Goal: Task Accomplishment & Management: Complete application form

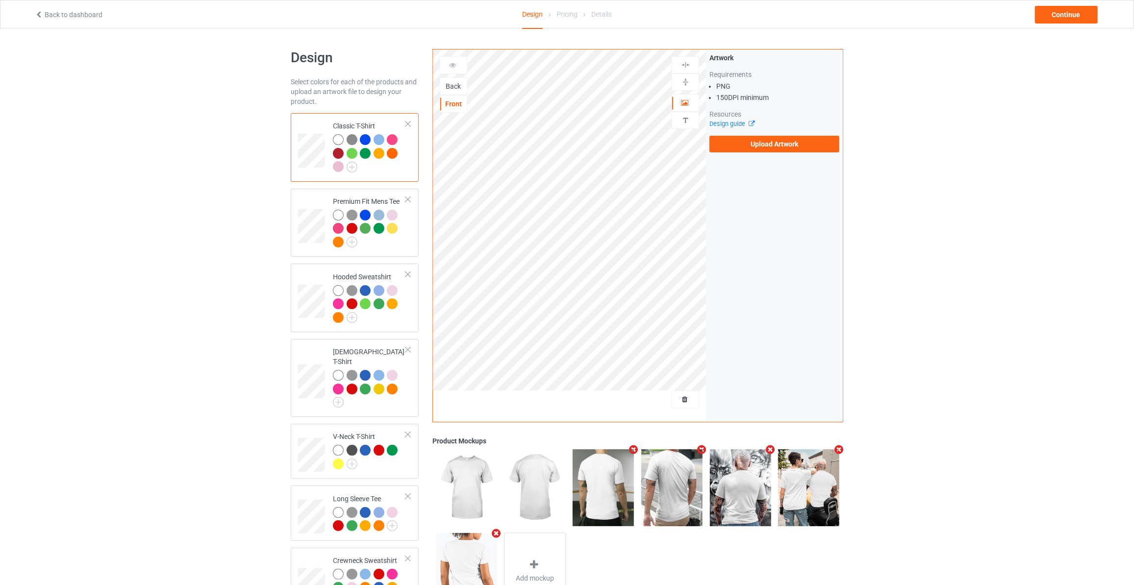
click at [453, 87] on div "Back" at bounding box center [453, 86] width 26 height 10
click at [773, 141] on label "Upload Artwork" at bounding box center [774, 144] width 130 height 17
click at [0, 0] on input "Upload Artwork" at bounding box center [0, 0] width 0 height 0
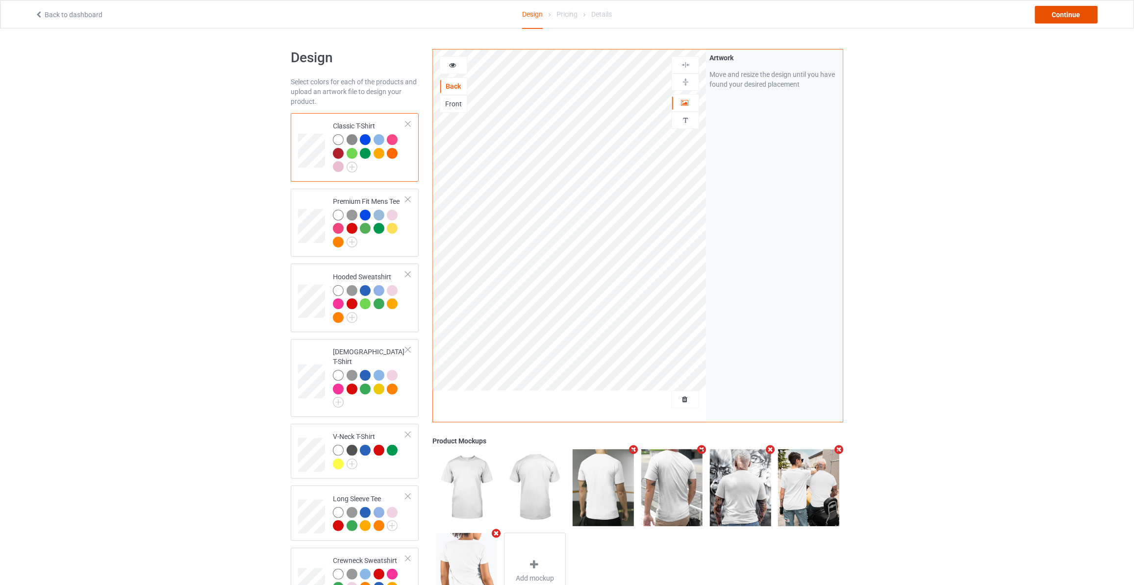
click at [1063, 16] on div "Continue" at bounding box center [1066, 15] width 63 height 18
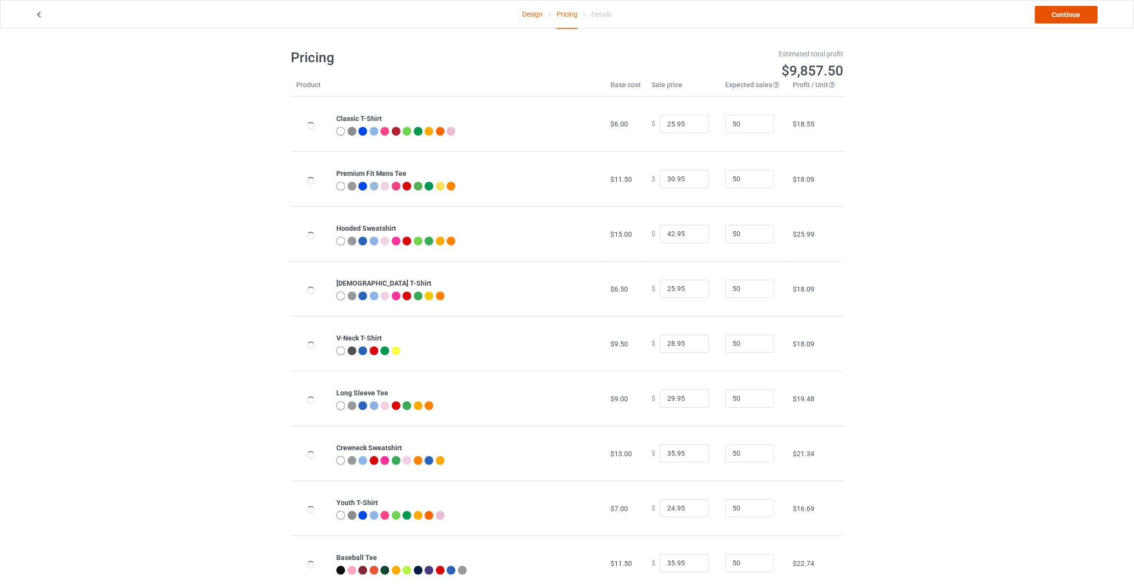
click at [1065, 16] on link "Continue" at bounding box center [1066, 15] width 63 height 18
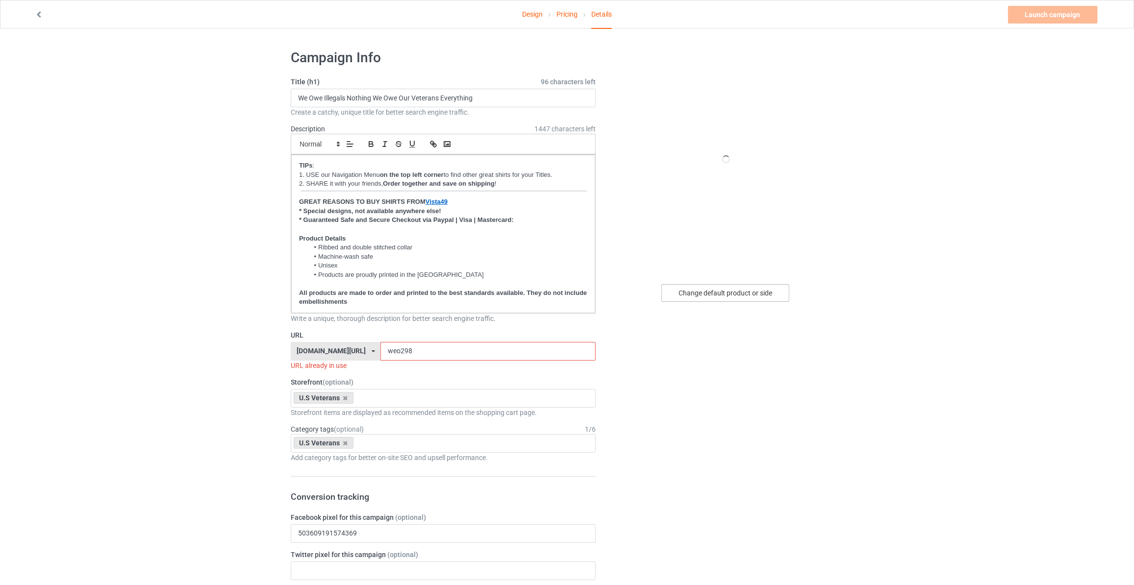
click at [705, 291] on div "Change default product or side" at bounding box center [725, 293] width 128 height 18
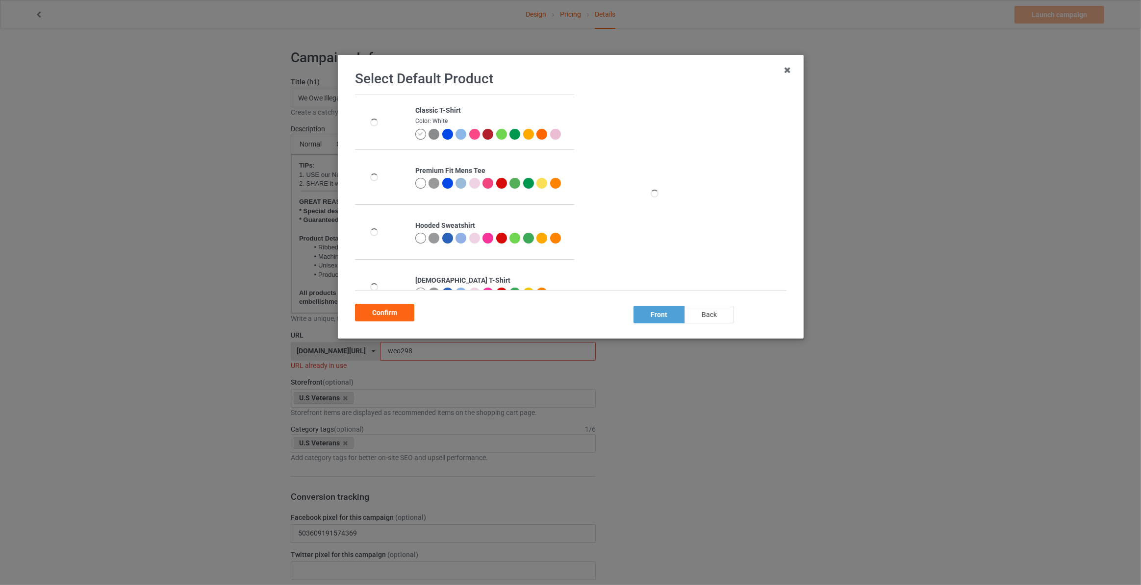
click at [712, 317] on div "back" at bounding box center [709, 315] width 50 height 18
click at [396, 313] on div "Confirm" at bounding box center [384, 313] width 59 height 18
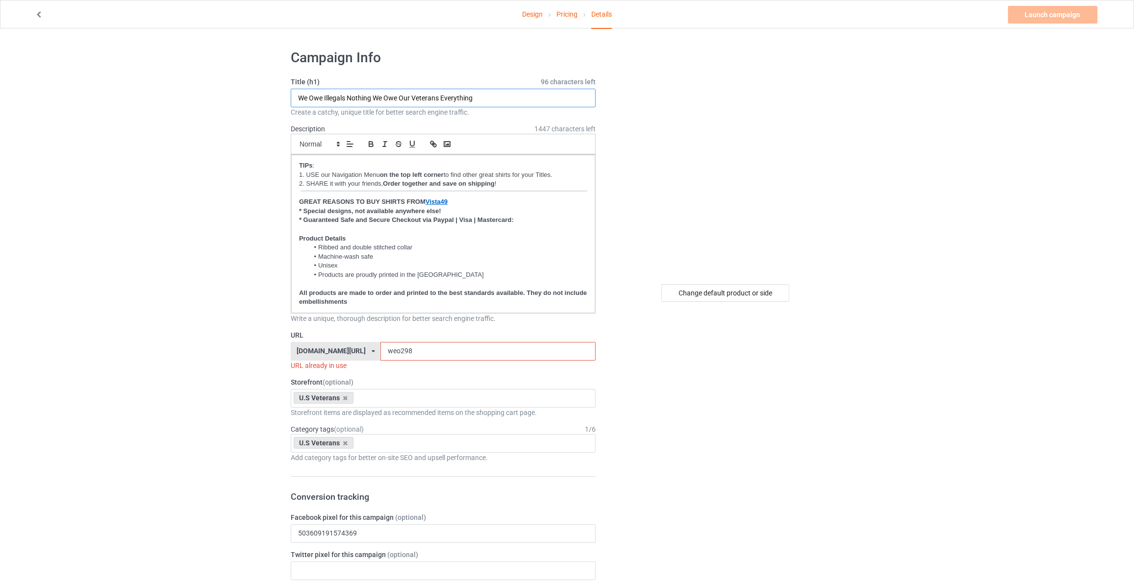
click at [369, 95] on input "We Owe Illegals Nothing We Owe Our Veterans Everything" at bounding box center [443, 98] width 305 height 19
type input "I Taught My Son To Stand Up For Himself And He Decided To Stand Up For His Enti…"
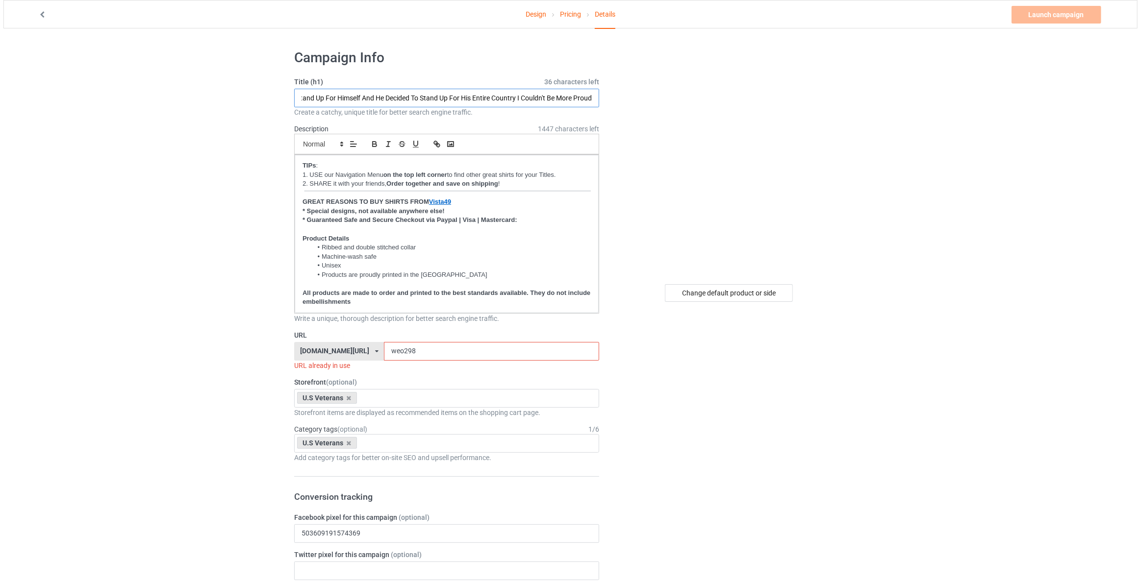
scroll to position [0, 0]
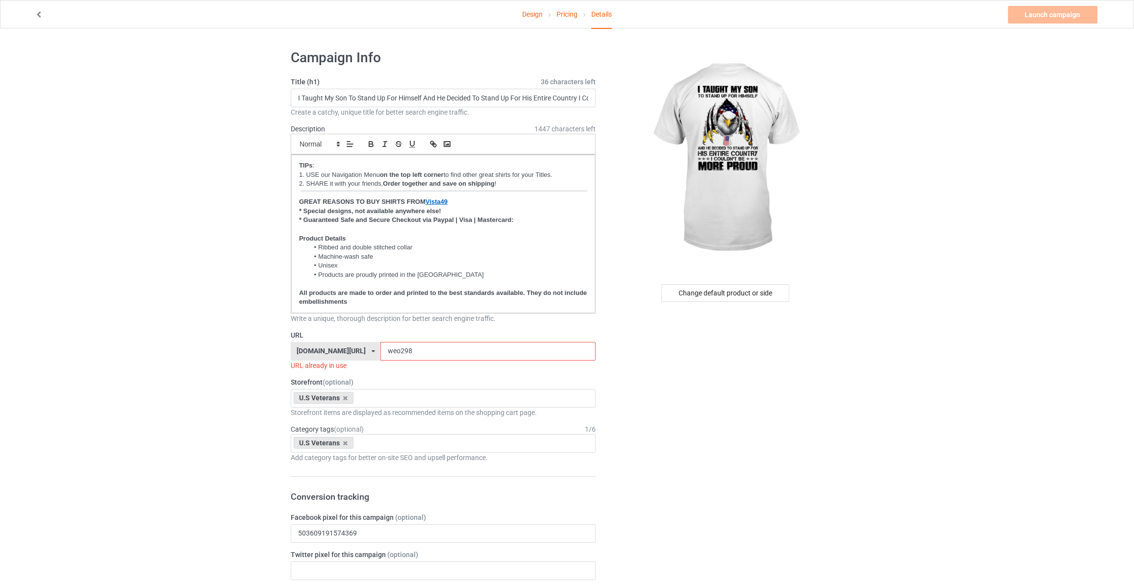
drag, startPoint x: 401, startPoint y: 351, endPoint x: 72, endPoint y: 325, distance: 330.9
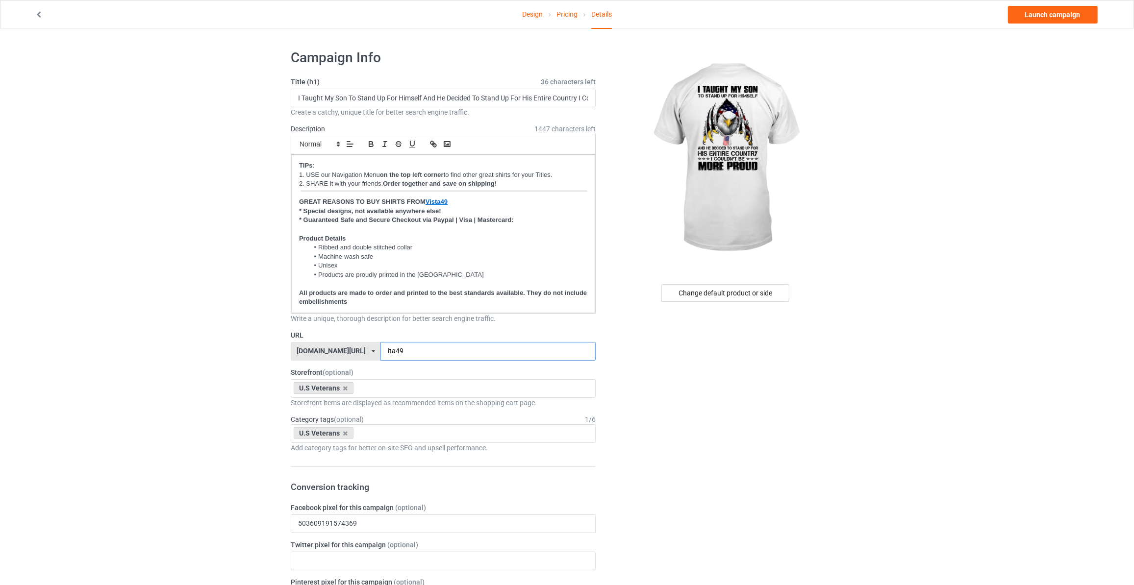
type input "ita49"
drag, startPoint x: 961, startPoint y: 95, endPoint x: 997, endPoint y: 36, distance: 68.7
click at [1028, 16] on link "Launch campaign" at bounding box center [1053, 15] width 90 height 18
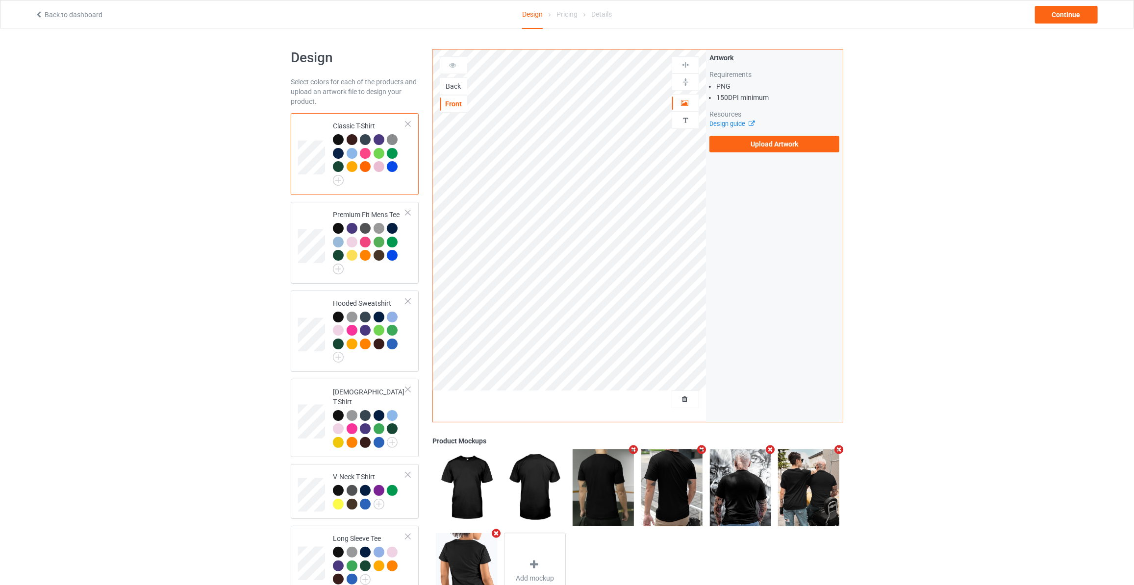
click at [457, 83] on div "Back" at bounding box center [453, 86] width 26 height 10
click at [752, 151] on label "Upload Artwork" at bounding box center [774, 144] width 130 height 17
click at [0, 0] on input "Upload Artwork" at bounding box center [0, 0] width 0 height 0
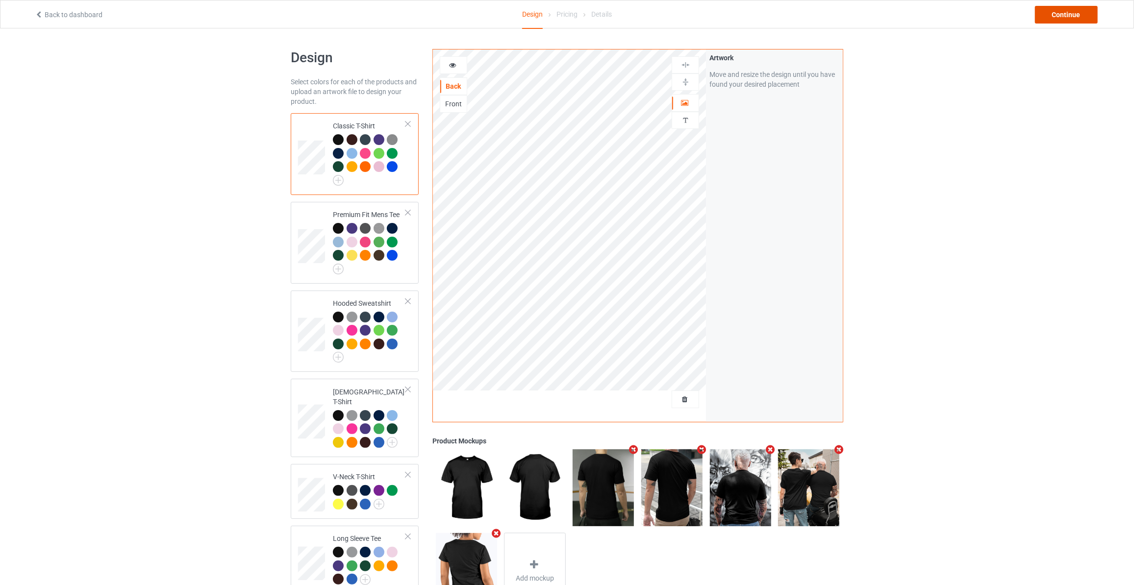
click at [1065, 12] on div "Continue" at bounding box center [1066, 15] width 63 height 18
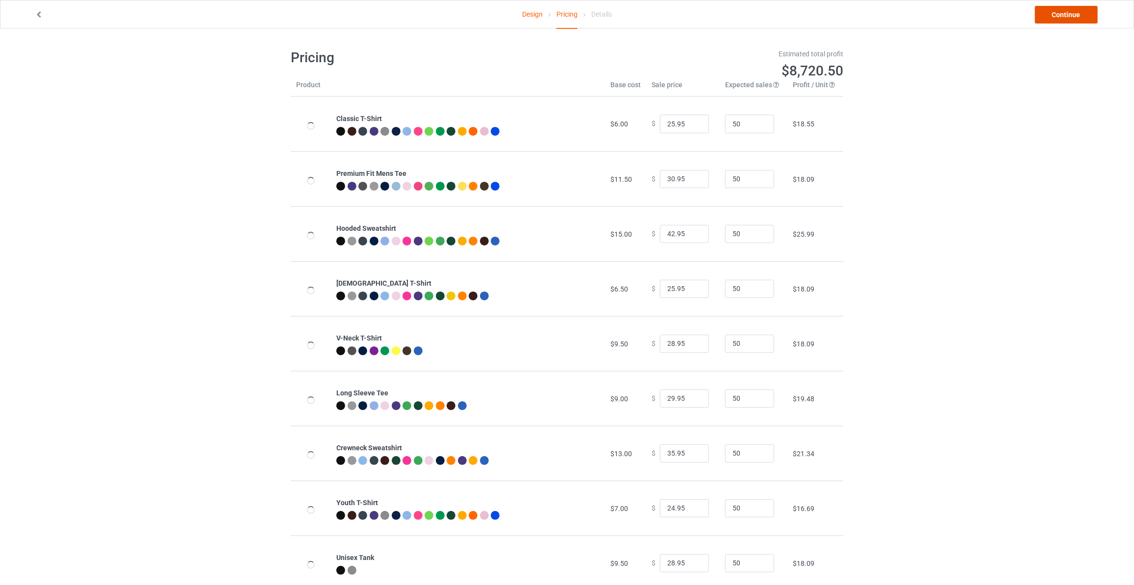
click at [1065, 12] on link "Continue" at bounding box center [1066, 15] width 63 height 18
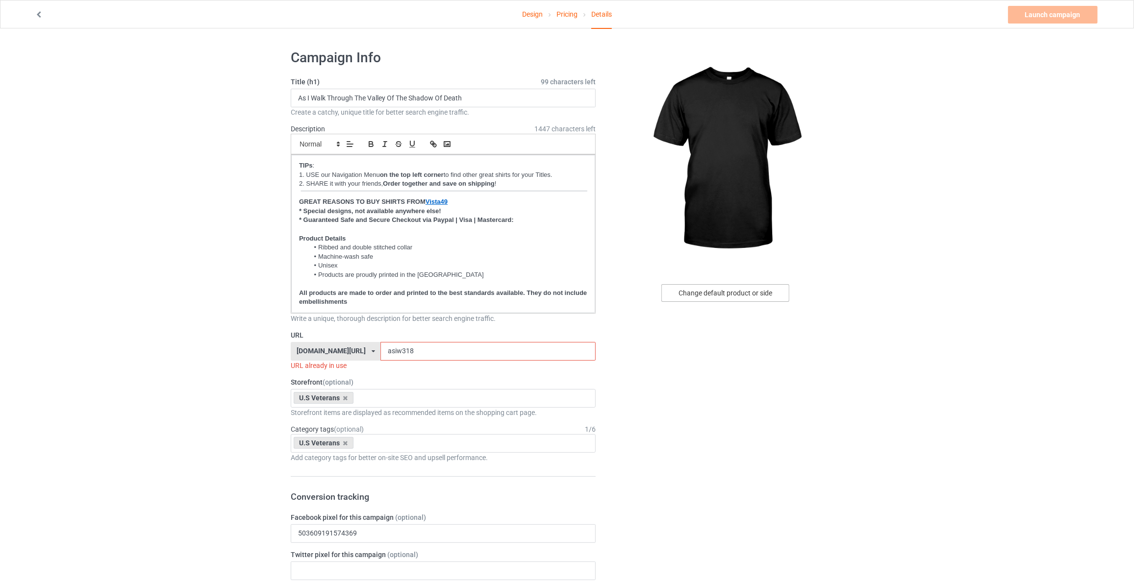
click at [700, 291] on div "Change default product or side" at bounding box center [725, 293] width 128 height 18
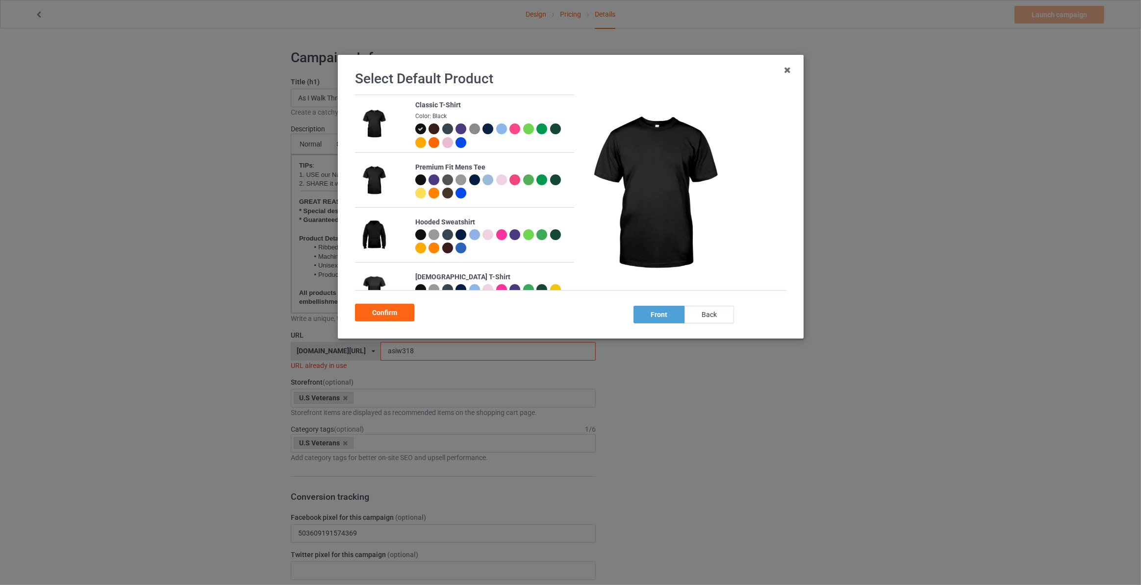
click at [694, 316] on div "back" at bounding box center [709, 315] width 50 height 18
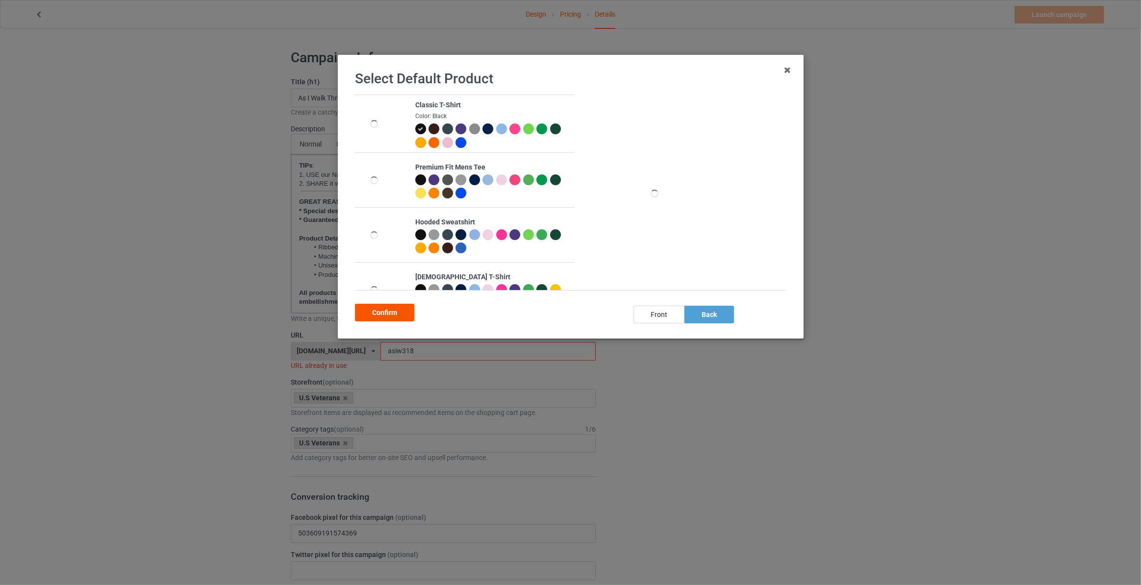
click at [404, 313] on div "Confirm" at bounding box center [384, 313] width 59 height 18
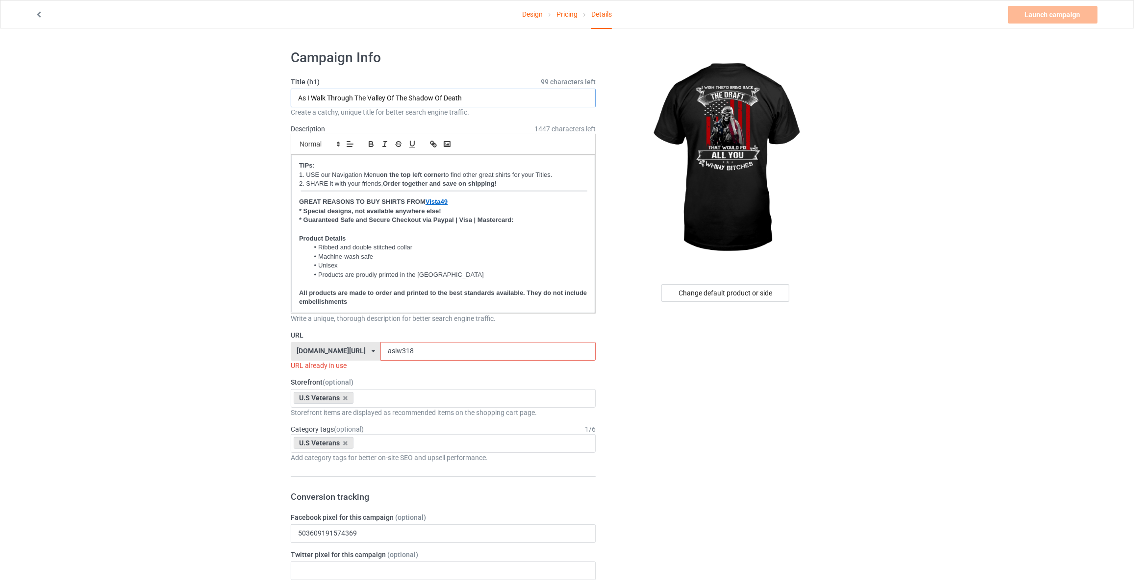
click at [352, 96] on input "As I Walk Through The Valley Of The Shadow Of Death" at bounding box center [443, 98] width 305 height 19
type input "I Wish They'd Bring Back The Draft"
drag, startPoint x: 149, startPoint y: 223, endPoint x: 235, endPoint y: 264, distance: 95.2
drag, startPoint x: 399, startPoint y: 350, endPoint x: 0, endPoint y: 283, distance: 405.1
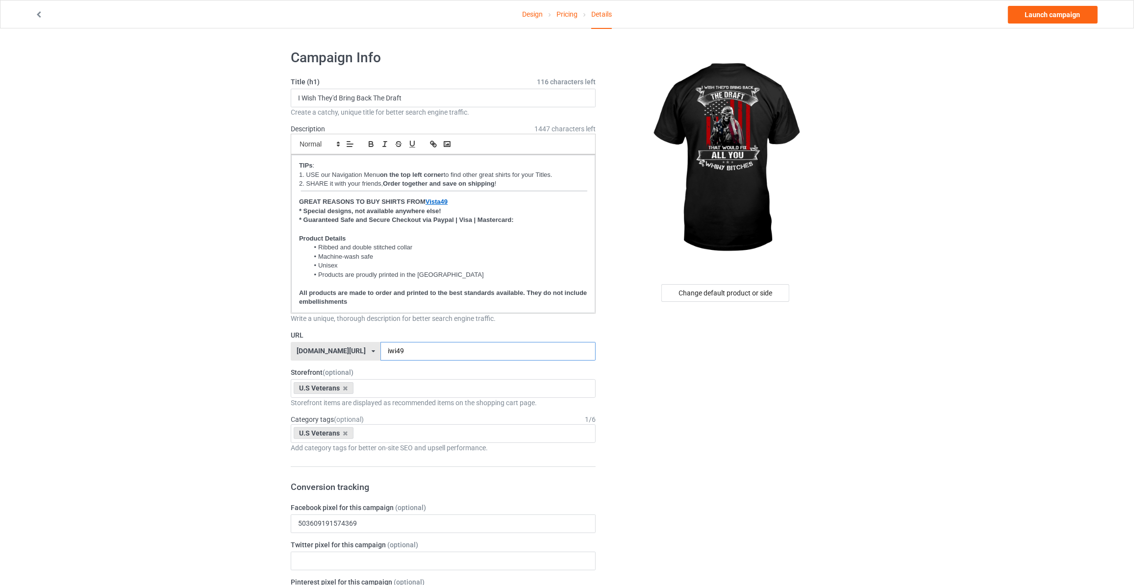
type input "iwi49"
click at [1053, 22] on link "Launch campaign" at bounding box center [1053, 15] width 90 height 18
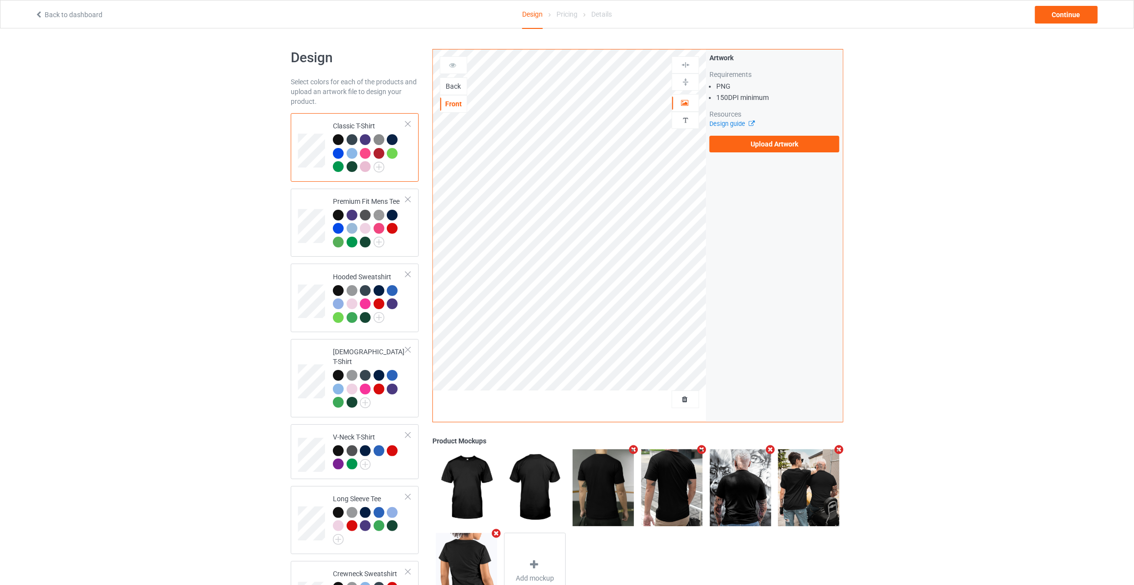
click at [457, 86] on div "Back" at bounding box center [453, 86] width 26 height 10
click at [754, 143] on label "Upload Artwork" at bounding box center [774, 144] width 130 height 17
click at [0, 0] on input "Upload Artwork" at bounding box center [0, 0] width 0 height 0
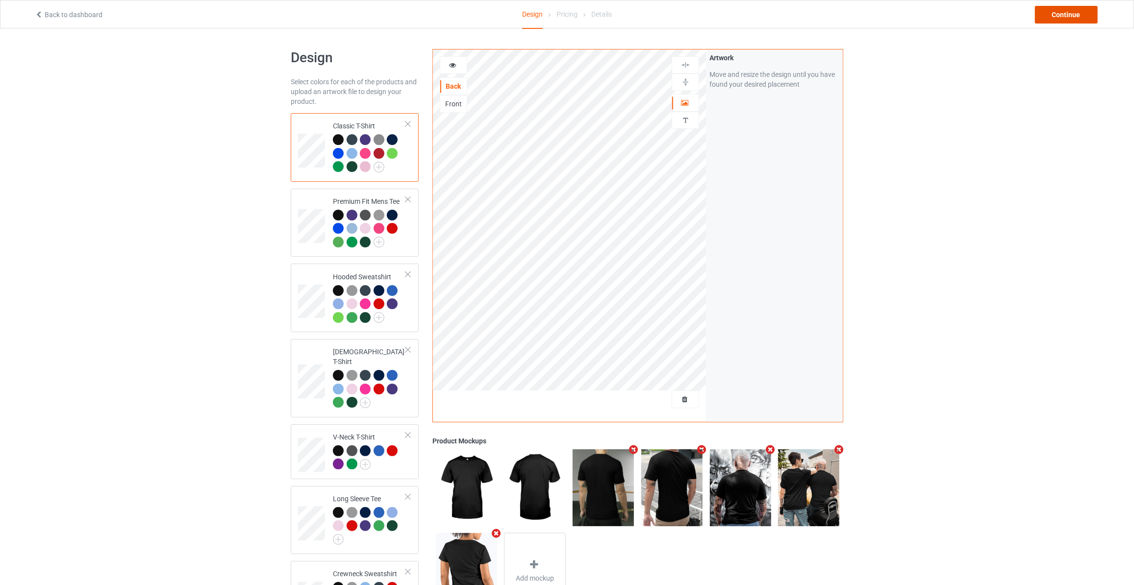
click at [1063, 21] on div "Continue" at bounding box center [1066, 15] width 63 height 18
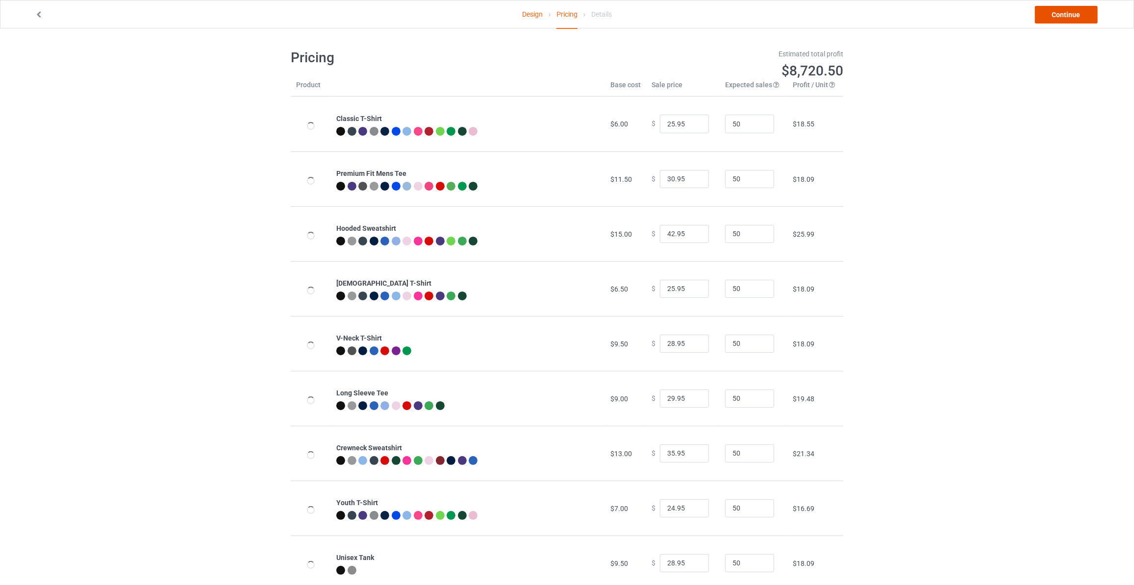
click at [1063, 21] on link "Continue" at bounding box center [1066, 15] width 63 height 18
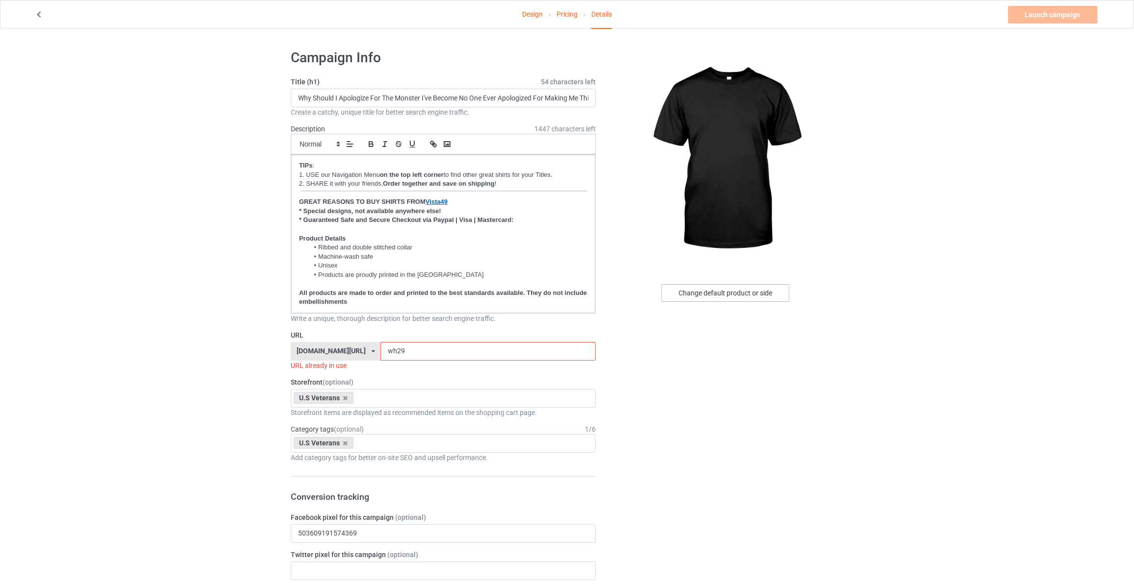
click at [724, 290] on div "Change default product or side" at bounding box center [725, 293] width 128 height 18
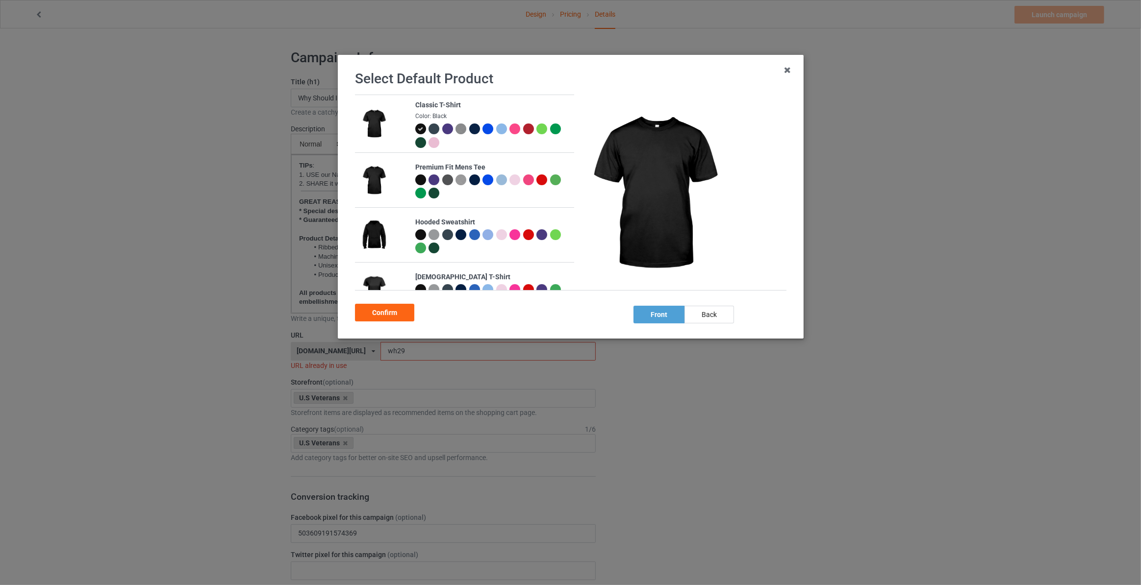
drag, startPoint x: 700, startPoint y: 315, endPoint x: 491, endPoint y: 320, distance: 209.4
click at [699, 316] on div "back" at bounding box center [709, 315] width 50 height 18
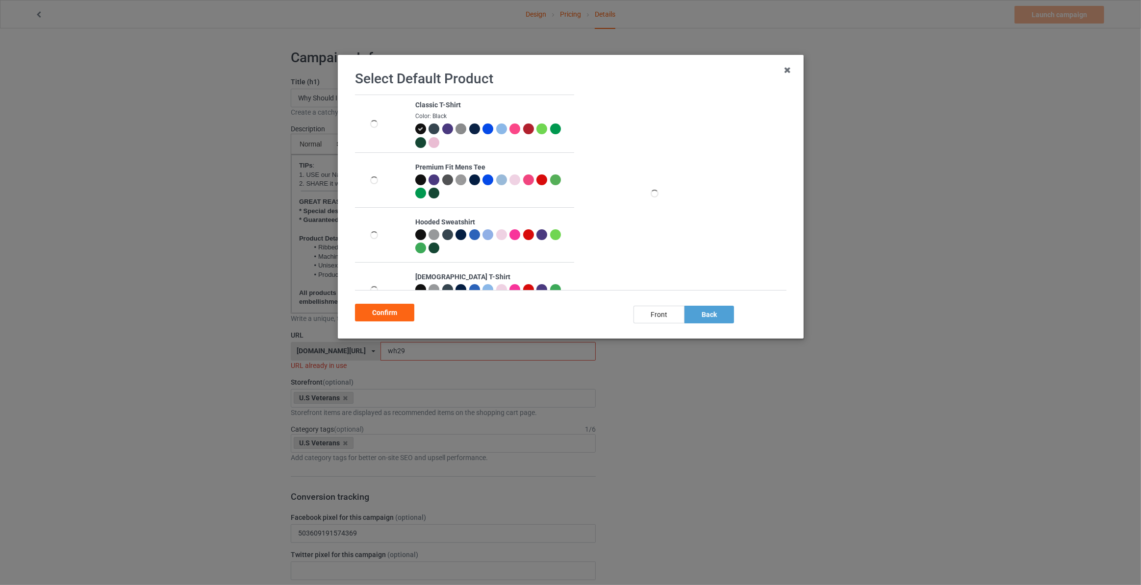
click at [384, 306] on div "Confirm" at bounding box center [384, 313] width 59 height 18
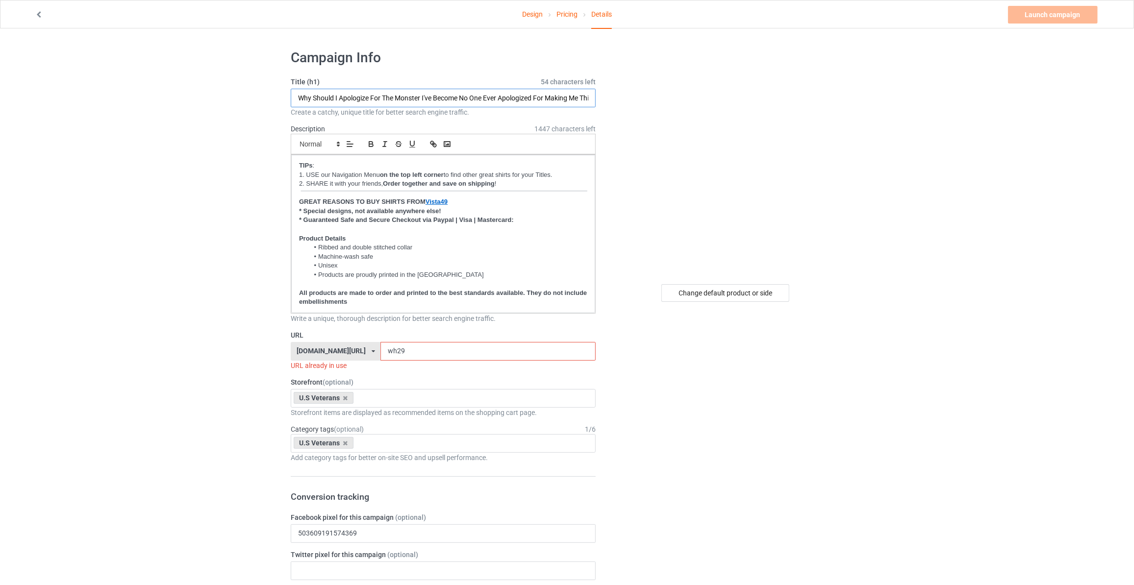
click at [413, 104] on input "Why Should I Apologize For The Monster I've Become No One Ever Apologized For M…" at bounding box center [443, 98] width 305 height 19
type input "If This Flag Offends You I'll Help You Pack"
drag, startPoint x: 181, startPoint y: 308, endPoint x: 188, endPoint y: 313, distance: 8.4
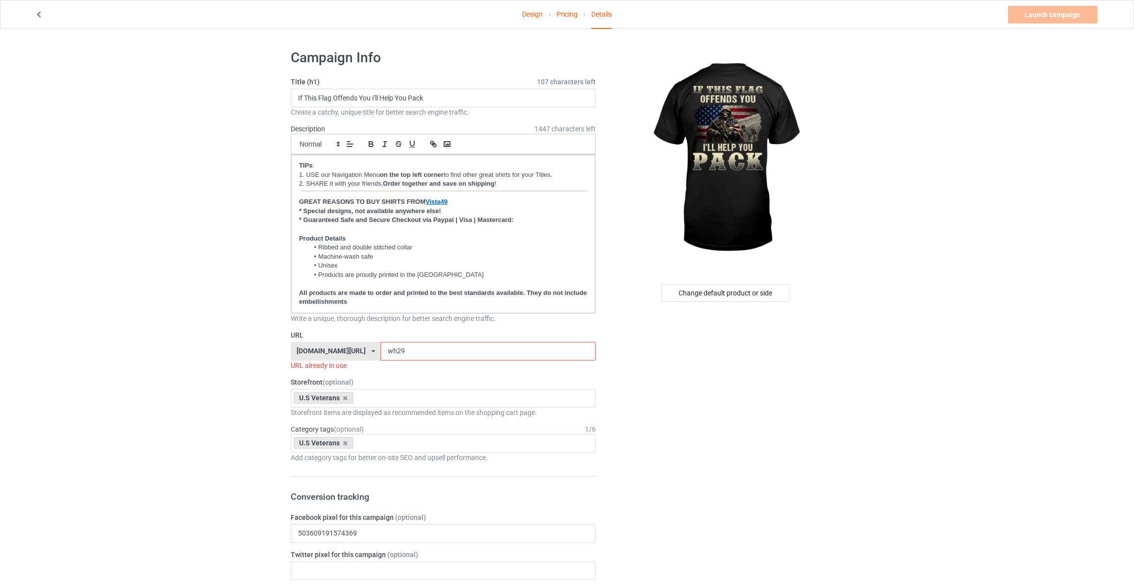
drag, startPoint x: 396, startPoint y: 343, endPoint x: 42, endPoint y: 326, distance: 353.8
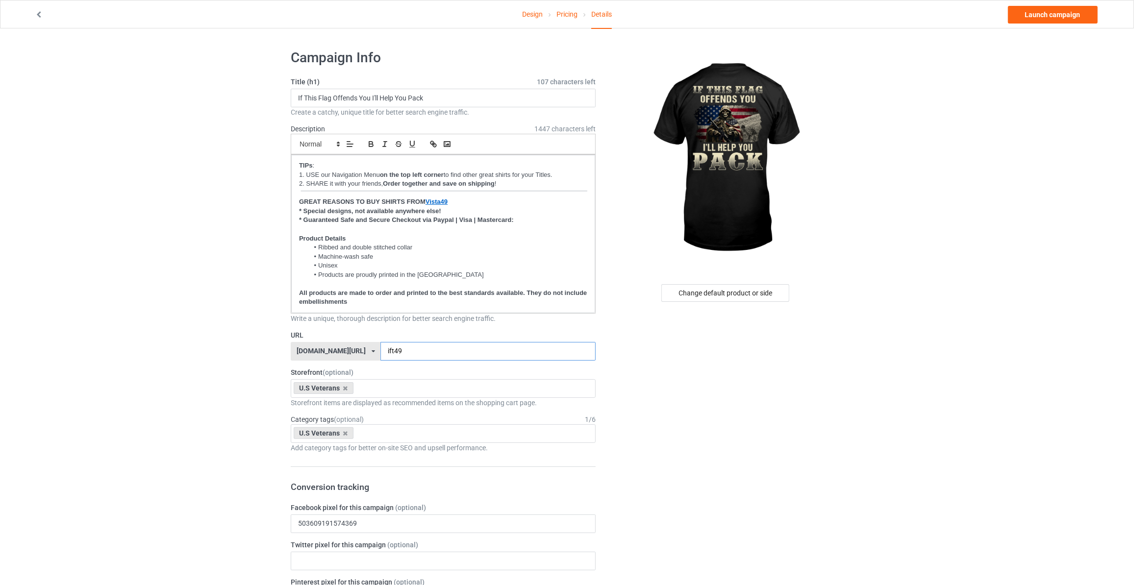
type input "ift49"
click at [1021, 15] on link "Launch campaign" at bounding box center [1053, 15] width 90 height 18
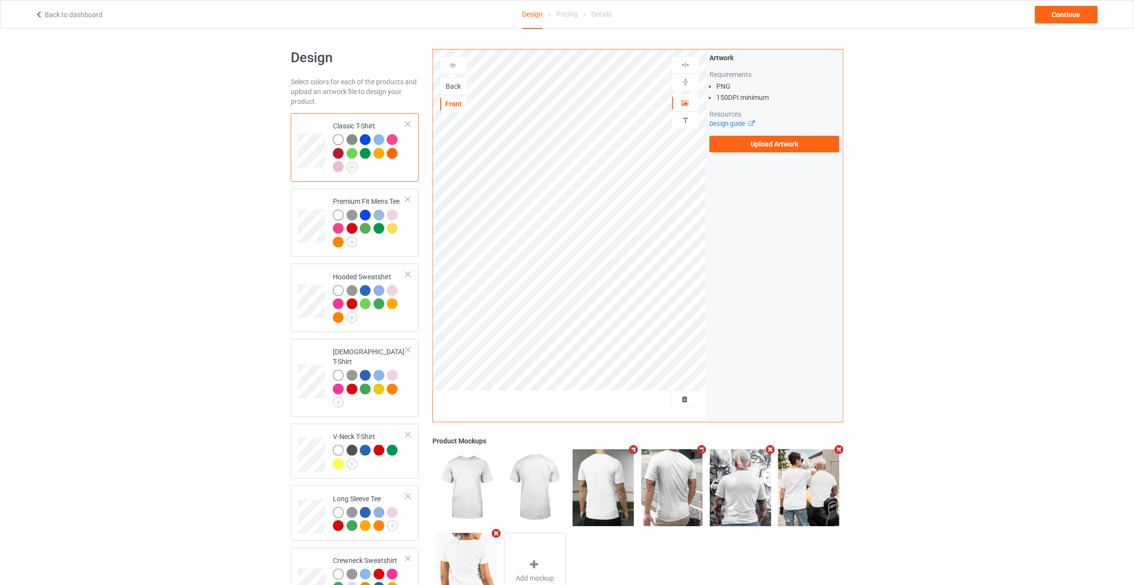
click at [453, 81] on div "Back" at bounding box center [453, 86] width 26 height 10
click at [745, 144] on label "Upload Artwork" at bounding box center [774, 144] width 130 height 17
click at [0, 0] on input "Upload Artwork" at bounding box center [0, 0] width 0 height 0
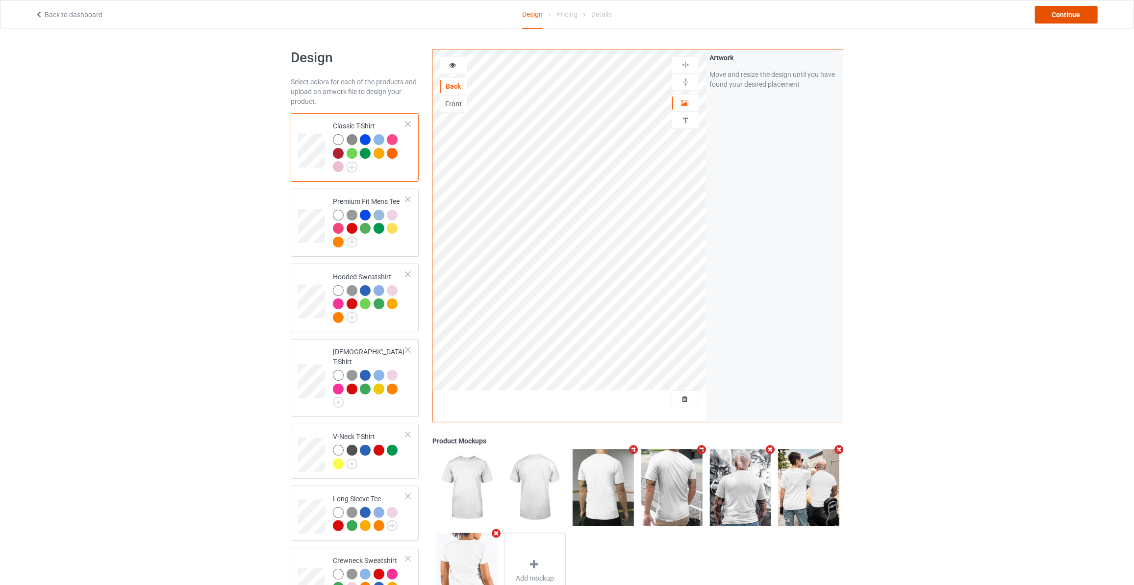
click at [1059, 16] on div "Continue" at bounding box center [1066, 15] width 63 height 18
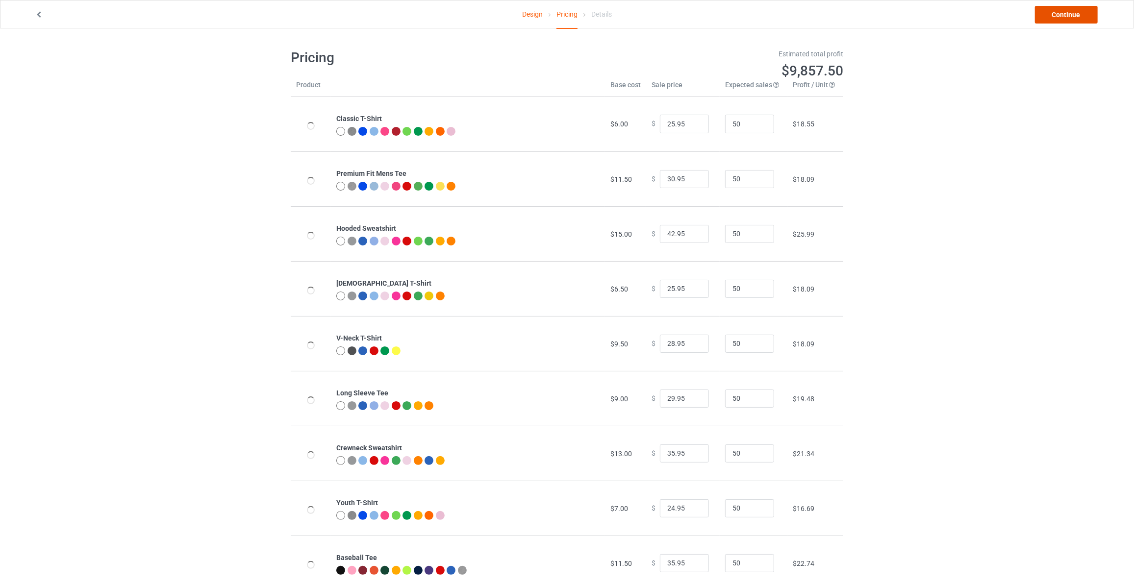
click at [1059, 16] on link "Continue" at bounding box center [1066, 15] width 63 height 18
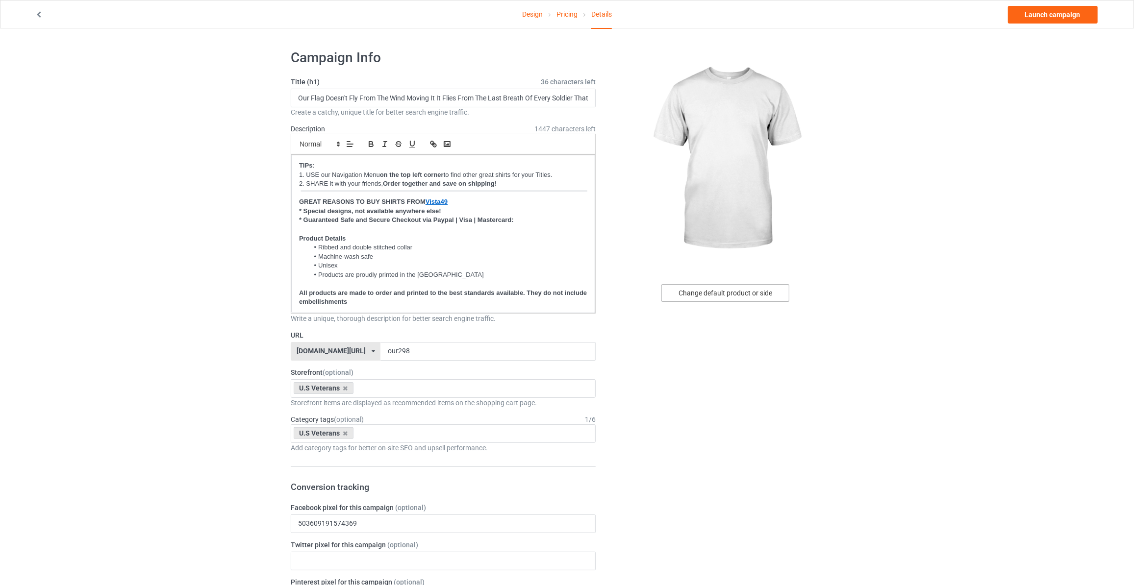
click at [737, 293] on div "Change default product or side" at bounding box center [725, 293] width 128 height 18
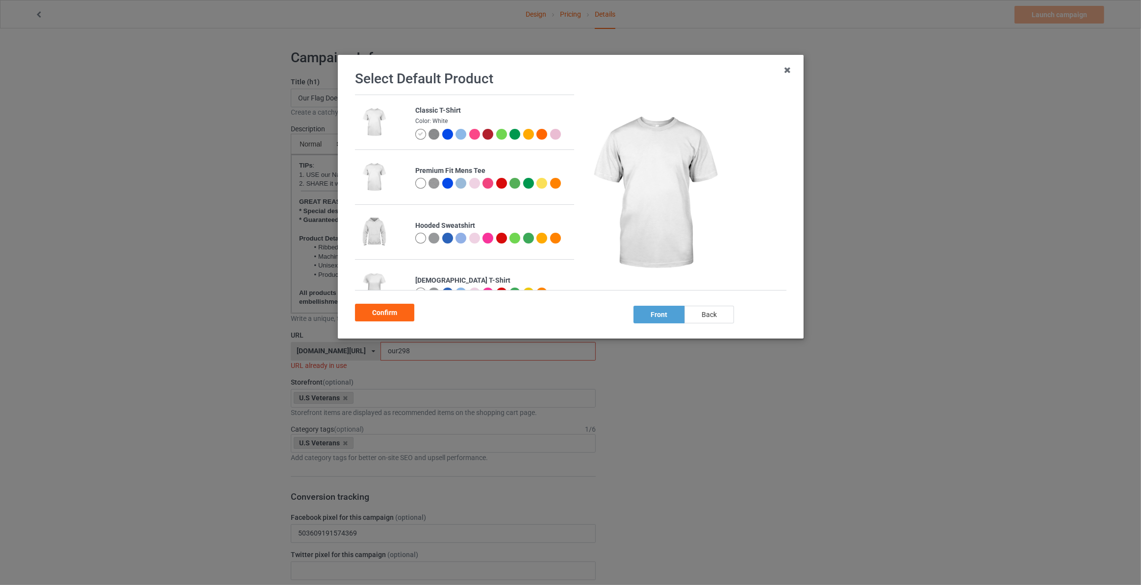
click at [702, 317] on div "back" at bounding box center [709, 315] width 50 height 18
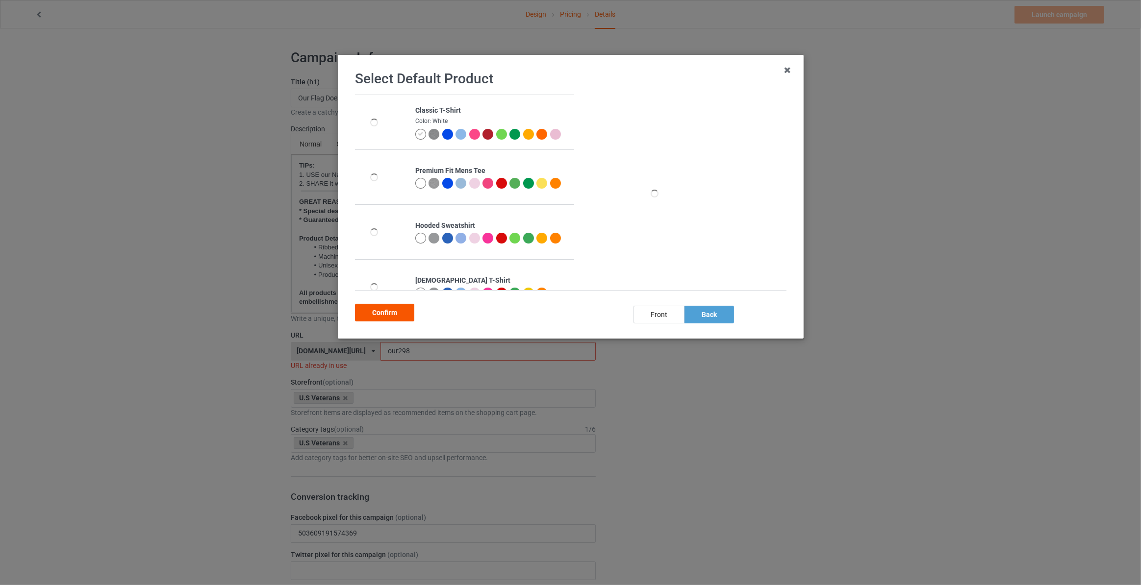
click at [383, 306] on div "Confirm" at bounding box center [384, 313] width 59 height 18
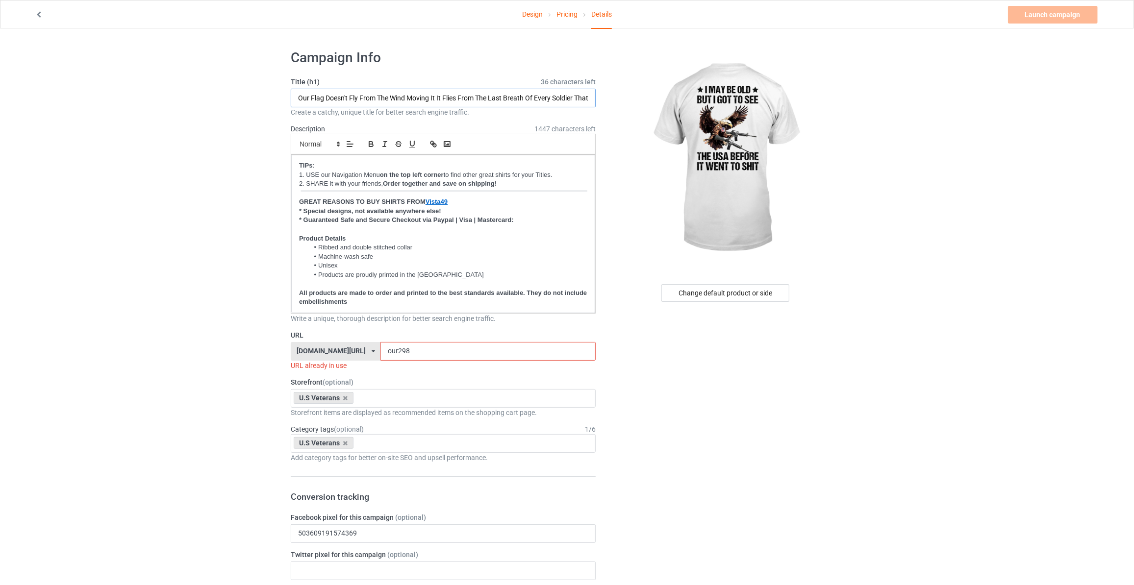
click at [380, 95] on input "Our Flag Doesn't Fly From The Wind Moving It It Flies From The Last Breath Of E…" at bounding box center [443, 98] width 305 height 19
type input "I May Be Old BUt i Got To See The USA Before It Went To Sh"
drag, startPoint x: 156, startPoint y: 168, endPoint x: 171, endPoint y: 179, distance: 18.5
drag, startPoint x: 400, startPoint y: 351, endPoint x: 126, endPoint y: 311, distance: 276.4
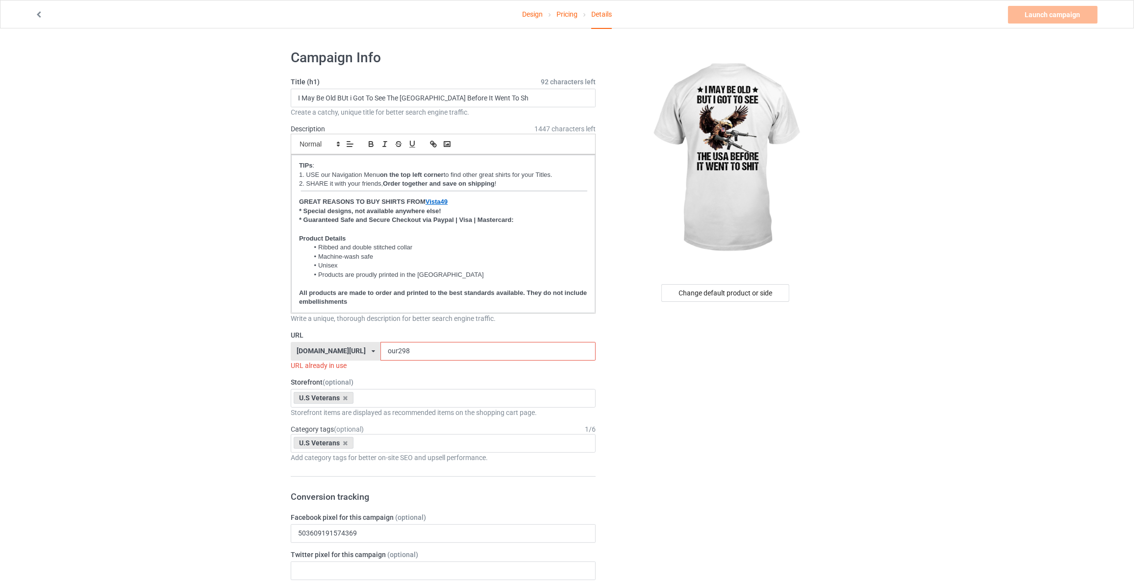
drag, startPoint x: 390, startPoint y: 353, endPoint x: 204, endPoint y: 352, distance: 185.3
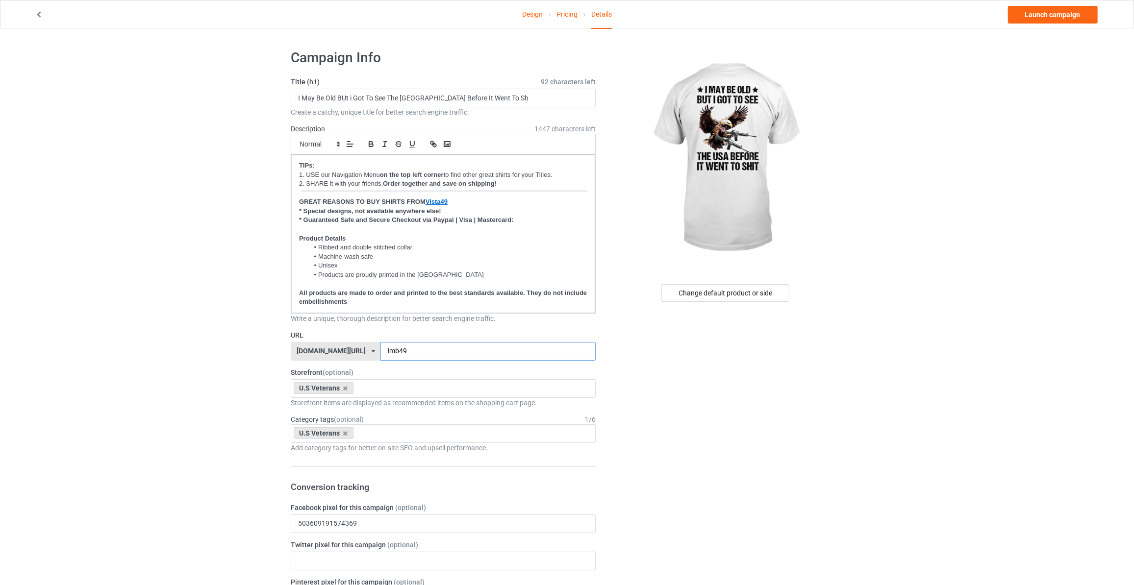
type input "imb49"
click at [1041, 15] on link "Launch campaign" at bounding box center [1053, 15] width 90 height 18
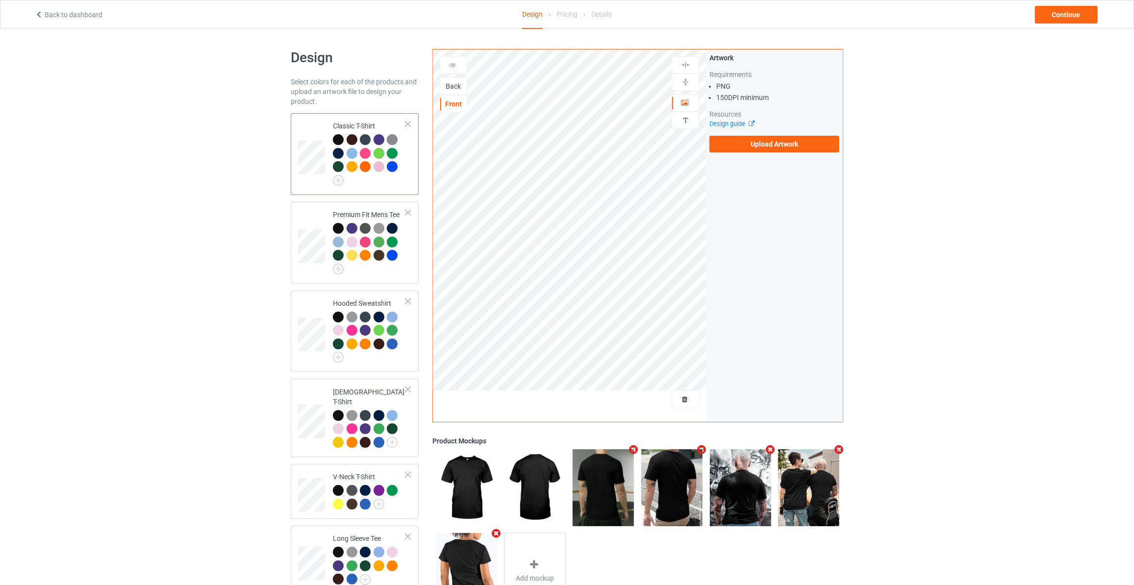
click at [456, 85] on div "Back" at bounding box center [453, 86] width 26 height 10
click at [733, 147] on label "Upload Artwork" at bounding box center [774, 144] width 130 height 17
click at [0, 0] on input "Upload Artwork" at bounding box center [0, 0] width 0 height 0
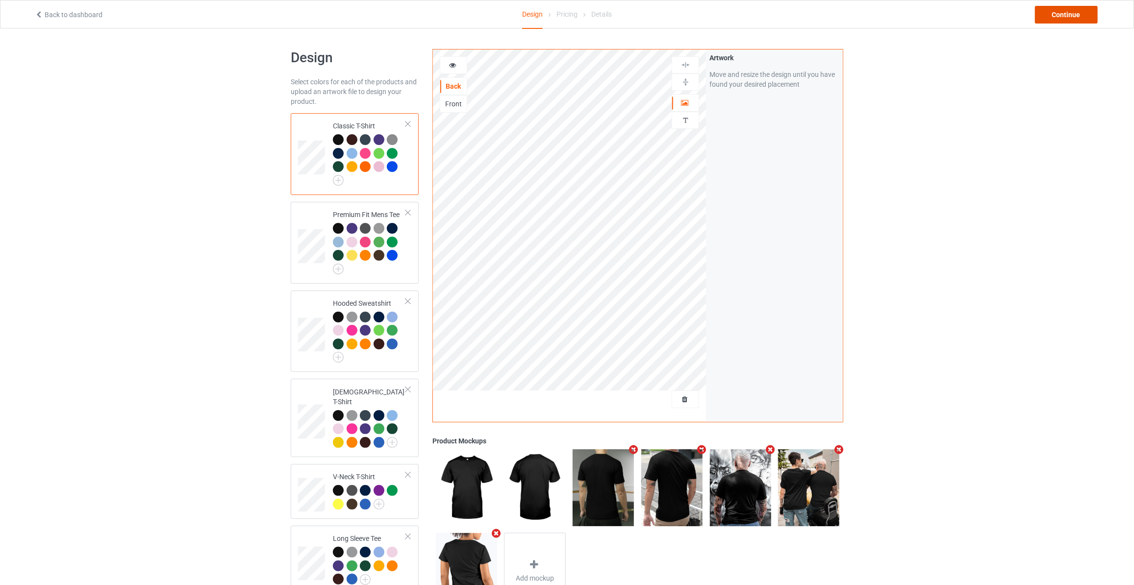
click at [1054, 19] on div "Continue" at bounding box center [1066, 15] width 63 height 18
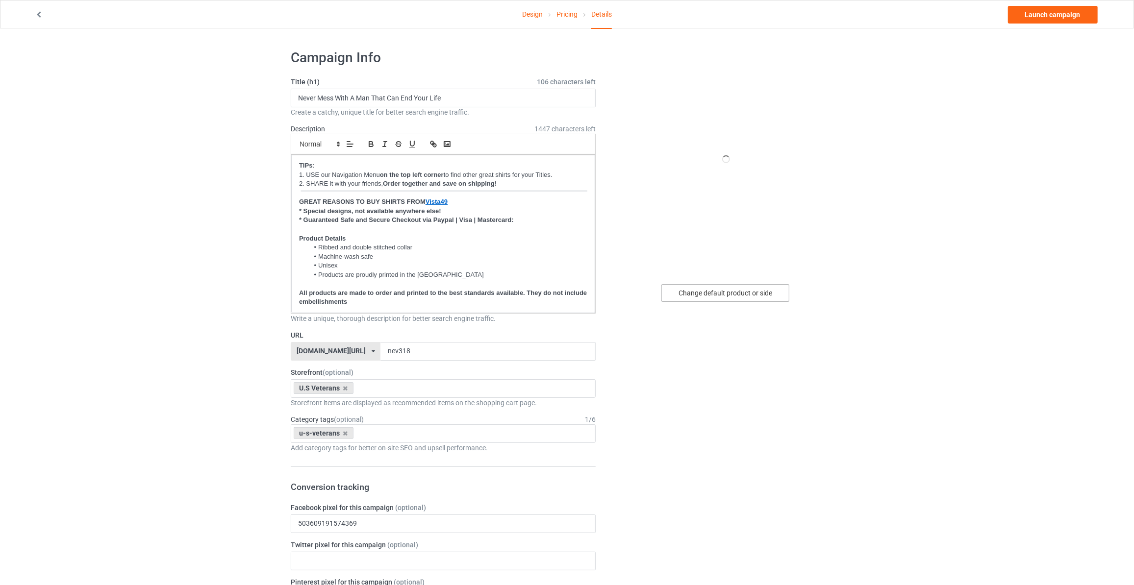
click at [722, 294] on div "Change default product or side" at bounding box center [725, 293] width 128 height 18
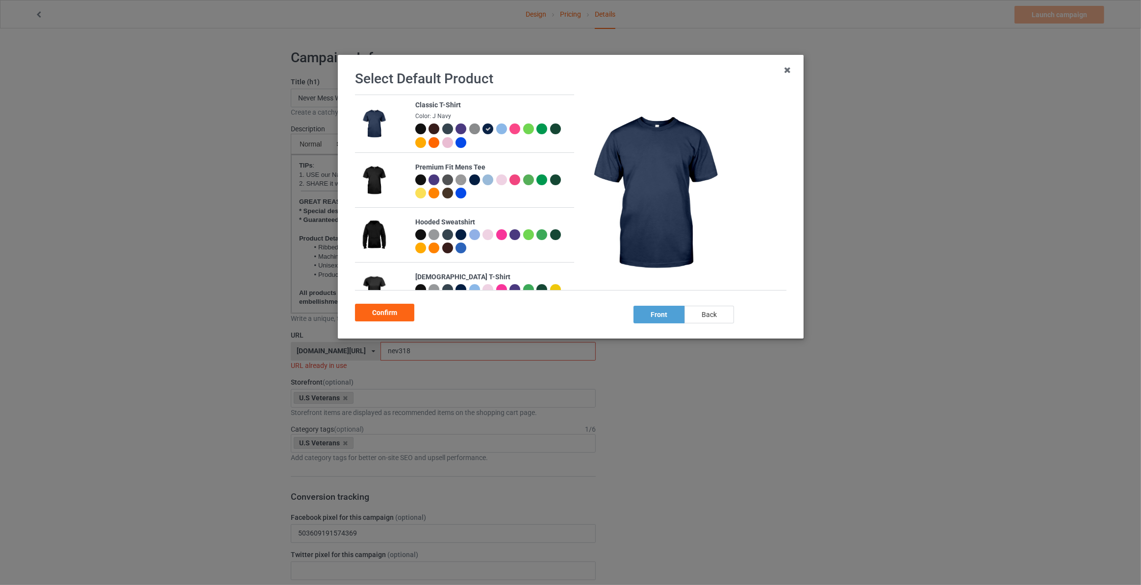
click at [715, 318] on div "back" at bounding box center [709, 315] width 50 height 18
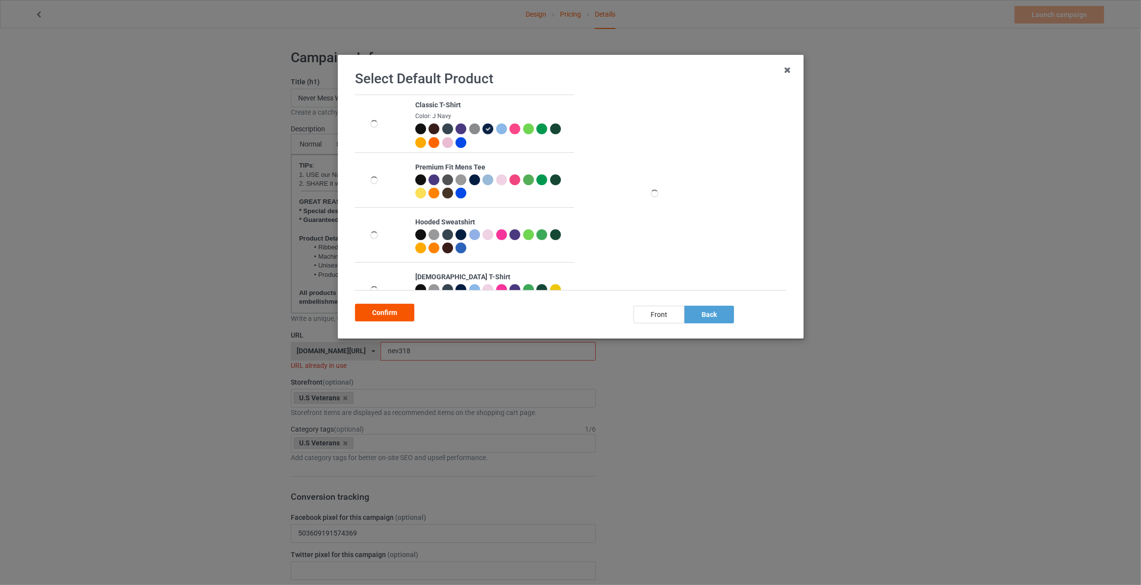
click at [390, 318] on div "Confirm" at bounding box center [384, 313] width 59 height 18
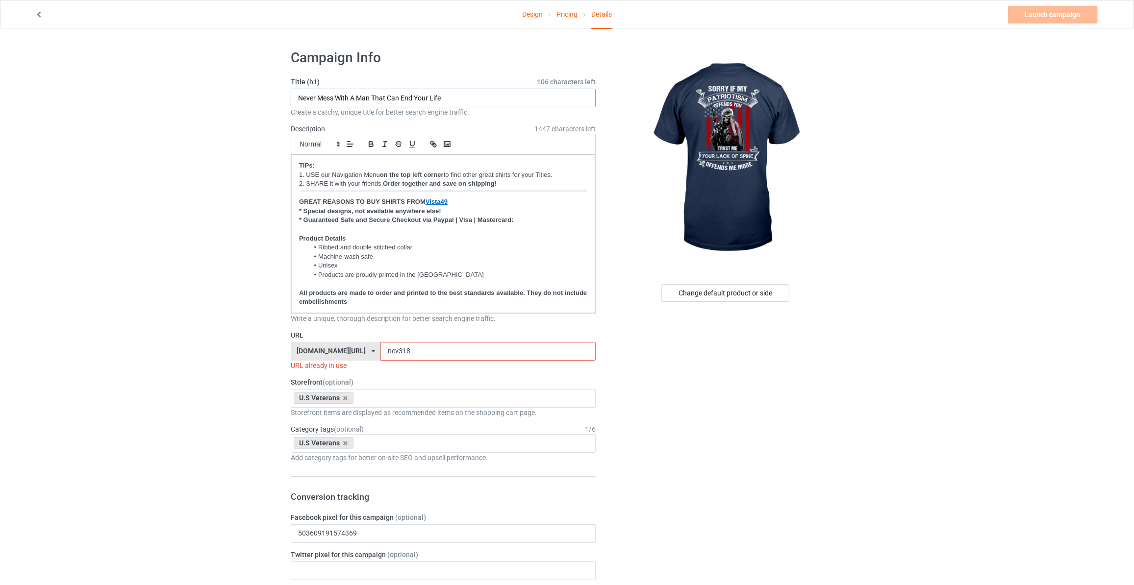
click at [489, 95] on input "Never Mess With A Man That Can End Your Life" at bounding box center [443, 98] width 305 height 19
type input "S"
type input "Sorry If My Patriotism Offends You"
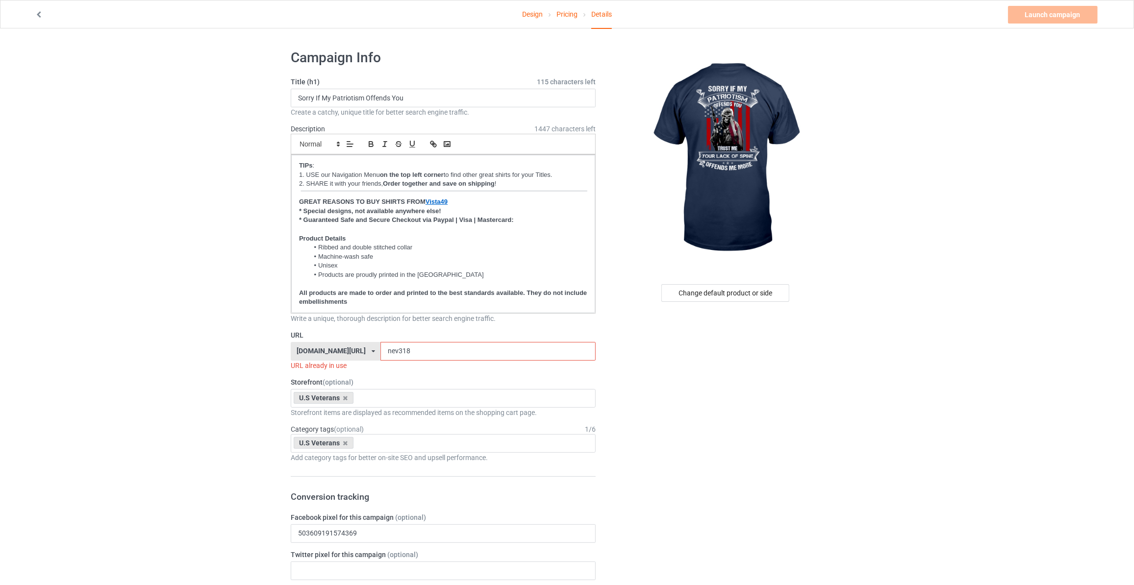
drag, startPoint x: 400, startPoint y: 346, endPoint x: 99, endPoint y: 314, distance: 302.2
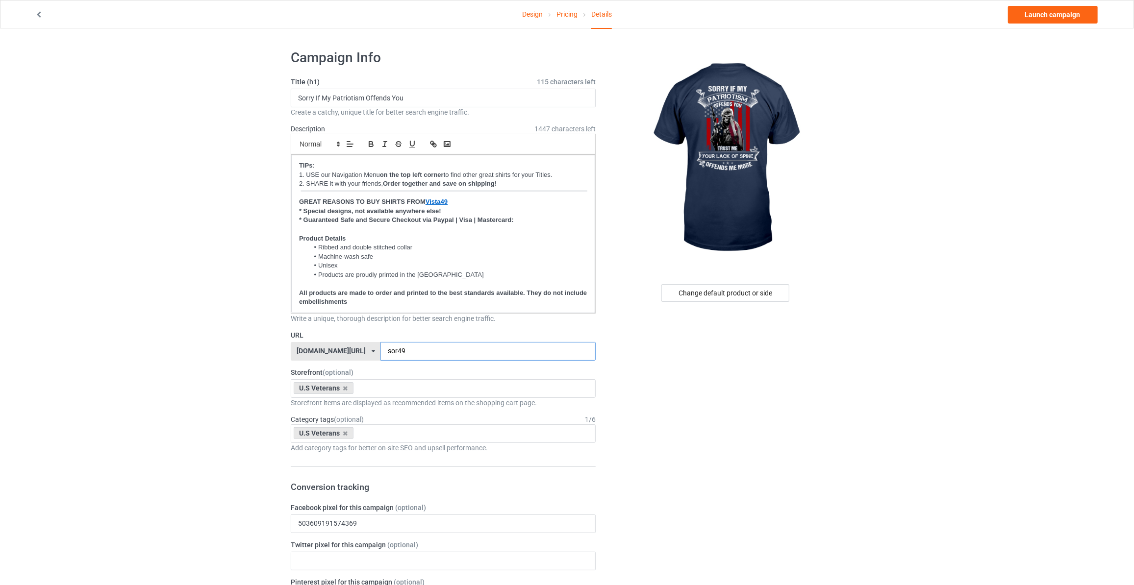
type input "sor49"
click at [1048, 22] on link "Launch campaign" at bounding box center [1053, 15] width 90 height 18
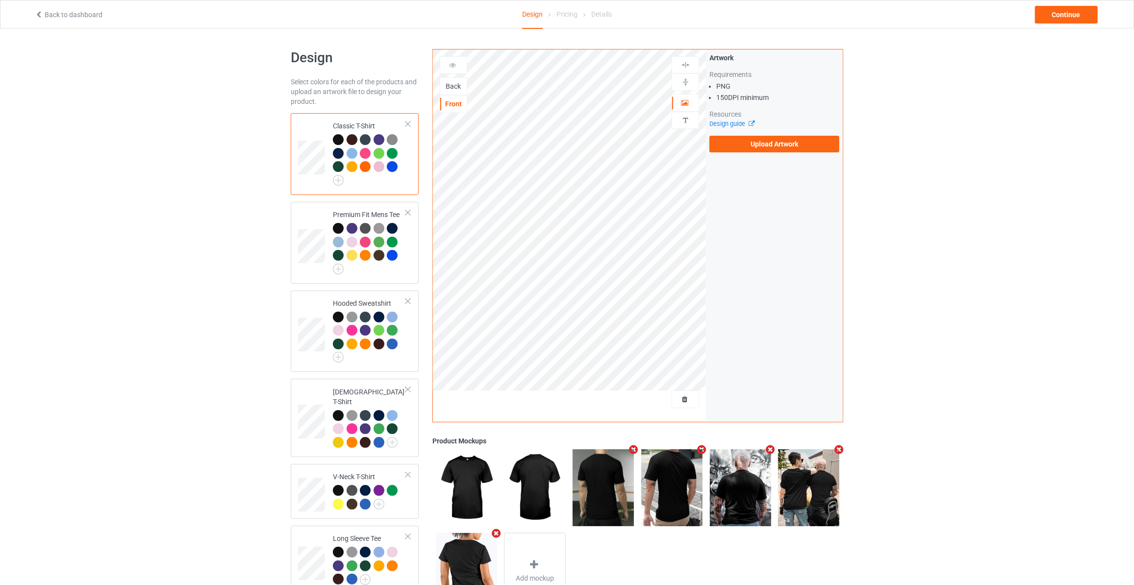
click at [448, 85] on div "Back" at bounding box center [453, 86] width 26 height 10
click at [748, 146] on label "Upload Artwork" at bounding box center [774, 144] width 130 height 17
click at [0, 0] on input "Upload Artwork" at bounding box center [0, 0] width 0 height 0
click at [341, 180] on img at bounding box center [338, 180] width 11 height 11
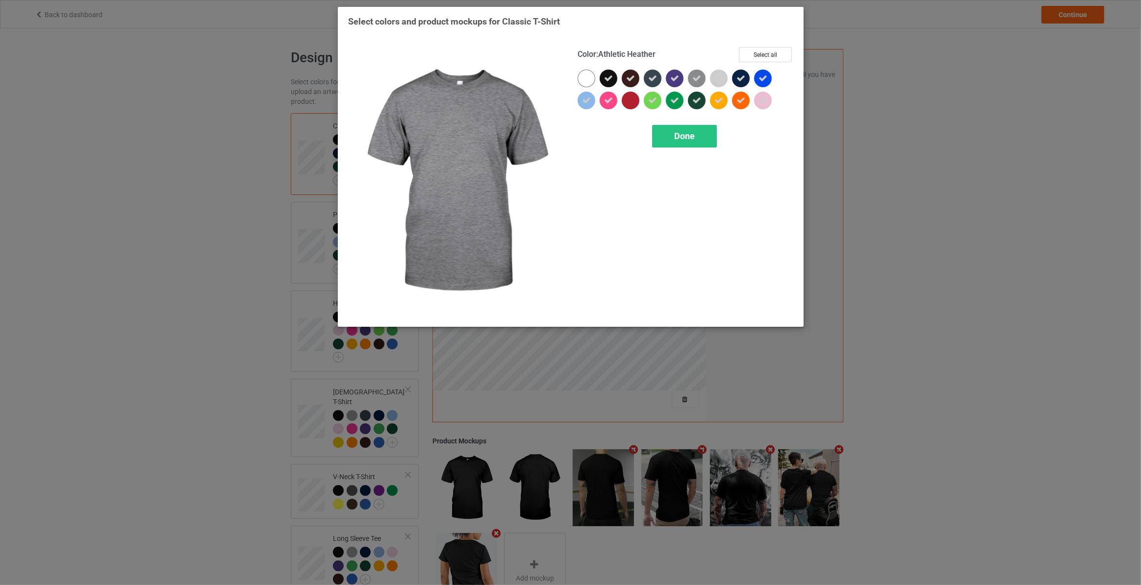
click at [702, 75] on img at bounding box center [697, 79] width 18 height 18
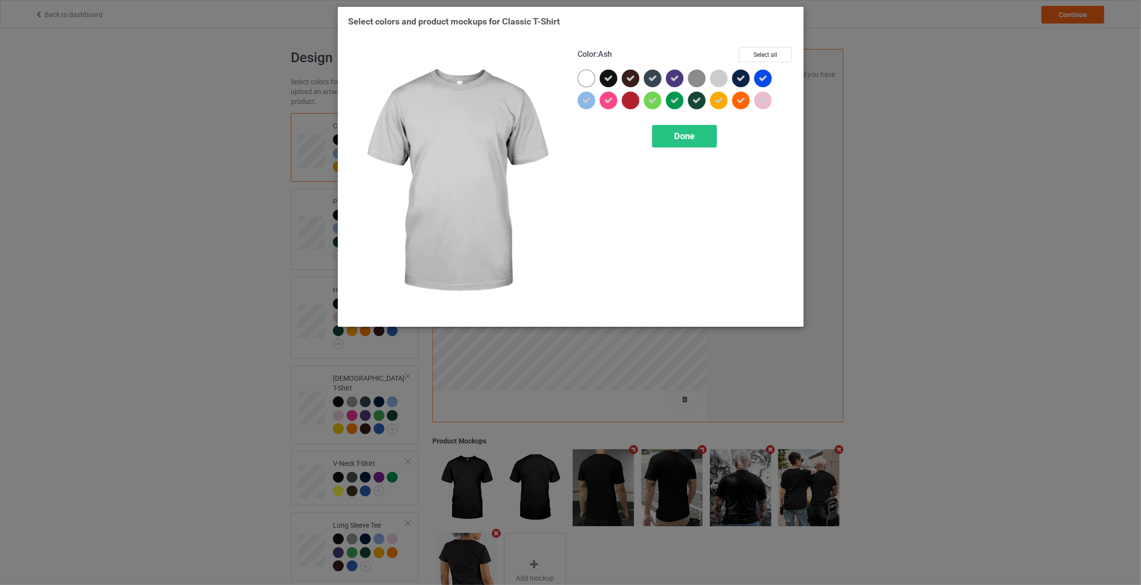
click at [719, 75] on div at bounding box center [719, 79] width 18 height 18
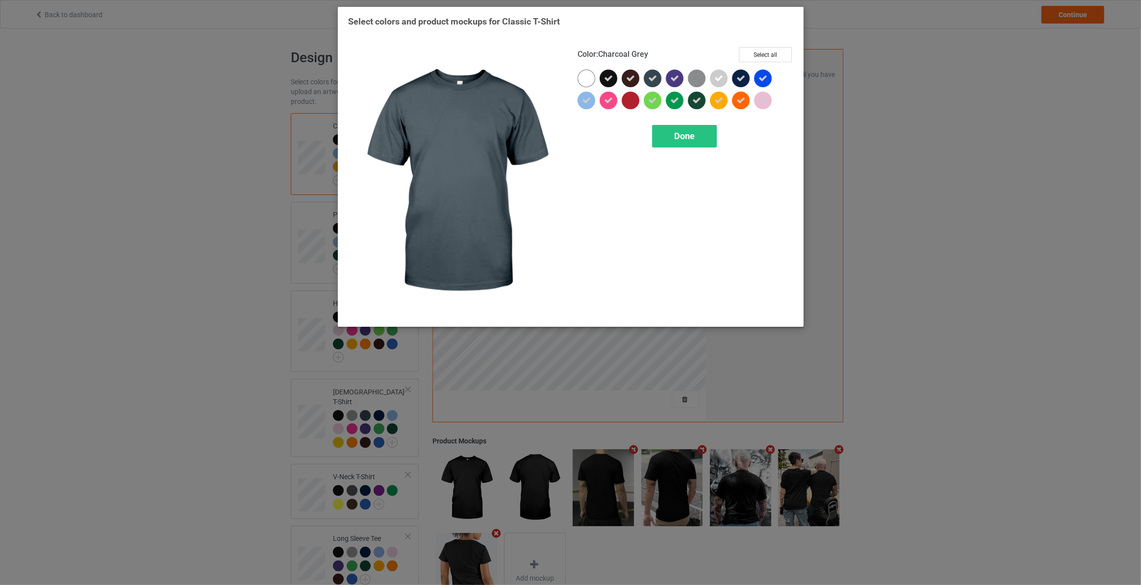
click at [656, 82] on icon at bounding box center [652, 78] width 9 height 9
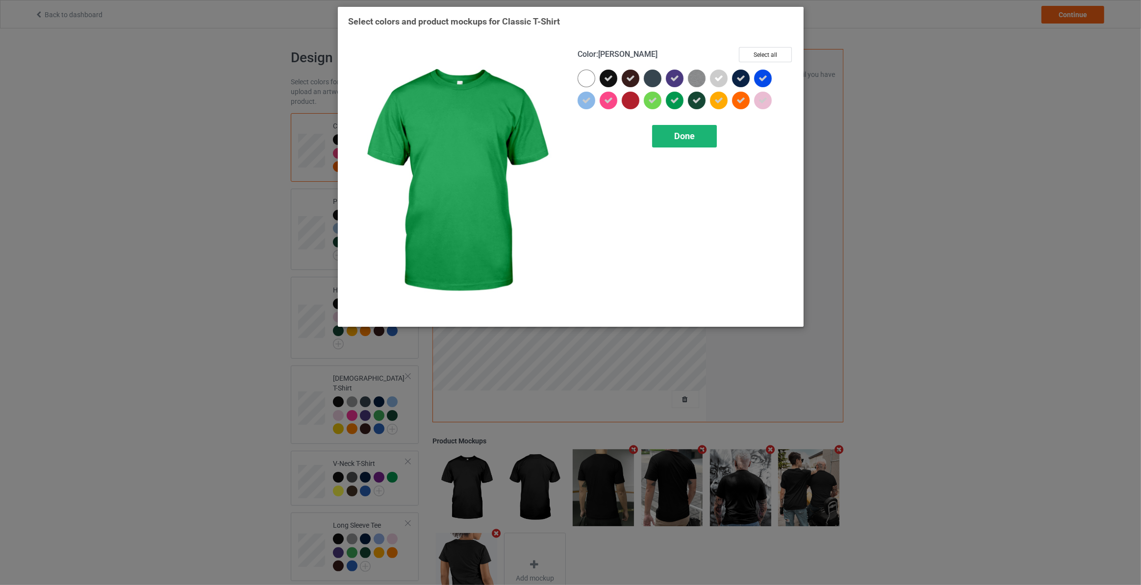
click at [688, 137] on span "Done" at bounding box center [683, 136] width 21 height 10
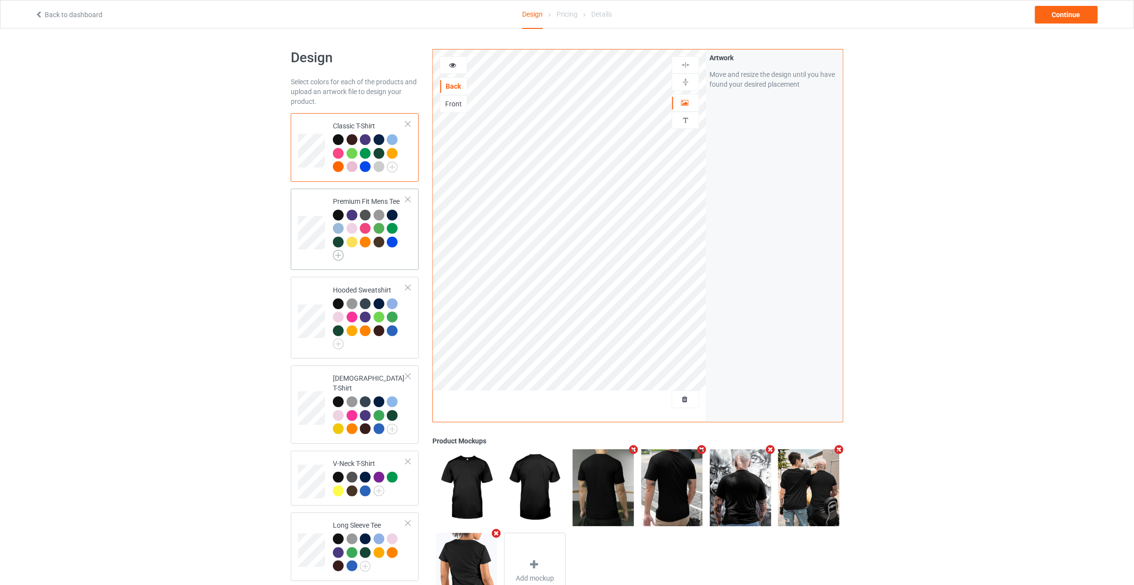
click at [338, 255] on img at bounding box center [338, 255] width 11 height 11
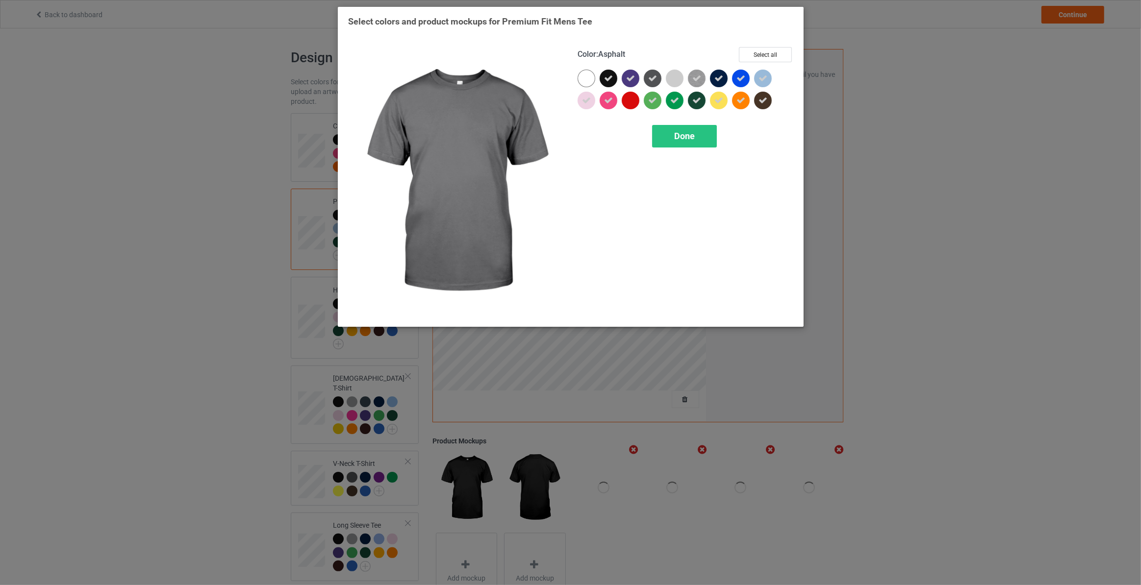
click at [653, 74] on icon at bounding box center [652, 78] width 9 height 9
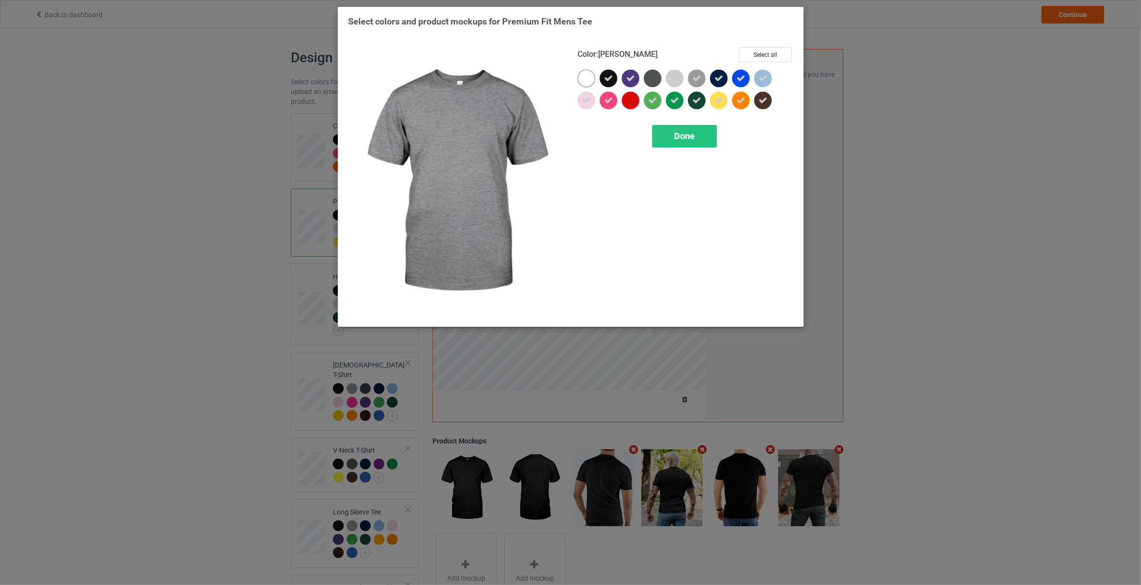
click at [697, 75] on icon at bounding box center [696, 78] width 9 height 9
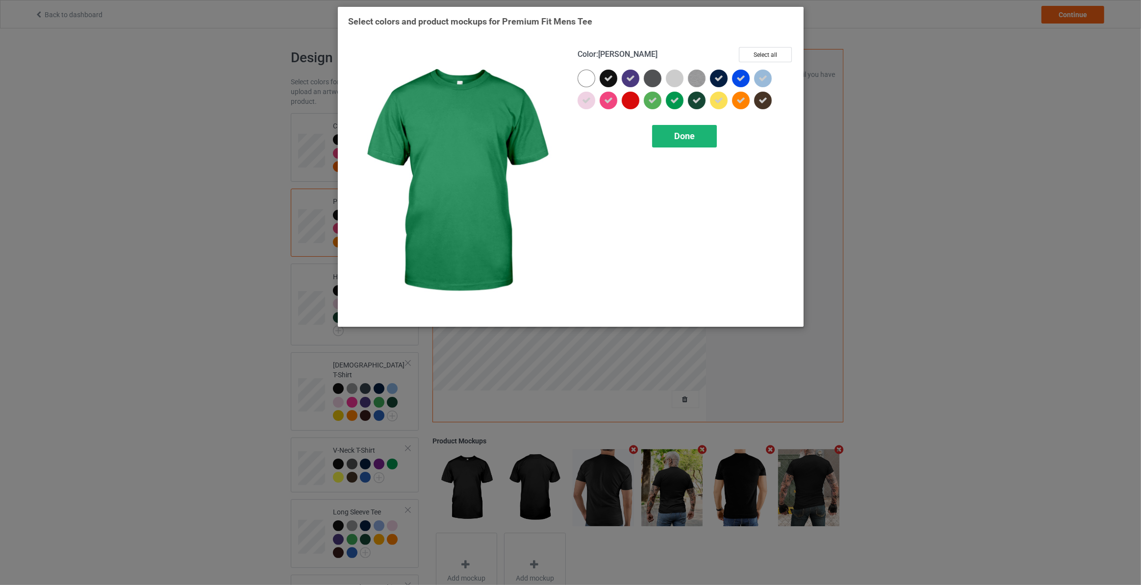
click at [681, 138] on span "Done" at bounding box center [683, 136] width 21 height 10
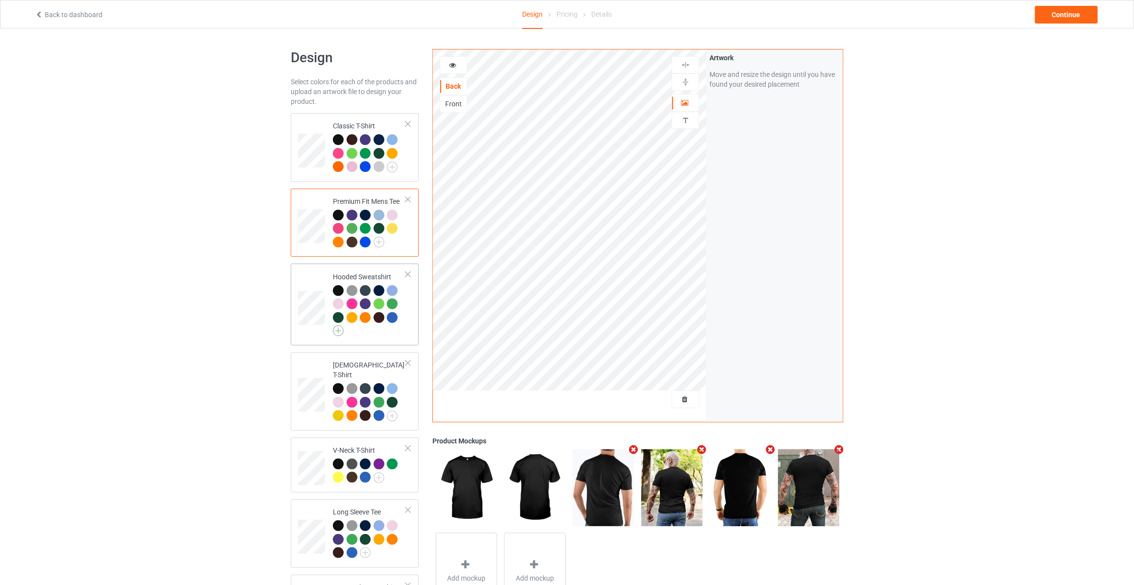
click at [339, 330] on img at bounding box center [338, 330] width 11 height 11
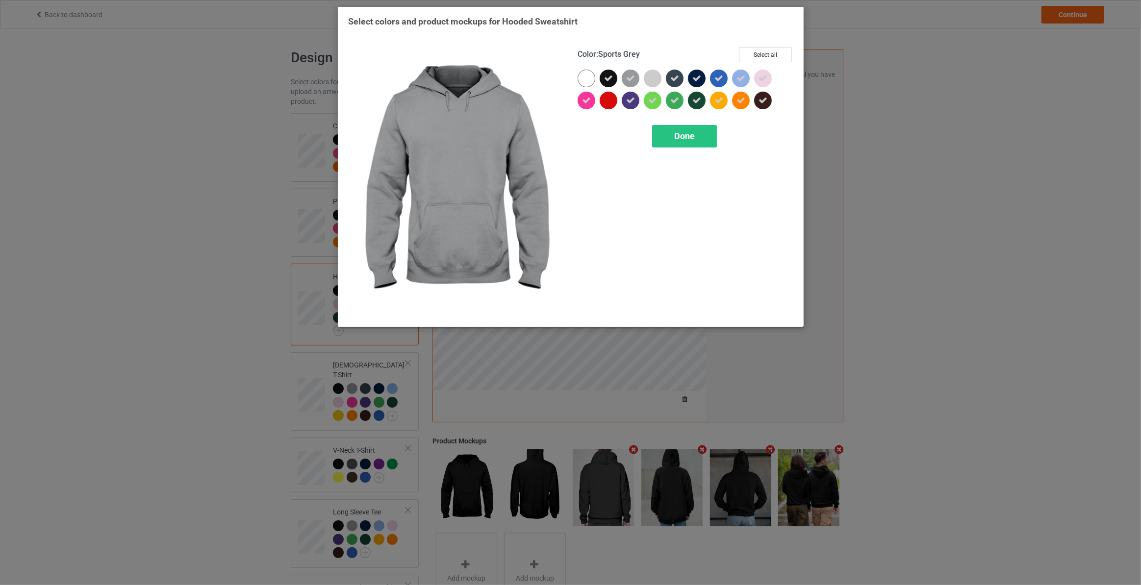
click at [632, 78] on icon at bounding box center [630, 78] width 9 height 9
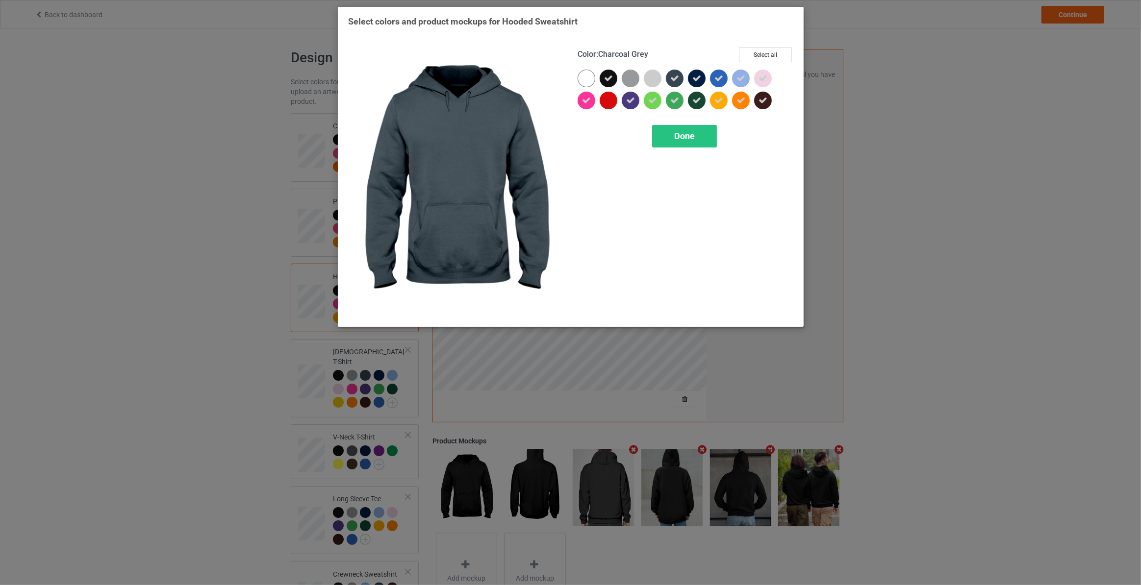
click at [675, 76] on icon at bounding box center [674, 78] width 9 height 9
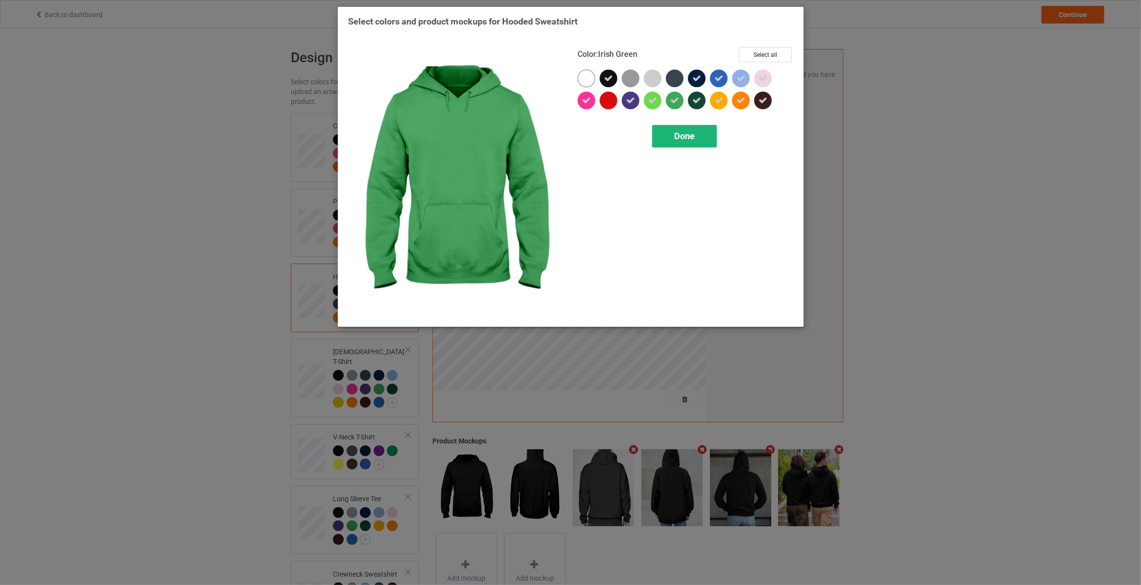
click at [676, 135] on span "Done" at bounding box center [683, 136] width 21 height 10
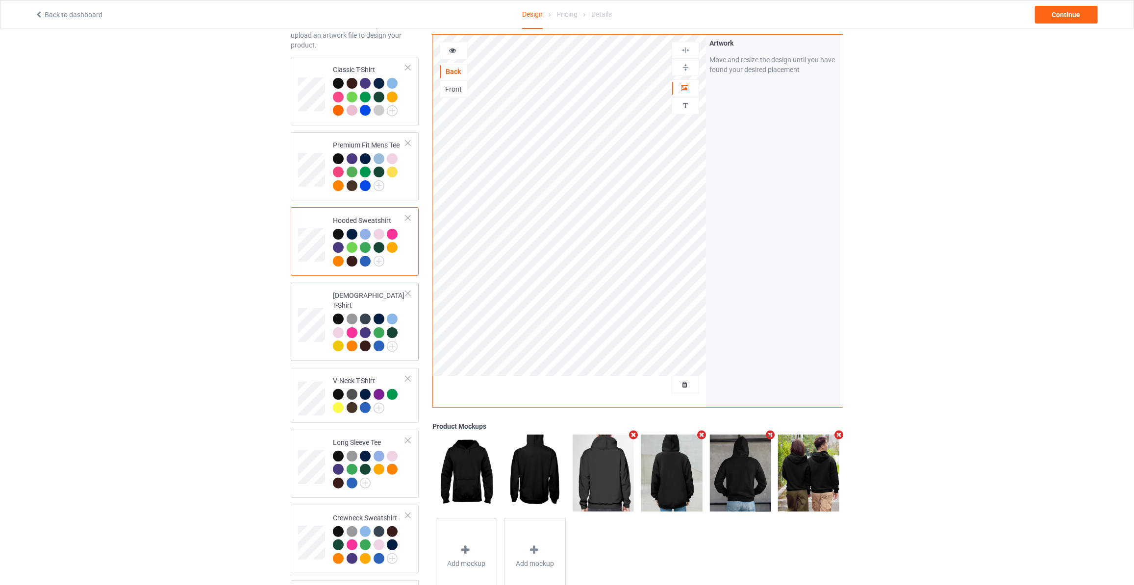
scroll to position [59, 0]
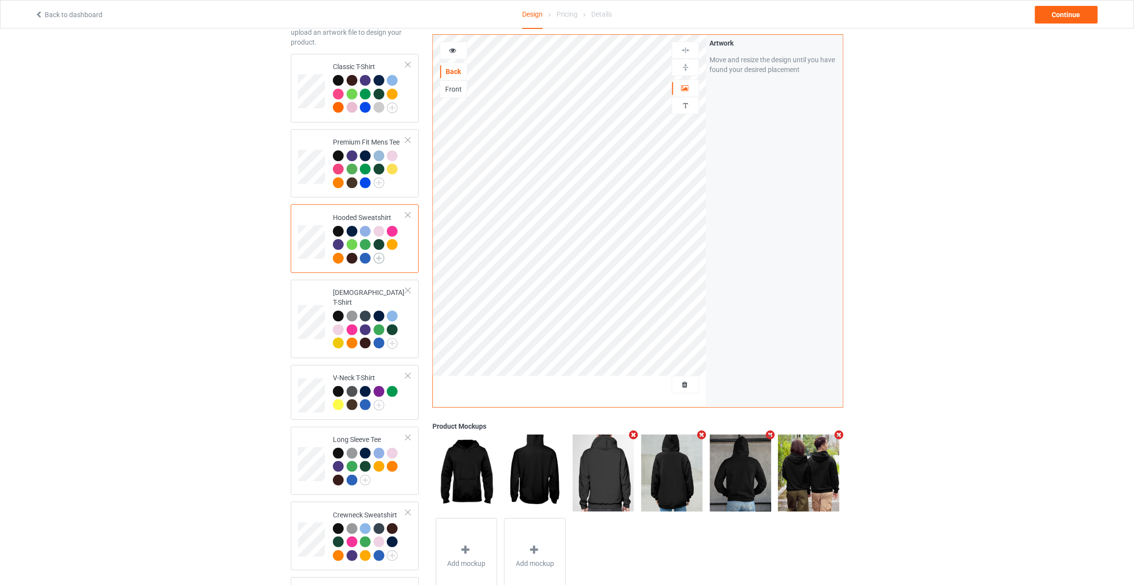
click at [374, 258] on img at bounding box center [378, 258] width 11 height 11
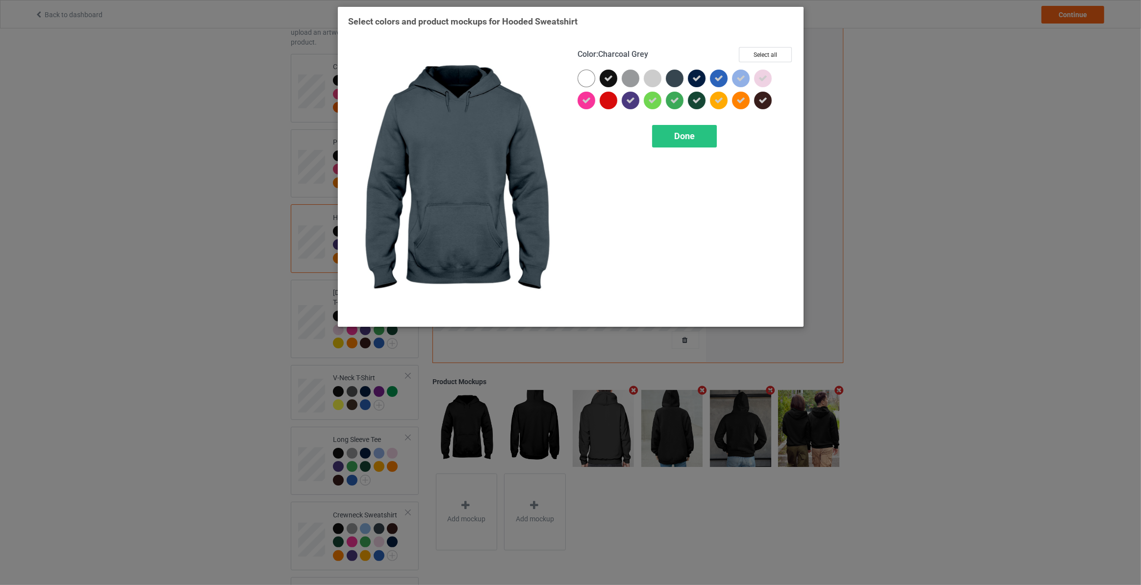
click at [672, 75] on div at bounding box center [675, 79] width 18 height 18
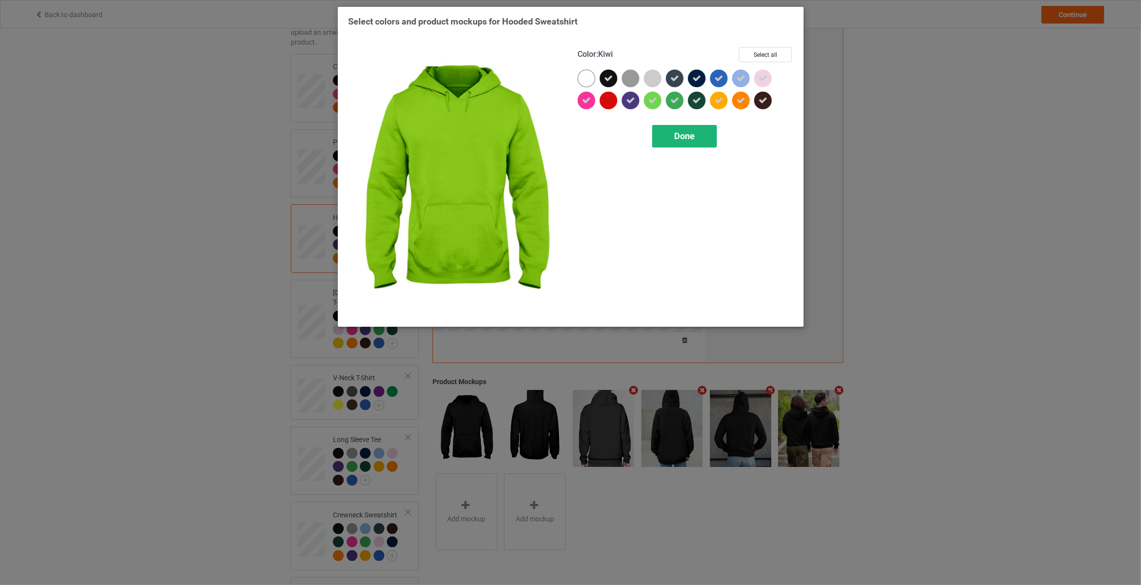
click at [670, 134] on div "Done" at bounding box center [683, 136] width 65 height 23
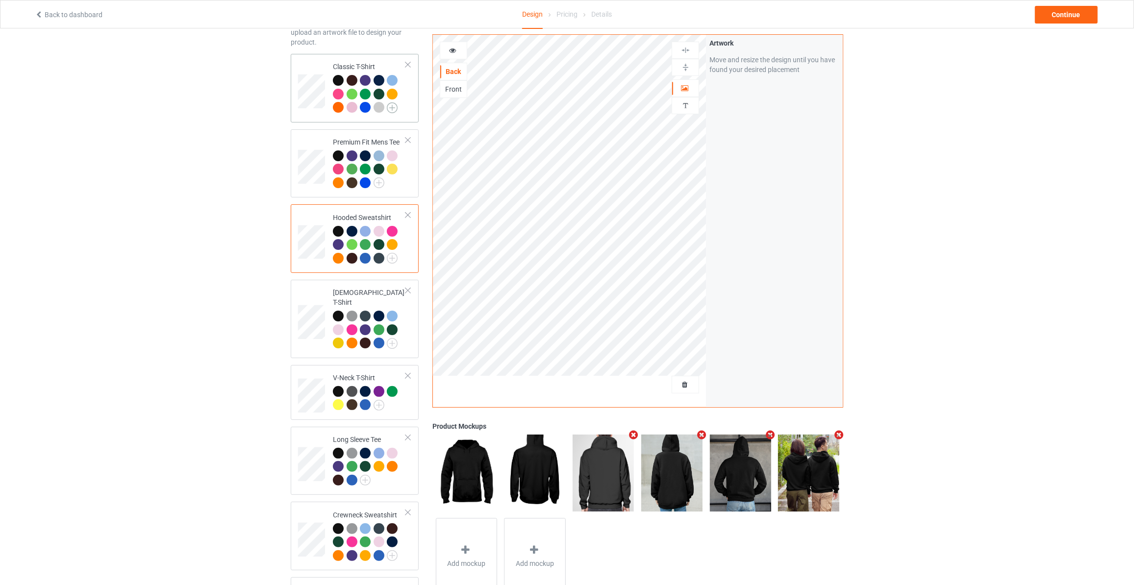
click at [394, 105] on img at bounding box center [392, 107] width 11 height 11
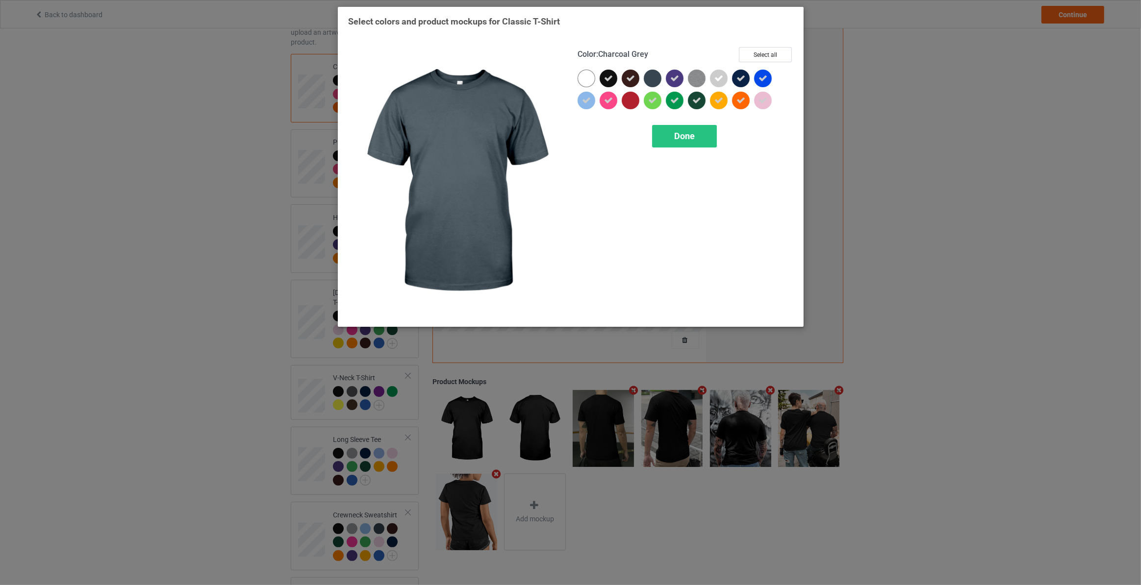
click at [654, 80] on div at bounding box center [653, 79] width 18 height 18
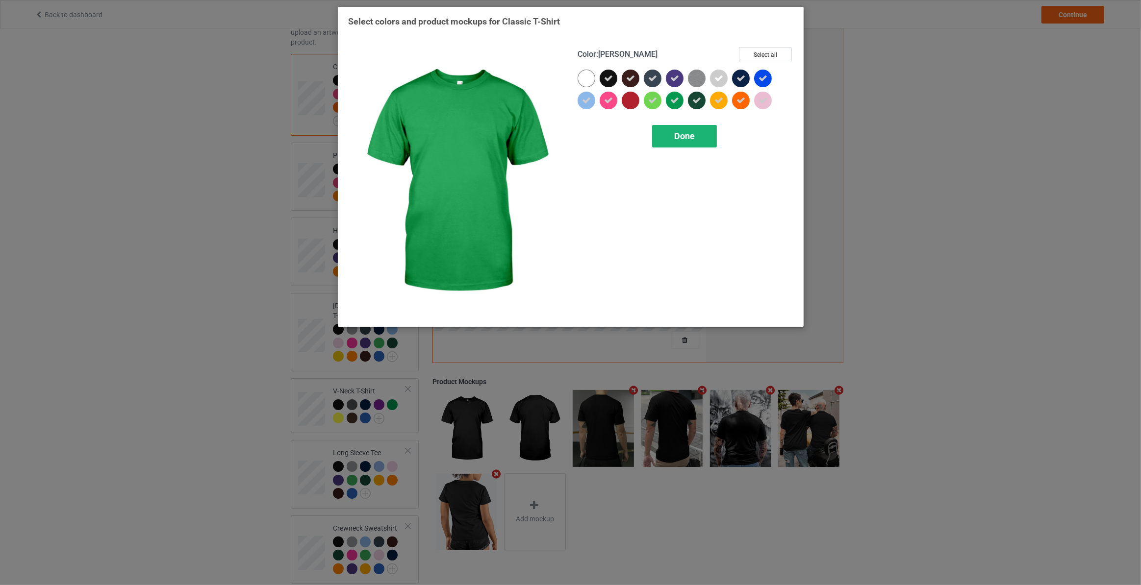
click at [681, 136] on span "Done" at bounding box center [683, 136] width 21 height 10
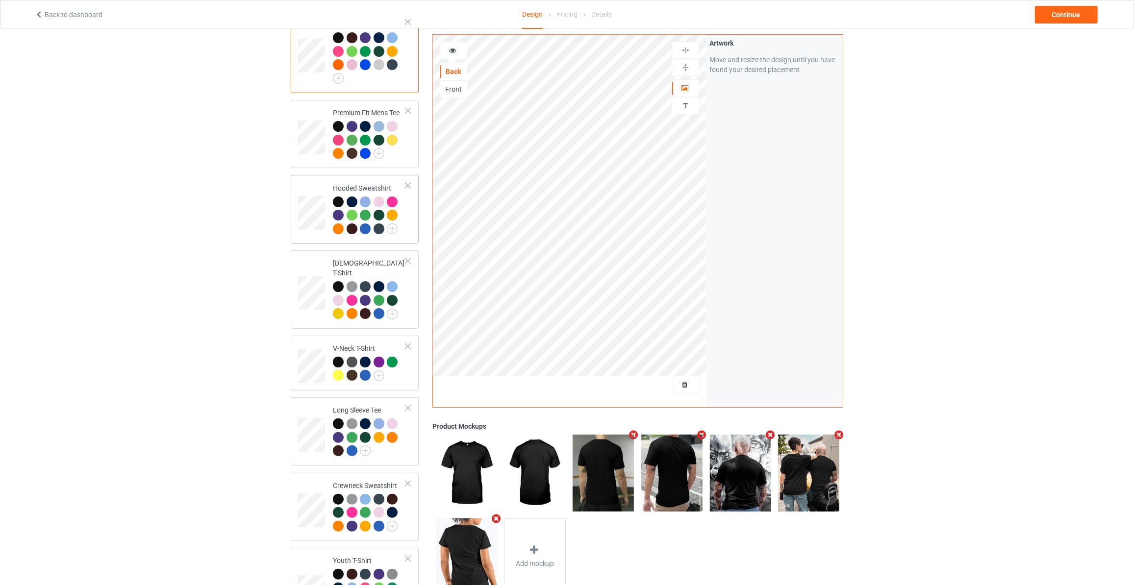
scroll to position [149, 0]
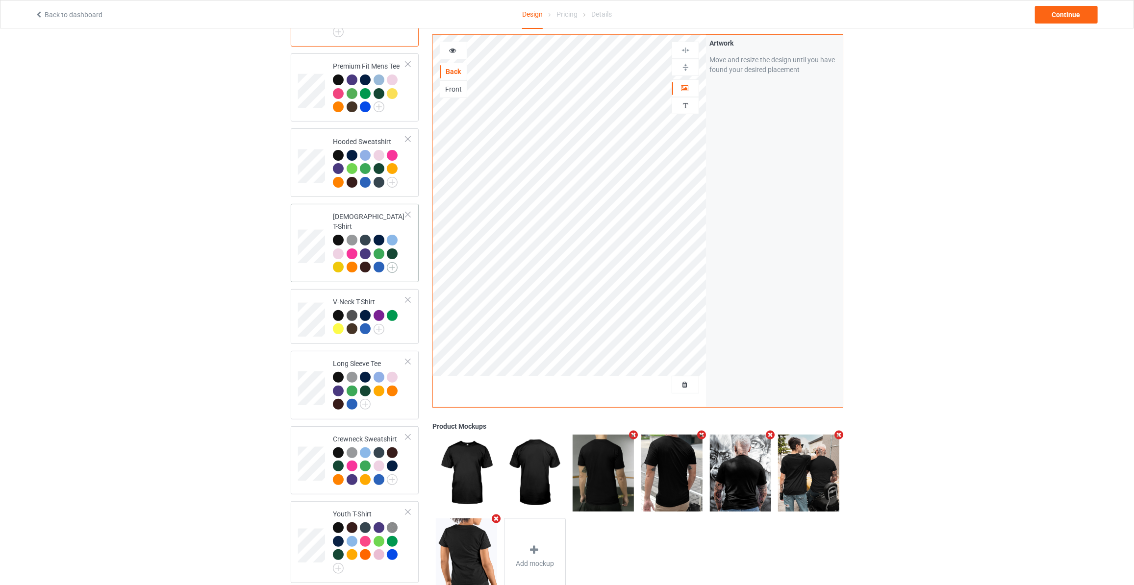
click at [392, 262] on img at bounding box center [392, 267] width 11 height 11
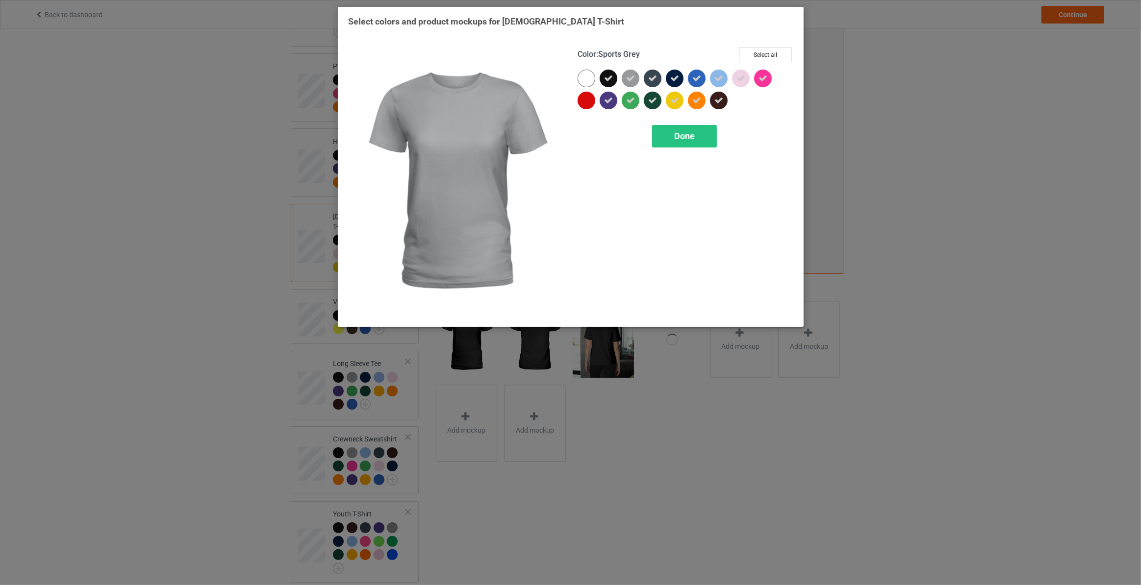
click at [630, 80] on icon at bounding box center [630, 78] width 9 height 9
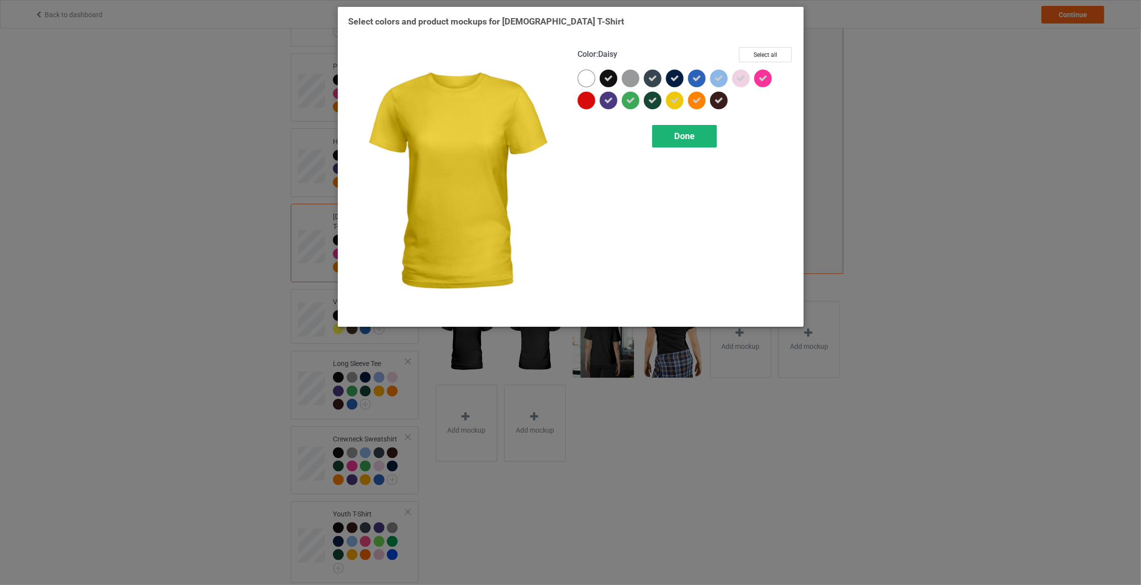
click at [688, 139] on span "Done" at bounding box center [683, 136] width 21 height 10
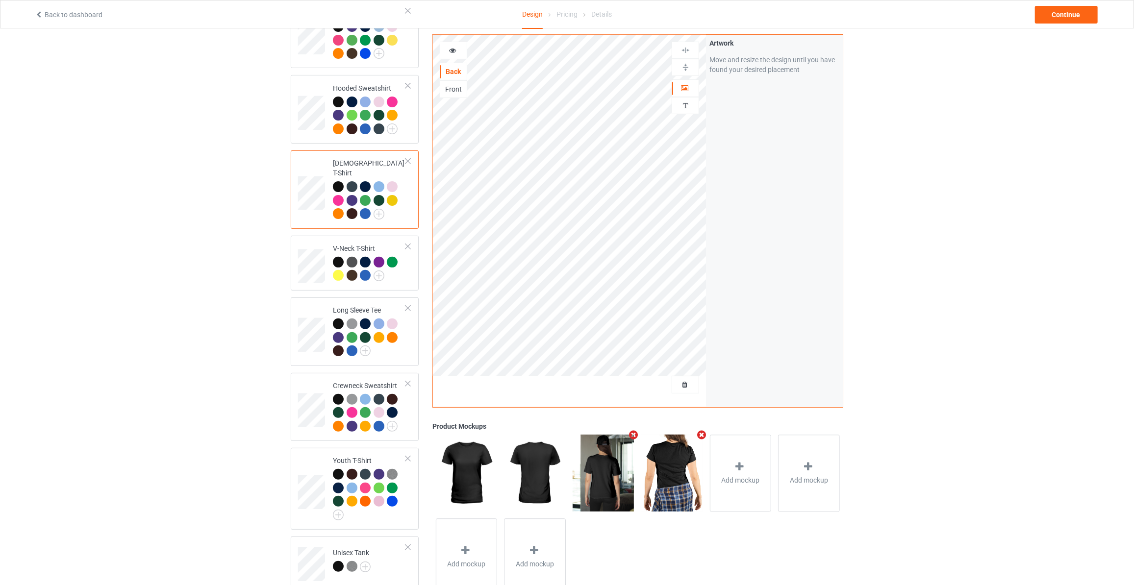
scroll to position [208, 0]
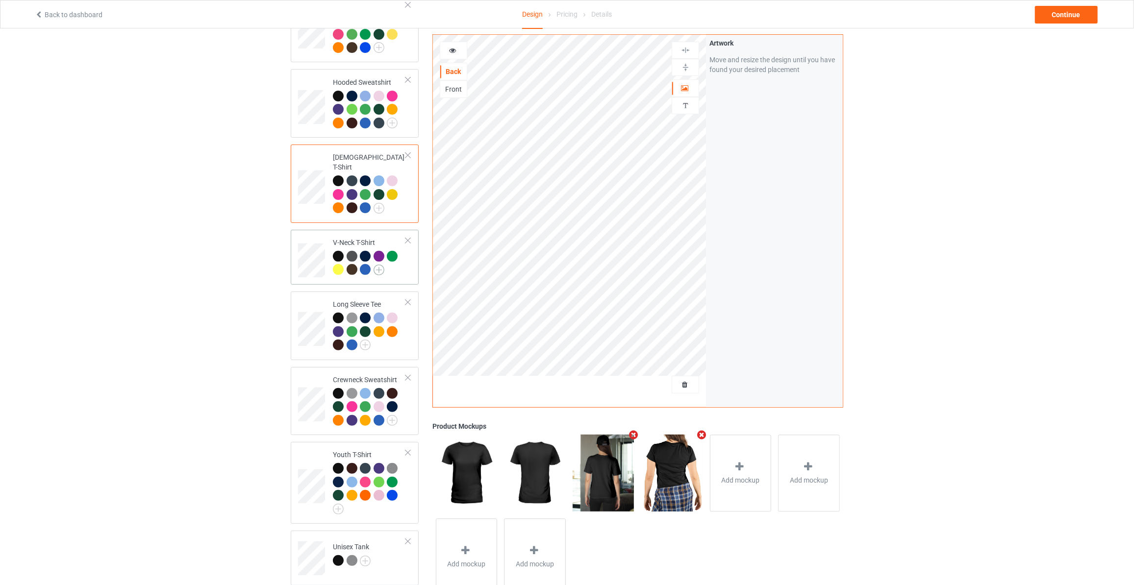
click at [382, 265] on img at bounding box center [378, 270] width 11 height 11
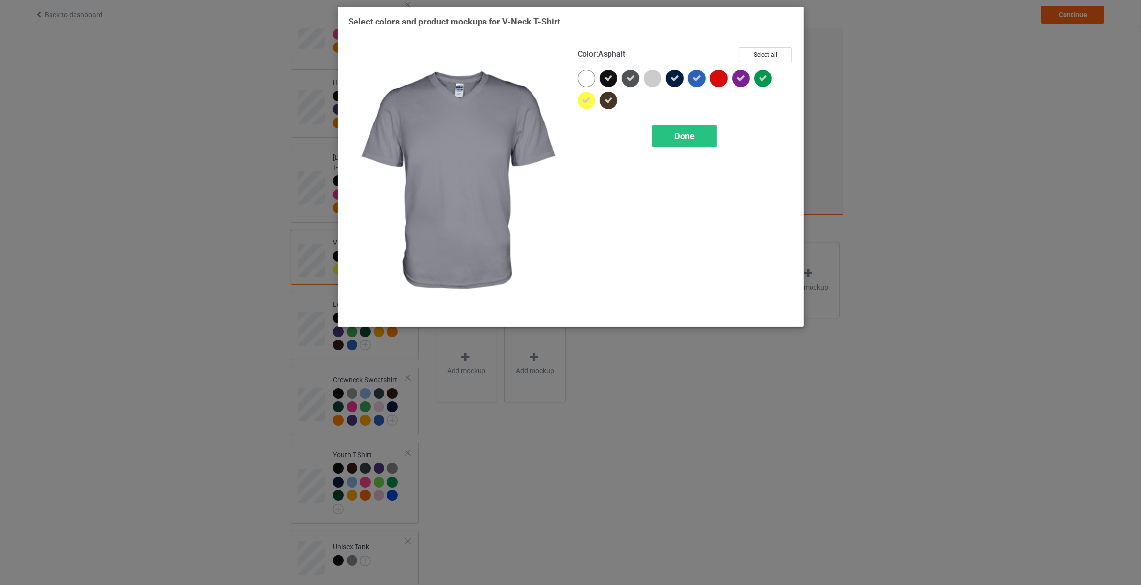
click at [632, 75] on icon at bounding box center [630, 78] width 9 height 9
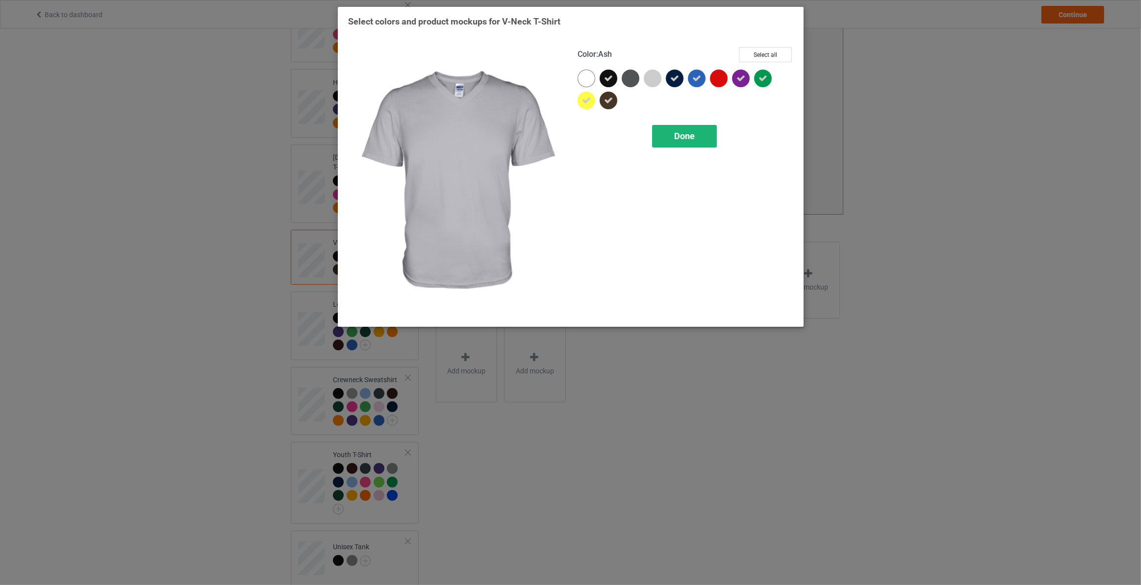
click at [691, 133] on span "Done" at bounding box center [683, 136] width 21 height 10
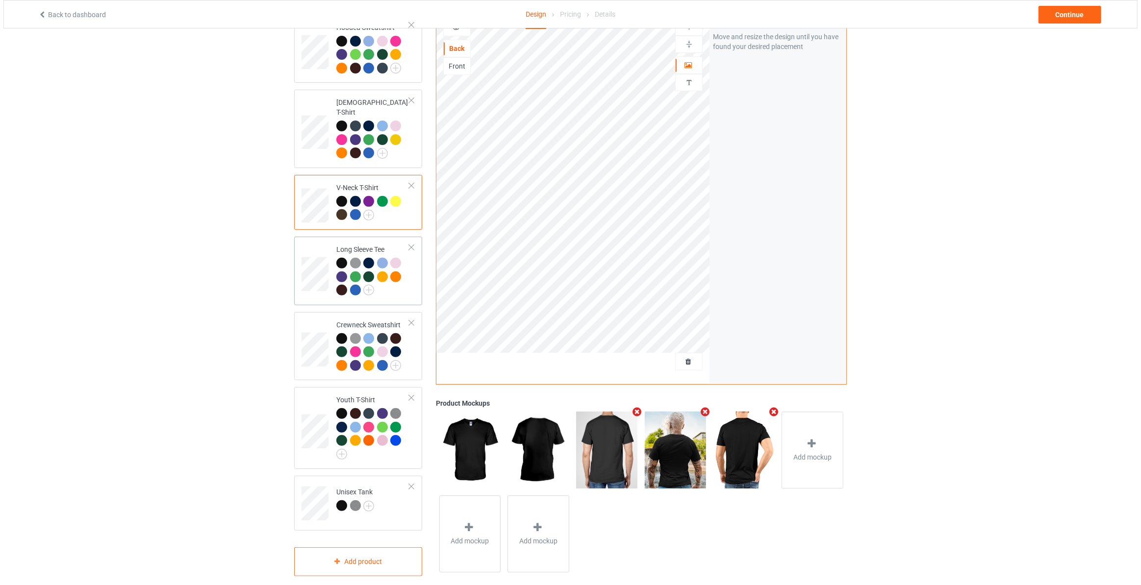
scroll to position [263, 0]
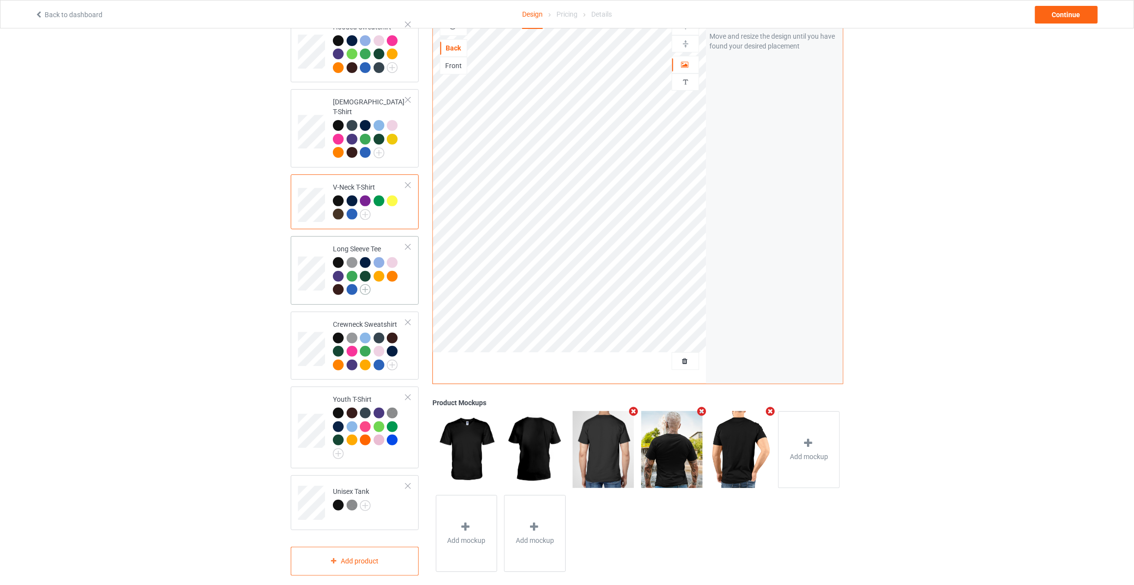
click at [364, 284] on img at bounding box center [365, 289] width 11 height 11
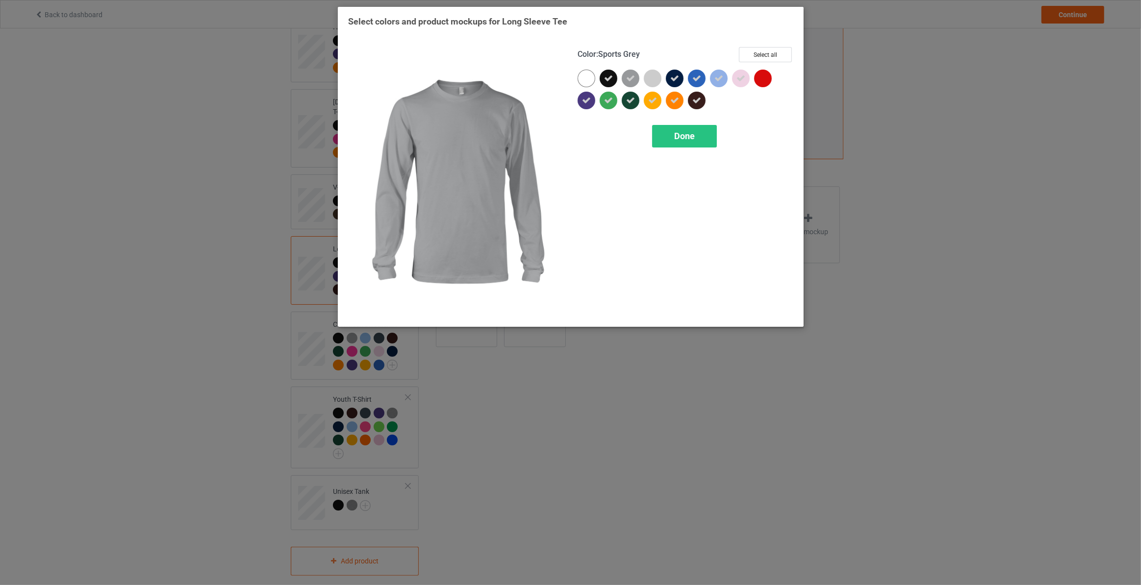
click at [635, 80] on div at bounding box center [630, 79] width 18 height 18
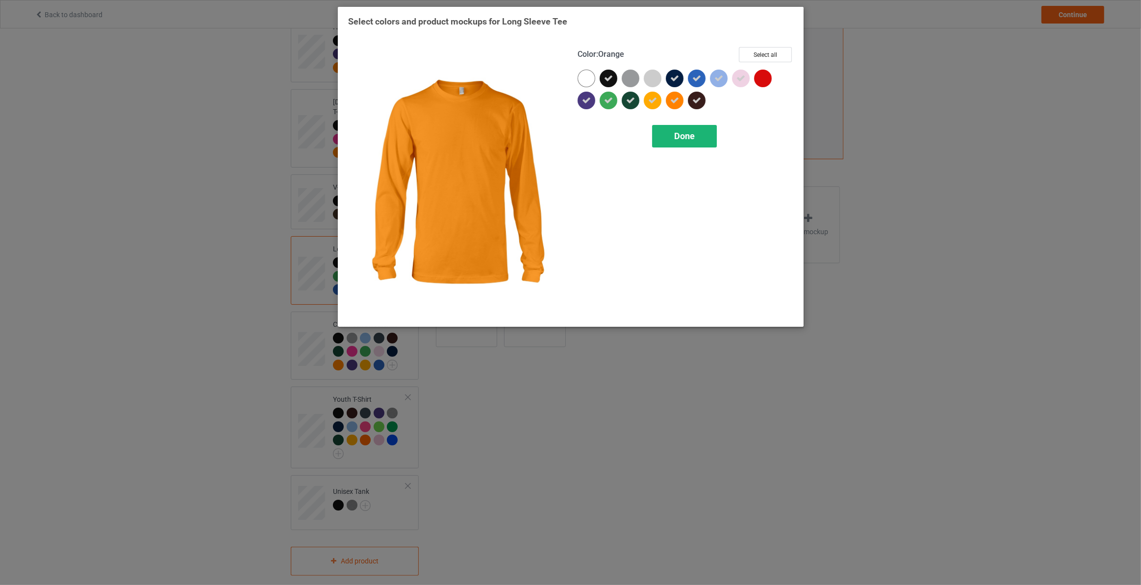
click at [673, 138] on span "Done" at bounding box center [683, 136] width 21 height 10
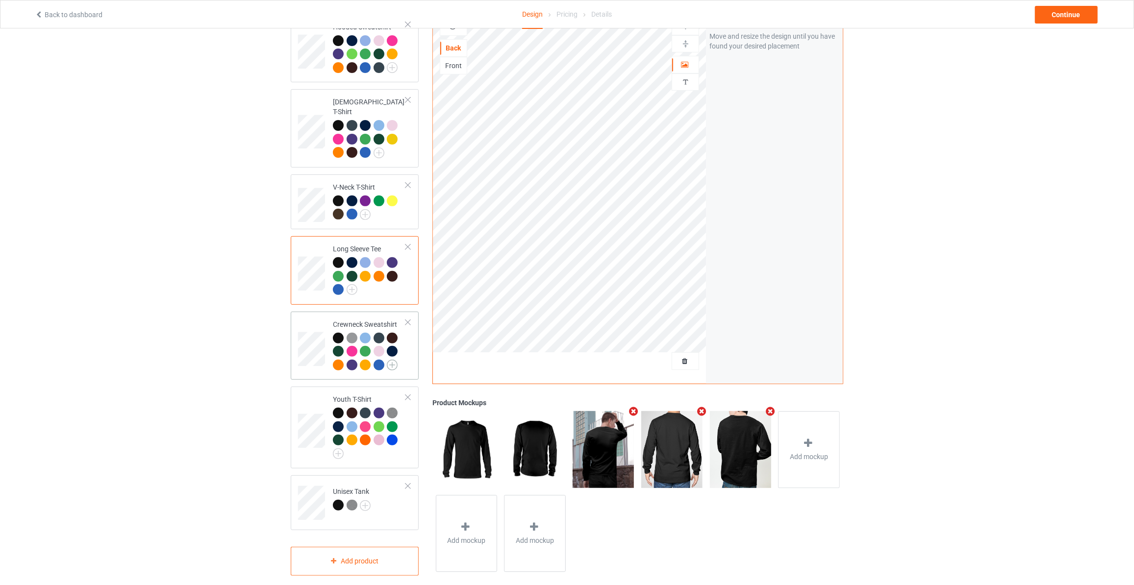
click at [387, 360] on img at bounding box center [392, 365] width 11 height 11
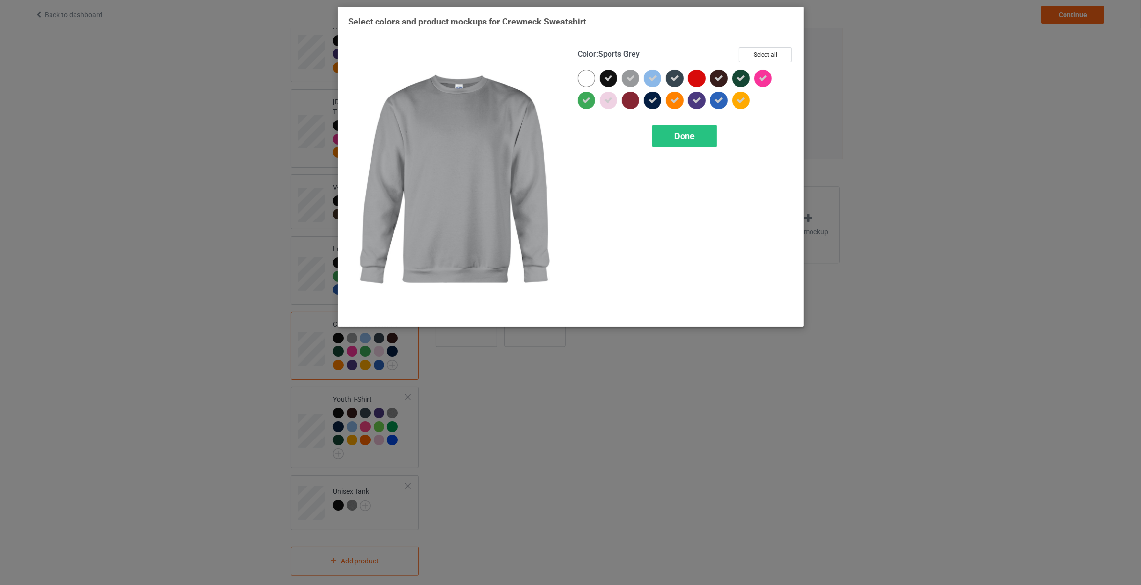
click at [629, 81] on icon at bounding box center [630, 78] width 9 height 9
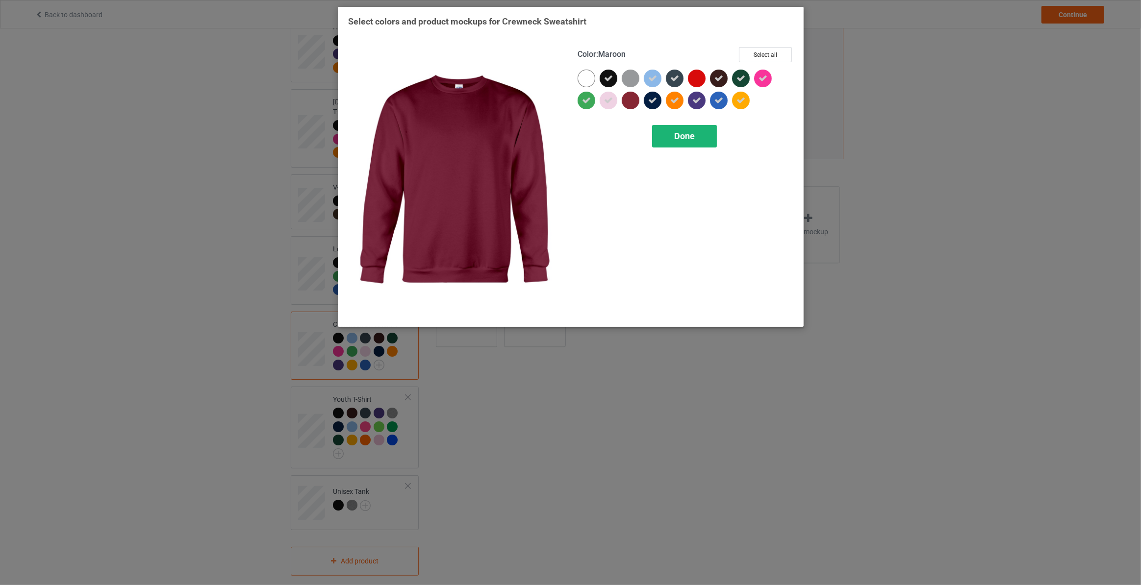
click at [679, 135] on span "Done" at bounding box center [683, 136] width 21 height 10
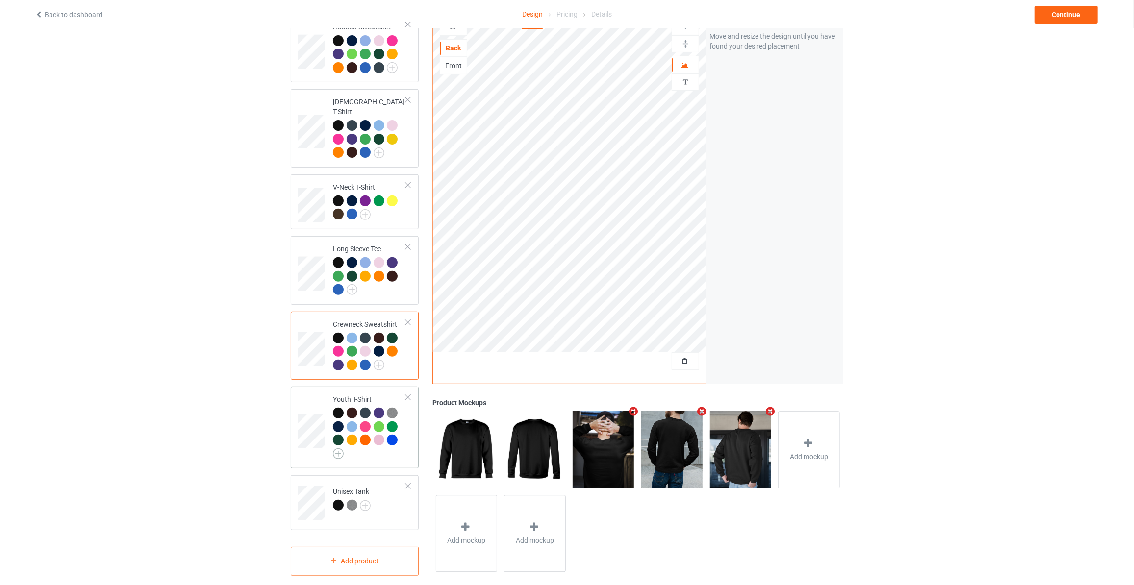
click at [335, 448] on img at bounding box center [338, 453] width 11 height 11
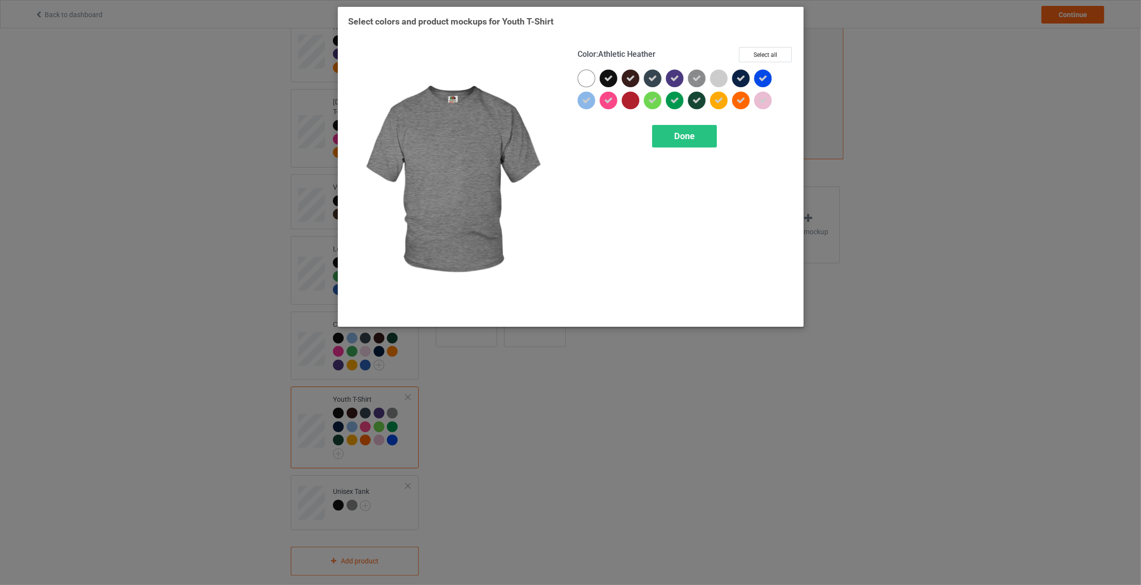
click at [702, 77] on img at bounding box center [697, 79] width 18 height 18
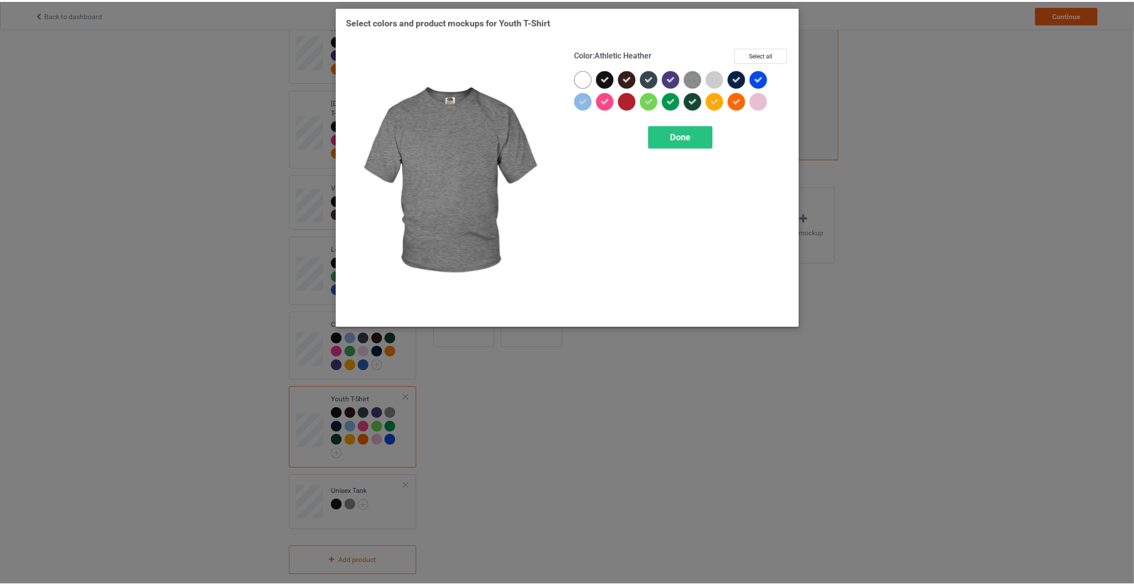
scroll to position [250, 0]
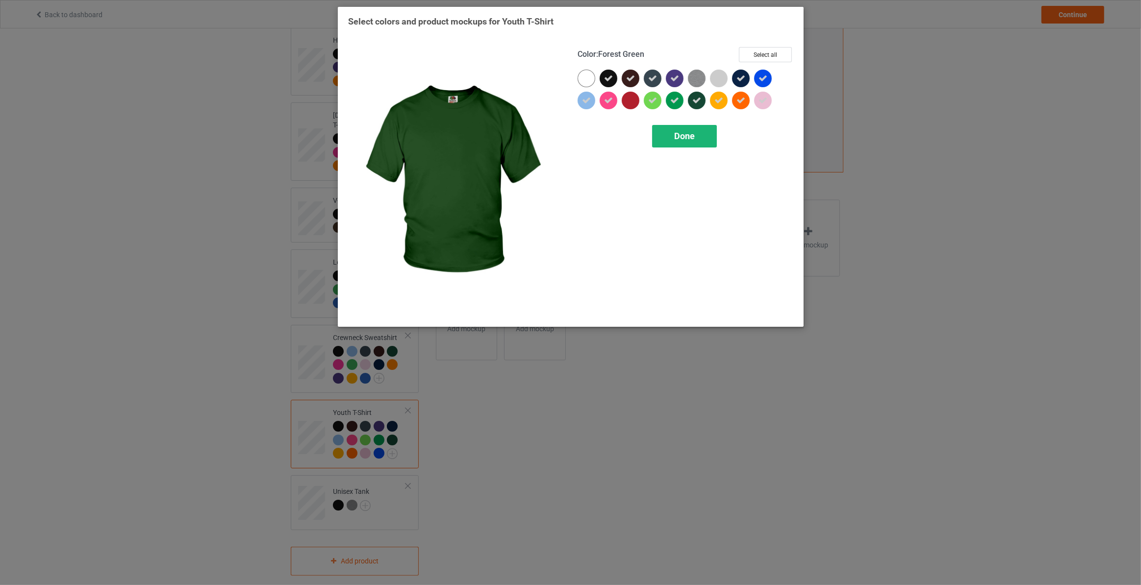
click at [688, 136] on span "Done" at bounding box center [683, 136] width 21 height 10
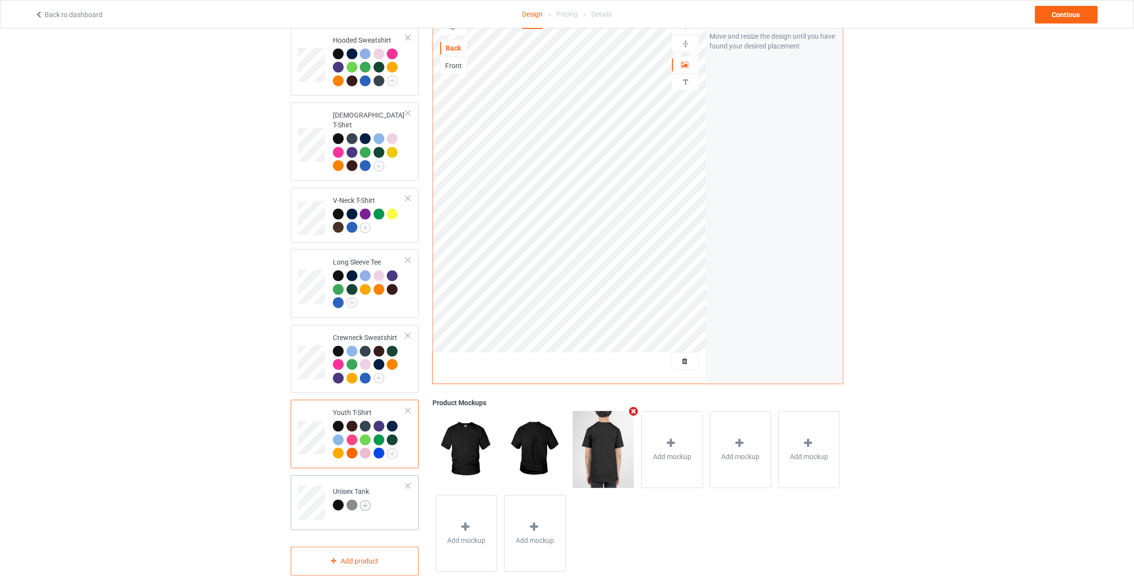
click at [364, 500] on img at bounding box center [365, 505] width 11 height 11
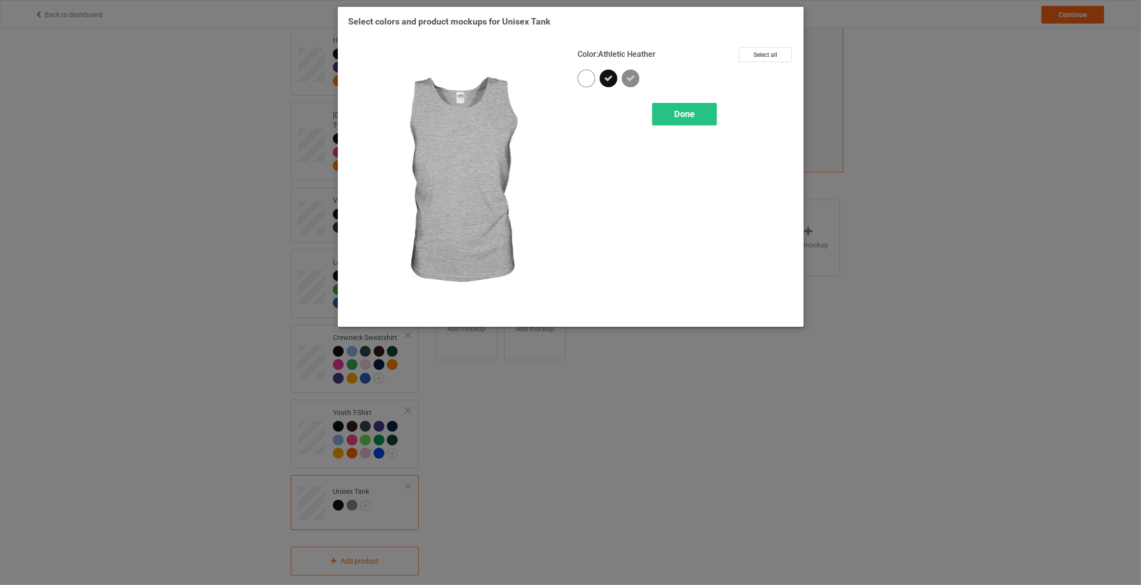
click at [635, 79] on img at bounding box center [630, 79] width 18 height 18
click at [678, 113] on span "Done" at bounding box center [683, 114] width 21 height 10
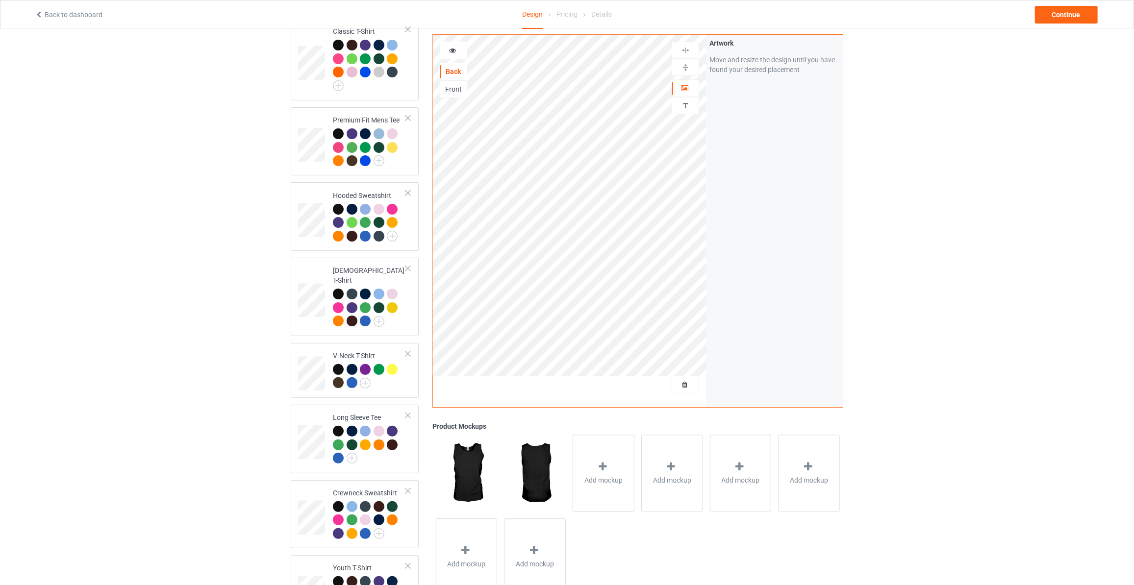
scroll to position [72, 0]
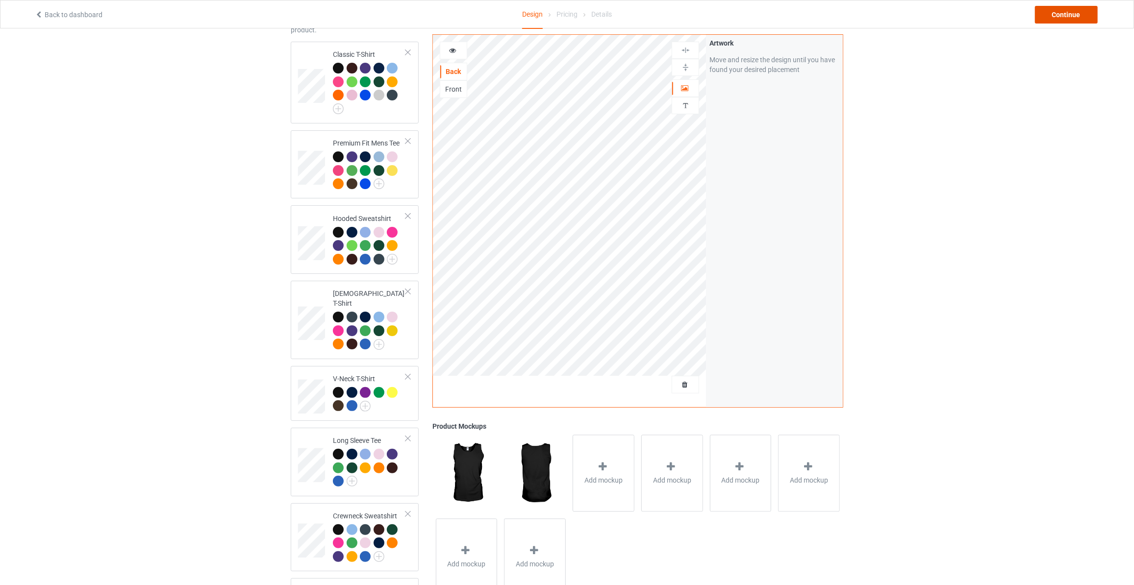
click at [1065, 19] on div "Continue" at bounding box center [1066, 15] width 63 height 18
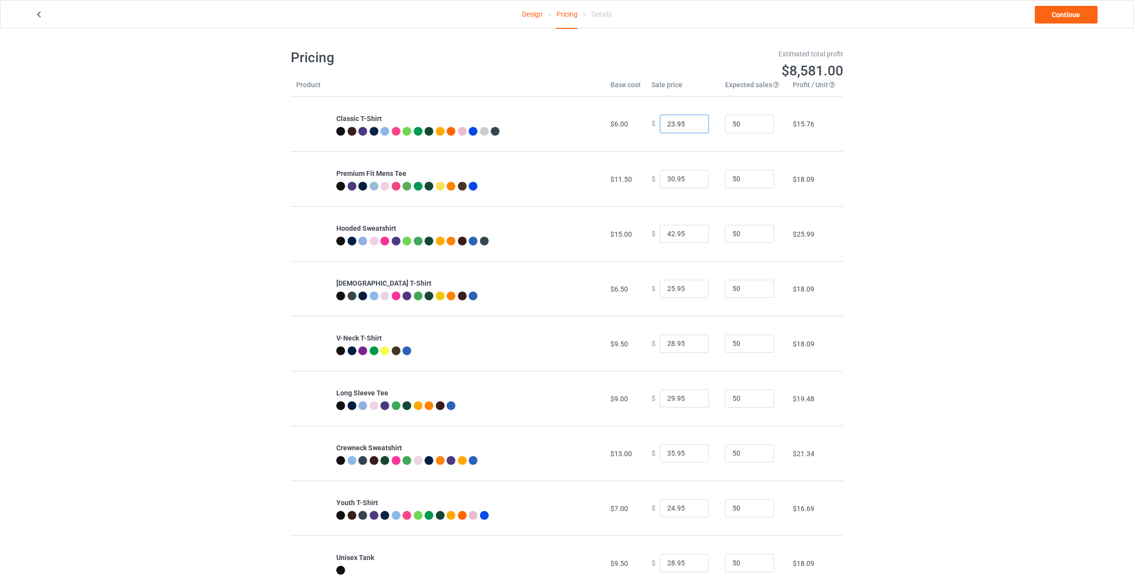
click at [692, 121] on input "23.95" at bounding box center [684, 124] width 49 height 19
click at [692, 121] on input "24.95" at bounding box center [684, 124] width 49 height 19
click at [692, 121] on input "25.95" at bounding box center [684, 124] width 49 height 19
click at [692, 121] on input "26.95" at bounding box center [684, 124] width 49 height 19
type input "25.95"
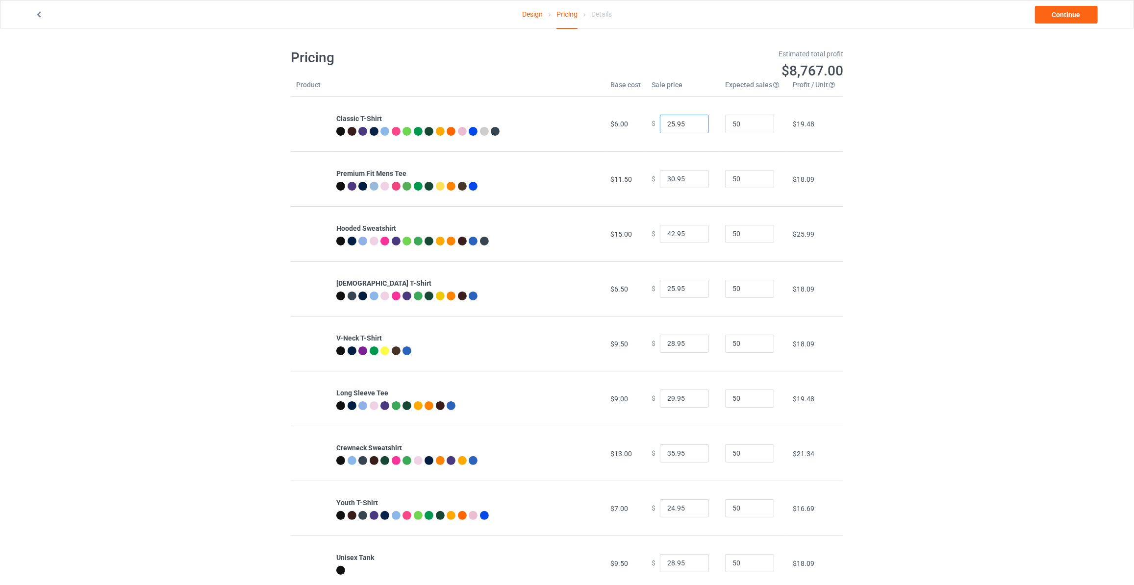
click at [691, 125] on input "25.95" at bounding box center [684, 124] width 49 height 19
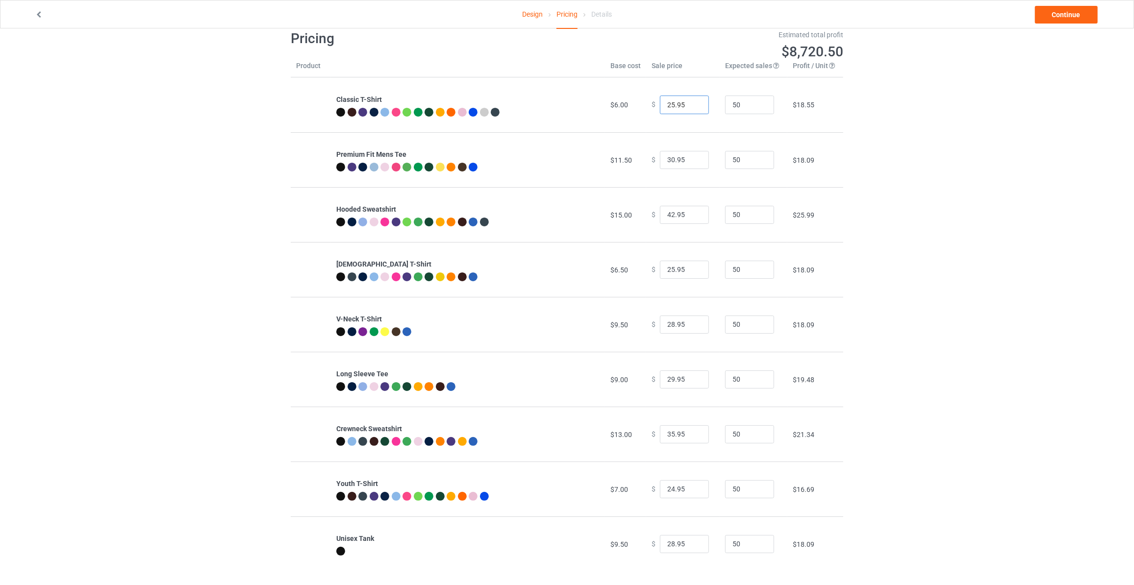
scroll to position [28, 0]
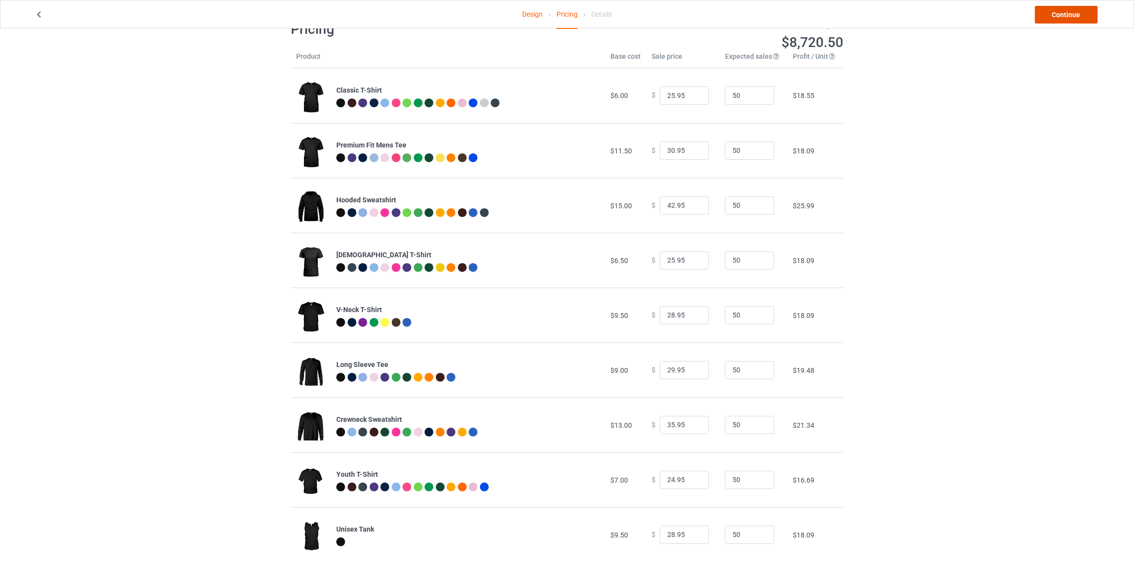
click at [1067, 20] on link "Continue" at bounding box center [1066, 15] width 63 height 18
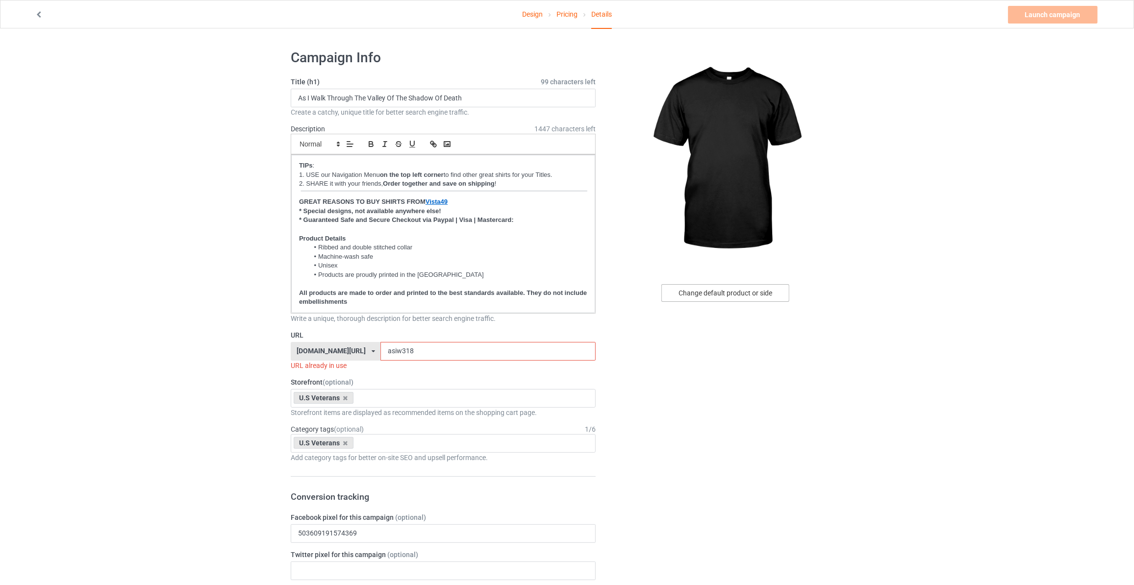
click at [754, 298] on div "Change default product or side" at bounding box center [725, 293] width 128 height 18
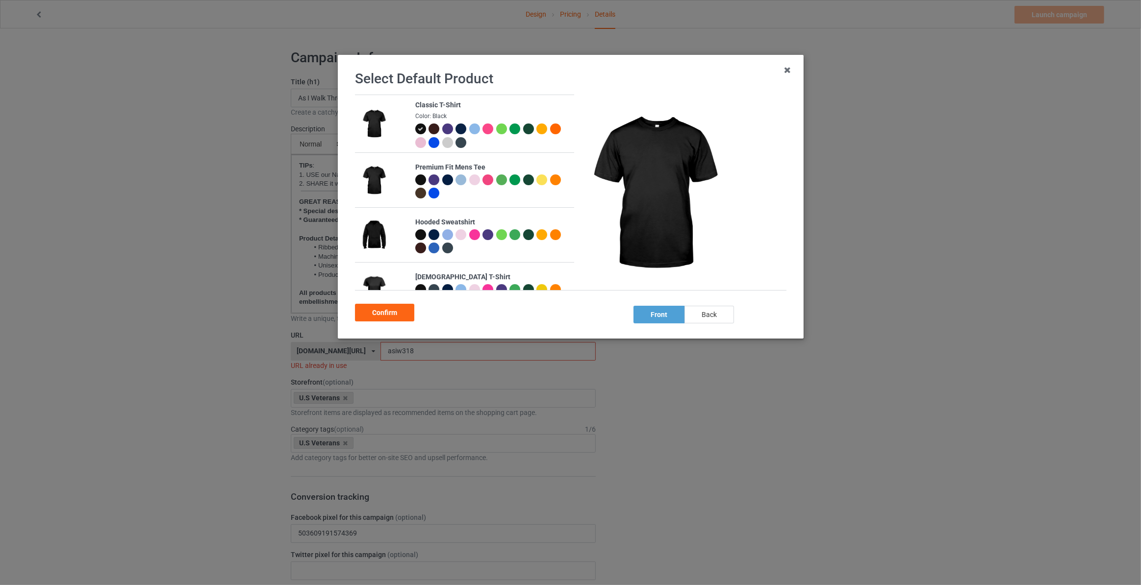
click at [704, 317] on div "back" at bounding box center [709, 315] width 50 height 18
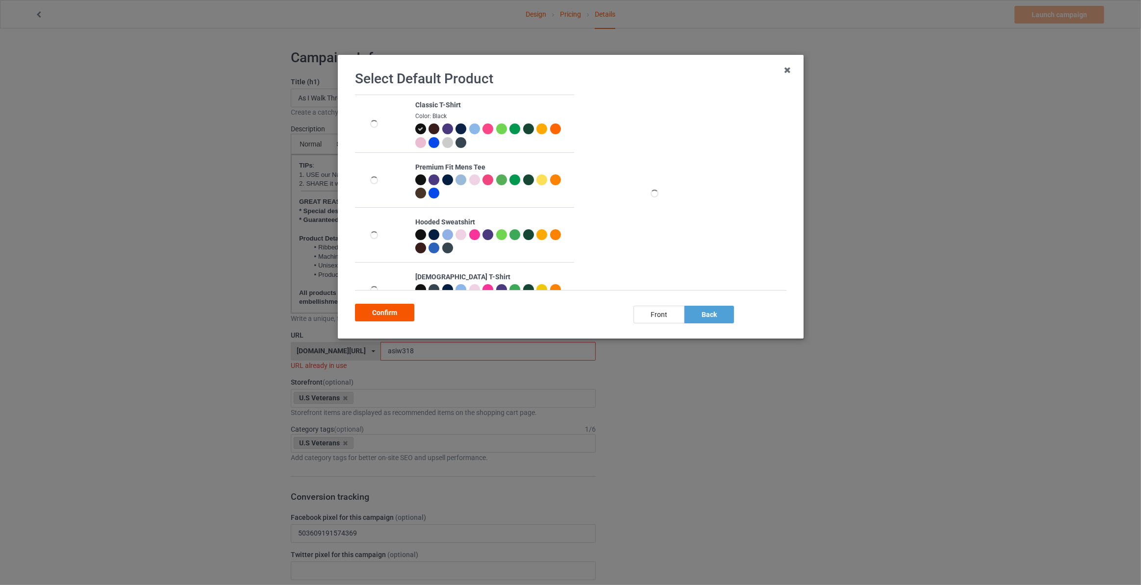
click at [381, 315] on div "Confirm" at bounding box center [384, 313] width 59 height 18
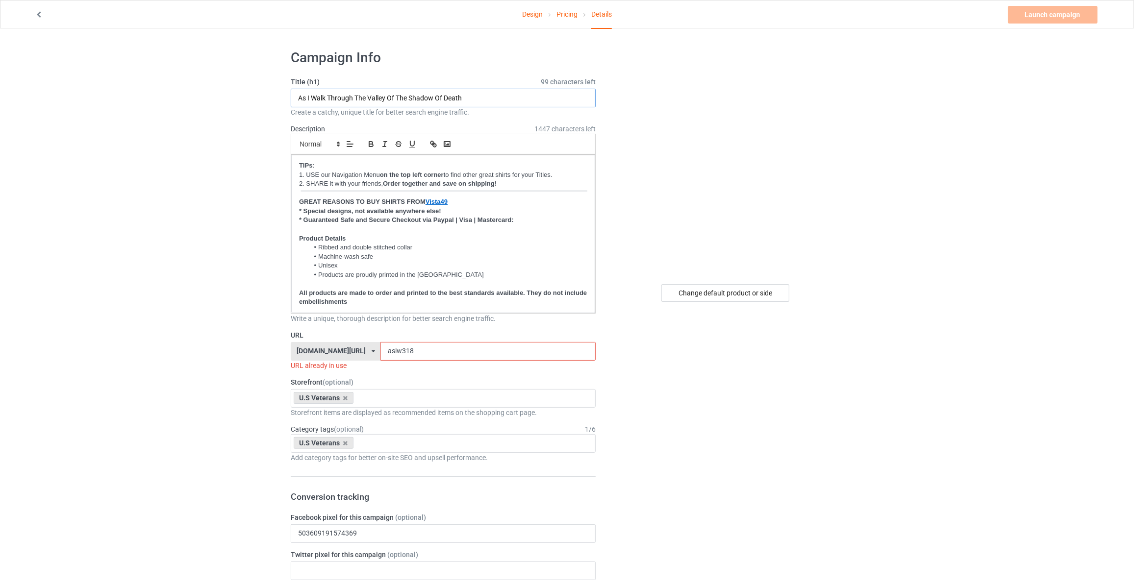
click at [497, 96] on input "As I Walk Through The Valley Of The Shadow Of Death" at bounding box center [443, 98] width 305 height 19
type input "Too Old To Fight Too Slow To Run But I Can Still Shoot Pretty Darn Good"
drag, startPoint x: 410, startPoint y: 353, endPoint x: 111, endPoint y: 317, distance: 301.2
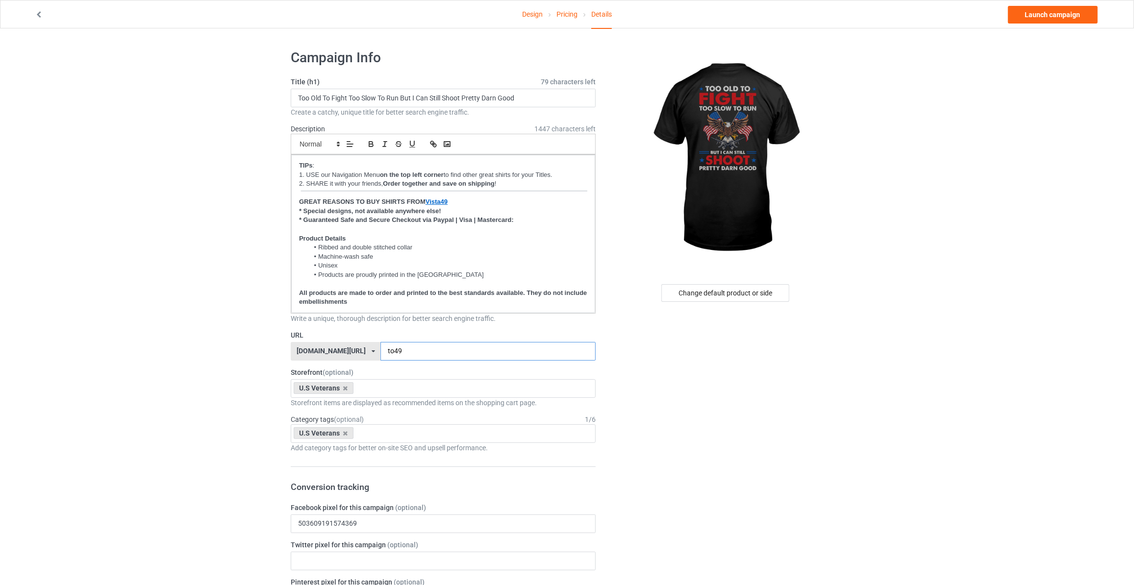
type input "to49"
click at [1047, 19] on link "Launch campaign" at bounding box center [1053, 15] width 90 height 18
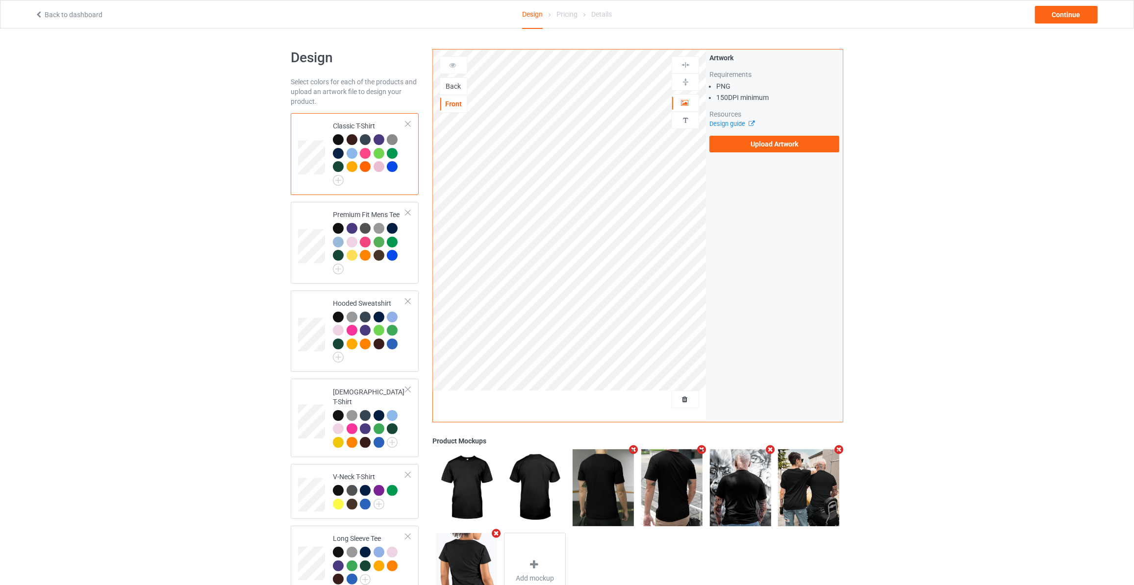
click at [453, 82] on div "Back" at bounding box center [453, 86] width 26 height 10
click at [762, 136] on label "Upload Artwork" at bounding box center [774, 144] width 130 height 17
click at [0, 0] on input "Upload Artwork" at bounding box center [0, 0] width 0 height 0
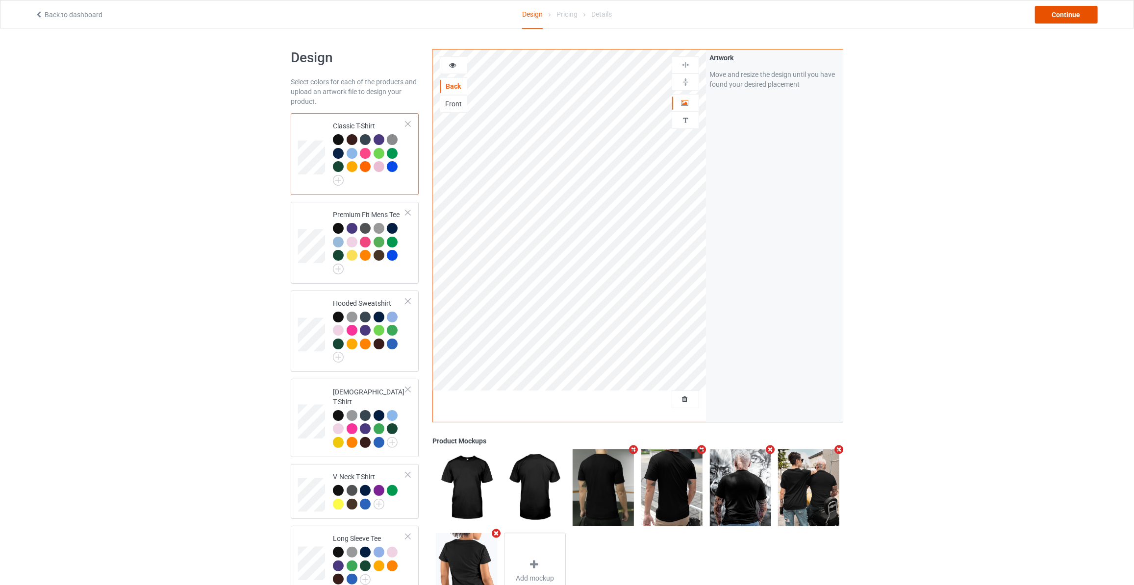
click at [1067, 17] on div "Continue" at bounding box center [1066, 15] width 63 height 18
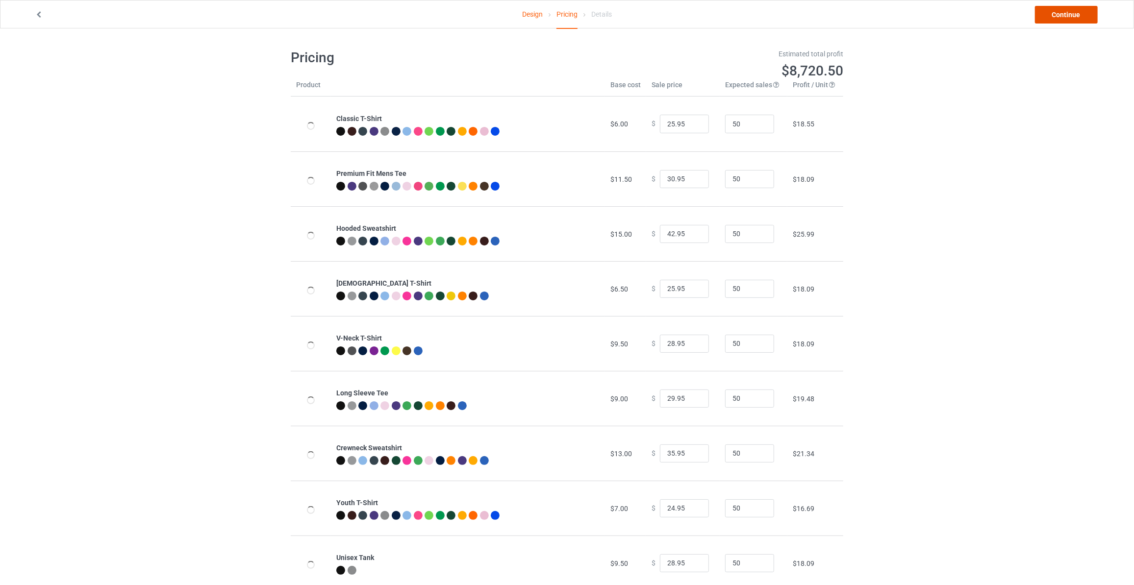
click at [1067, 17] on link "Continue" at bounding box center [1066, 15] width 63 height 18
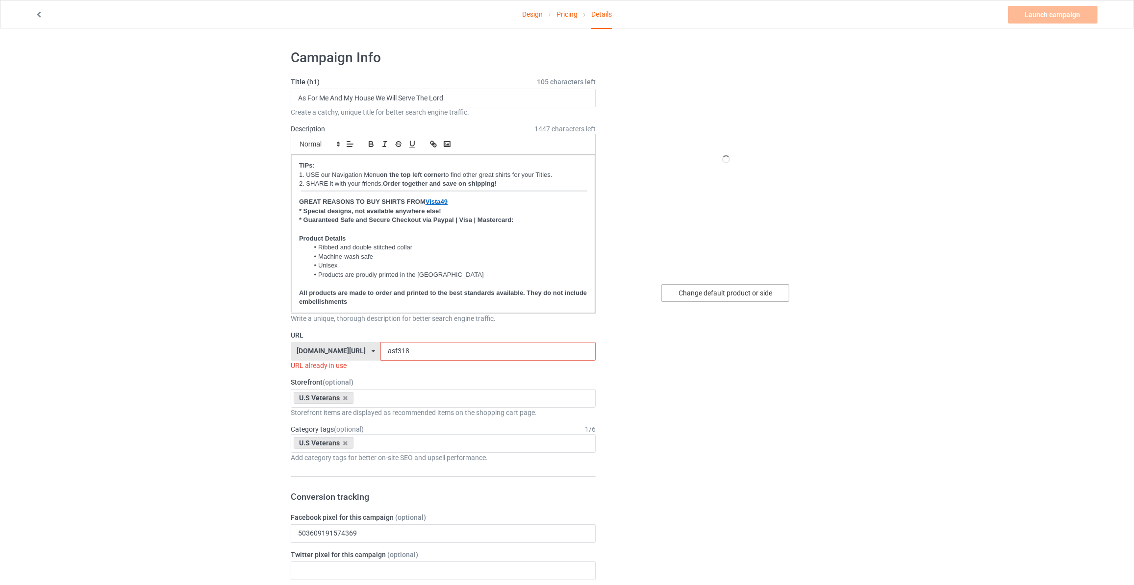
click at [737, 294] on div "Change default product or side" at bounding box center [725, 293] width 128 height 18
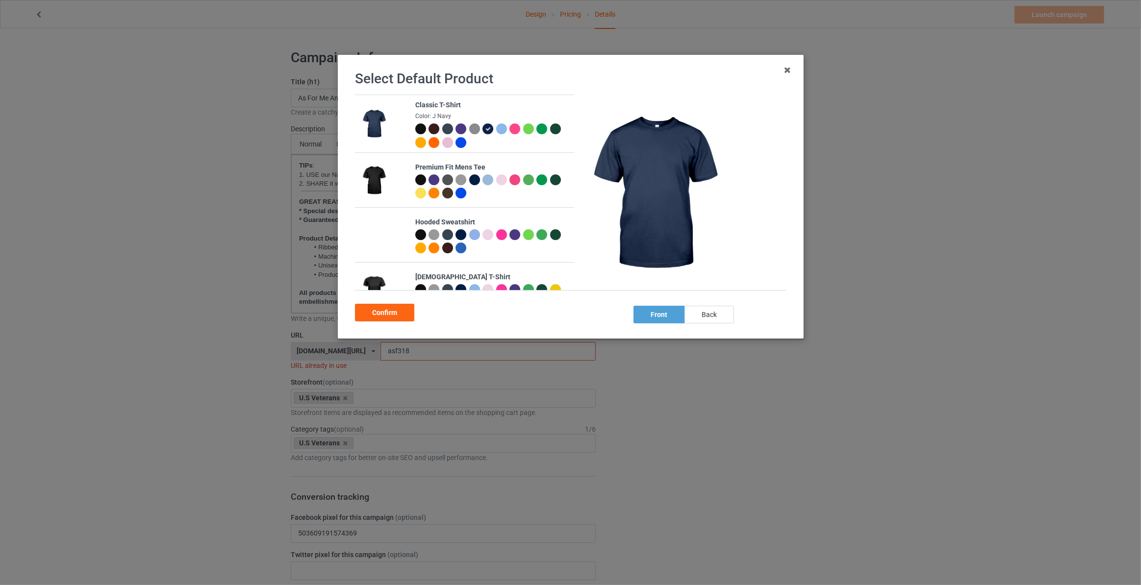
click at [710, 320] on div "back" at bounding box center [709, 315] width 50 height 18
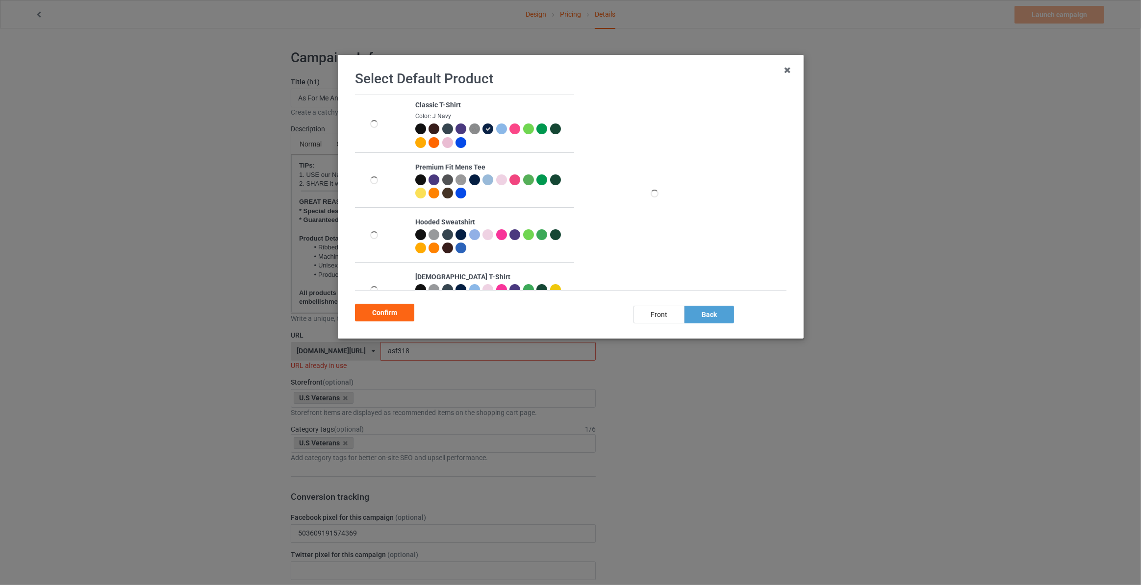
click at [425, 131] on div at bounding box center [422, 131] width 14 height 14
click at [415, 131] on div at bounding box center [420, 129] width 11 height 11
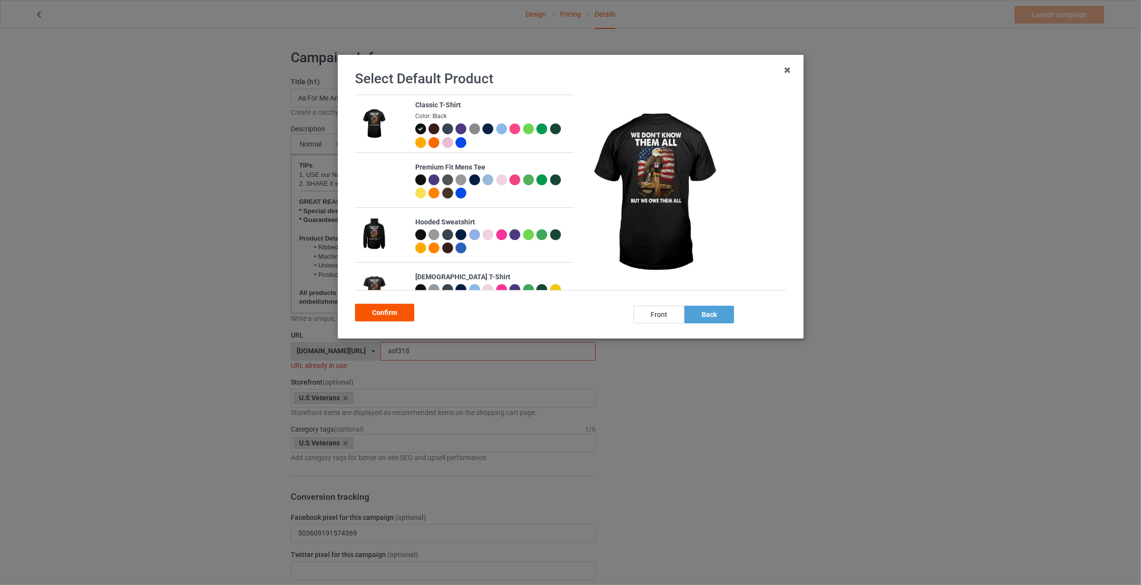
click at [387, 316] on div "Confirm" at bounding box center [384, 313] width 59 height 18
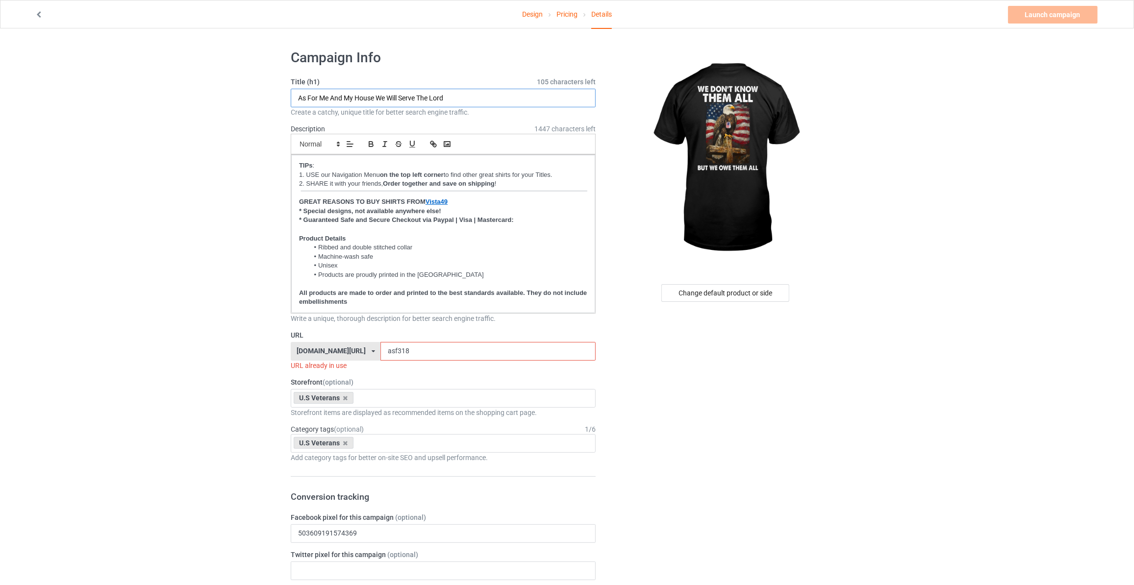
click at [434, 99] on input "As For Me And My House We Will Serve The Lord" at bounding box center [443, 98] width 305 height 19
type input "We Don't Know Them All But We Owe Them All"
drag, startPoint x: 210, startPoint y: 158, endPoint x: 212, endPoint y: 165, distance: 7.0
drag, startPoint x: 398, startPoint y: 350, endPoint x: 224, endPoint y: 350, distance: 174.5
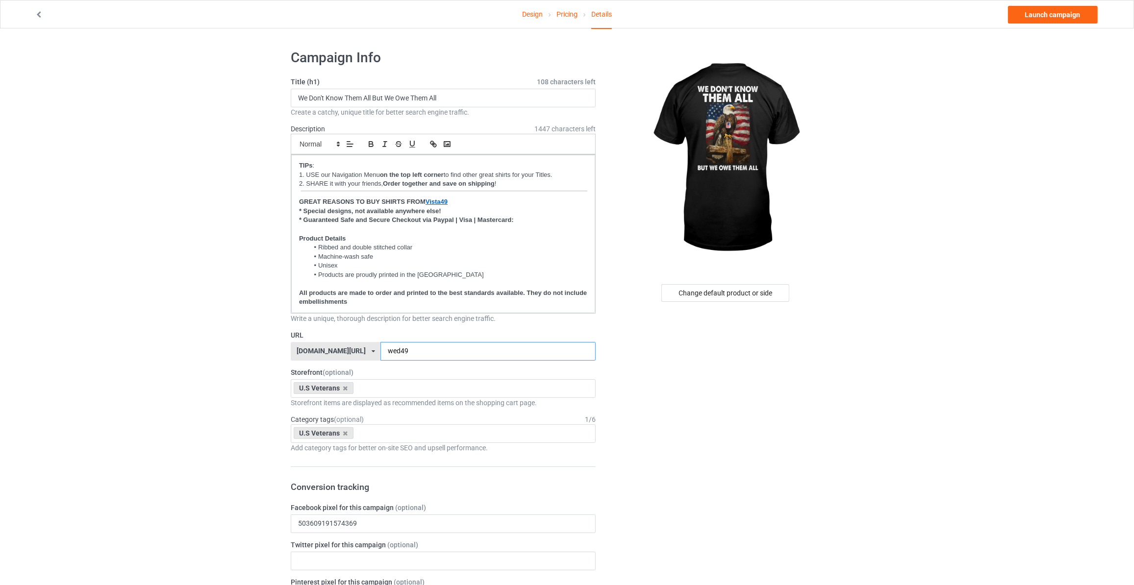
type input "wed49"
click at [1041, 19] on link "Launch campaign" at bounding box center [1053, 15] width 90 height 18
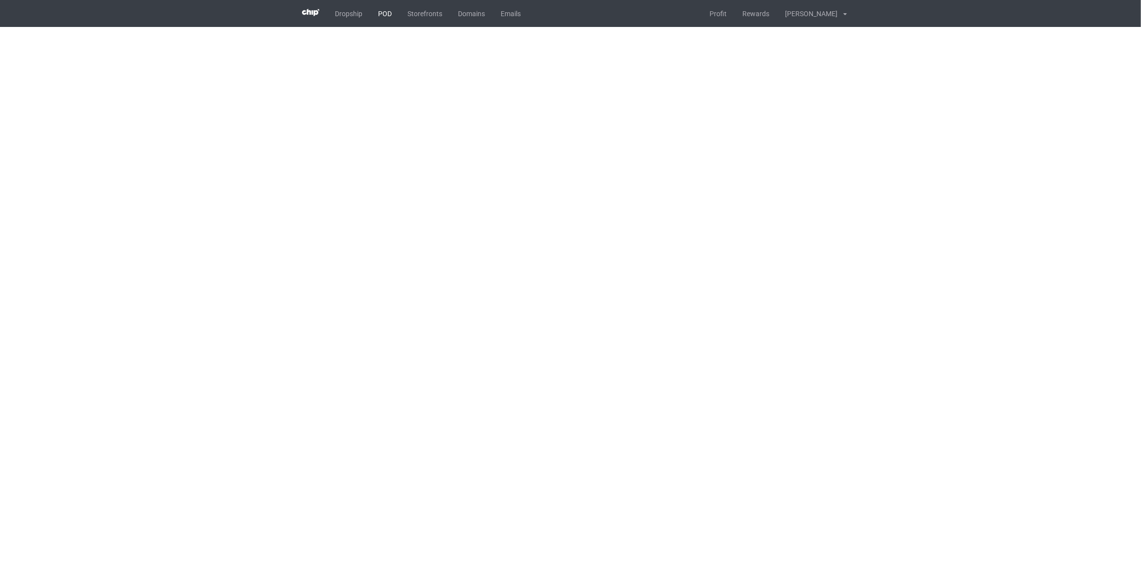
click at [386, 12] on link "POD" at bounding box center [384, 13] width 29 height 27
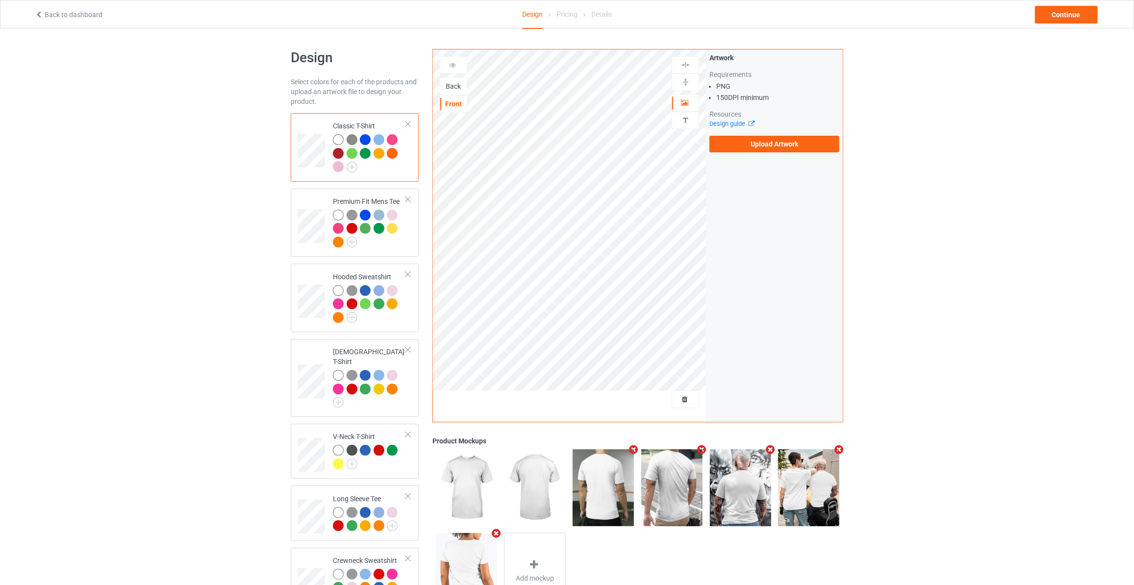
click at [455, 82] on div "Back" at bounding box center [453, 86] width 26 height 10
click at [772, 148] on label "Upload Artwork" at bounding box center [774, 144] width 130 height 17
click at [0, 0] on input "Upload Artwork" at bounding box center [0, 0] width 0 height 0
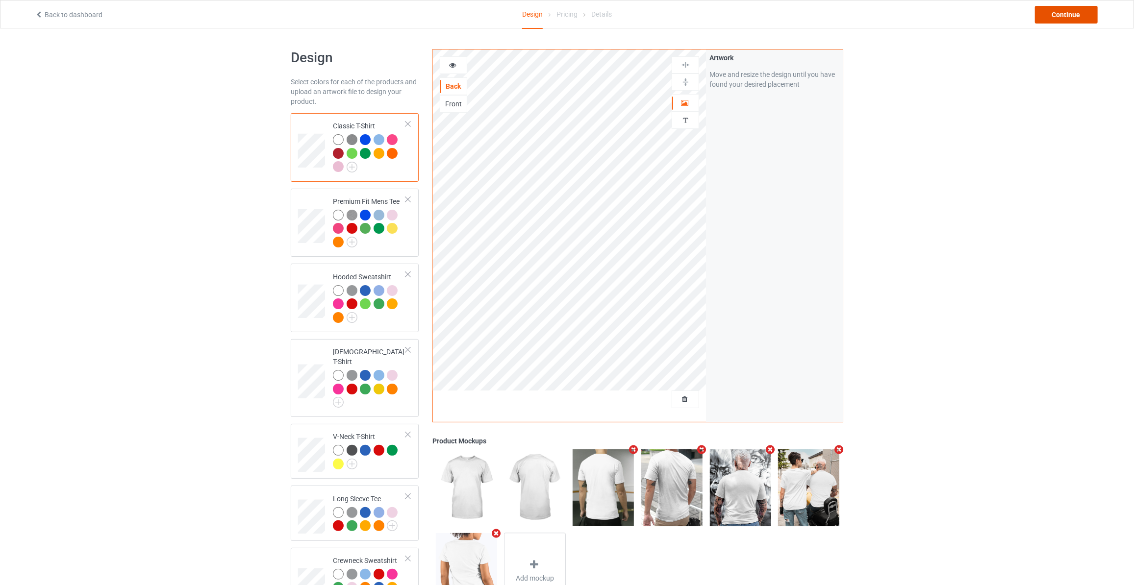
click at [1067, 15] on div "Continue" at bounding box center [1066, 15] width 63 height 18
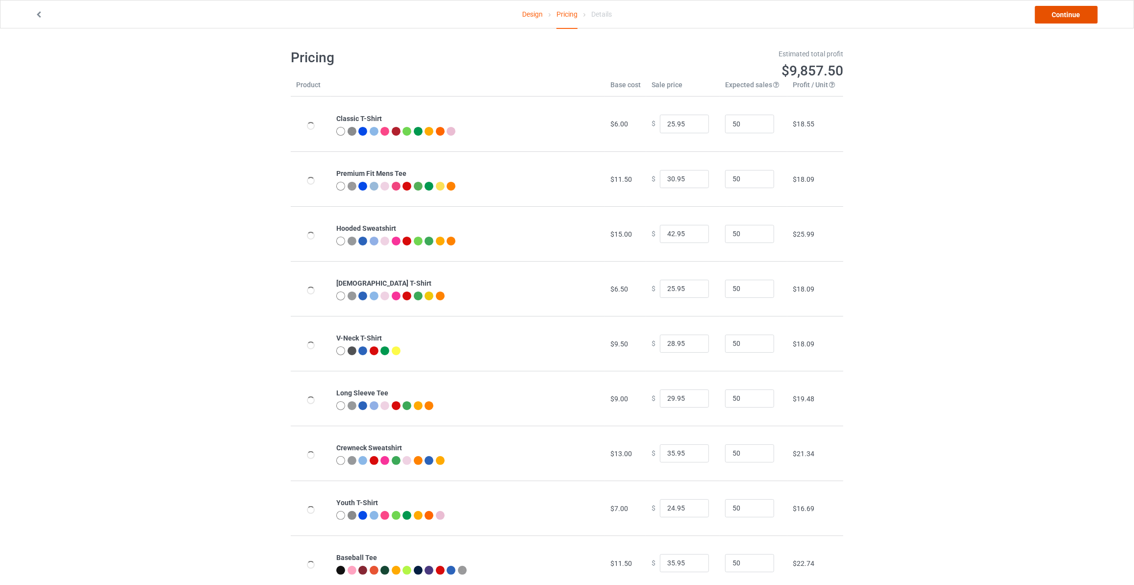
click at [1067, 15] on link "Continue" at bounding box center [1066, 15] width 63 height 18
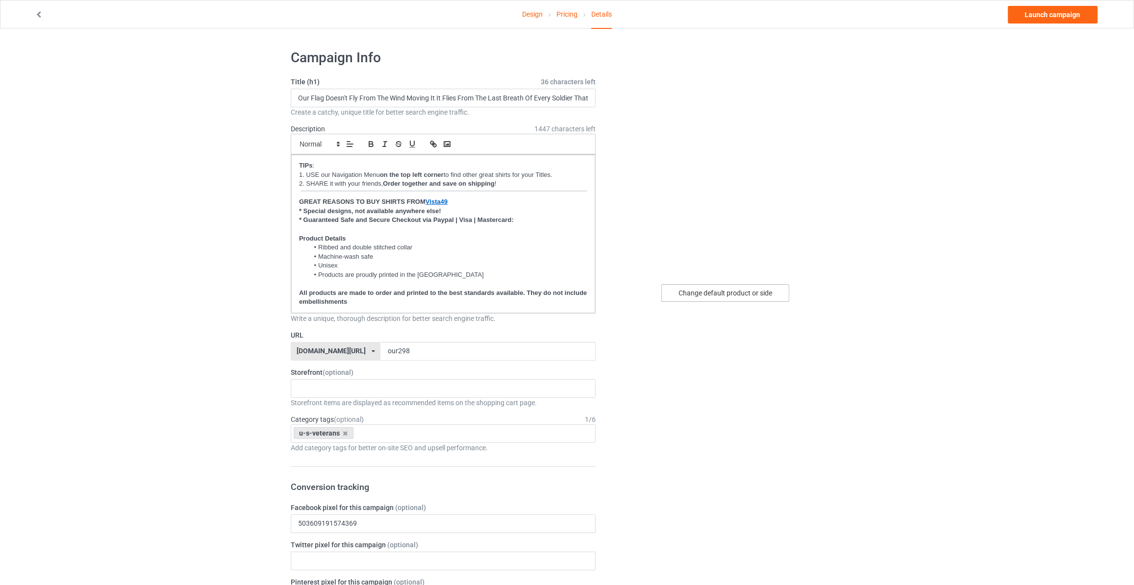
click at [720, 302] on div "Change default product or side" at bounding box center [726, 519] width 248 height 955
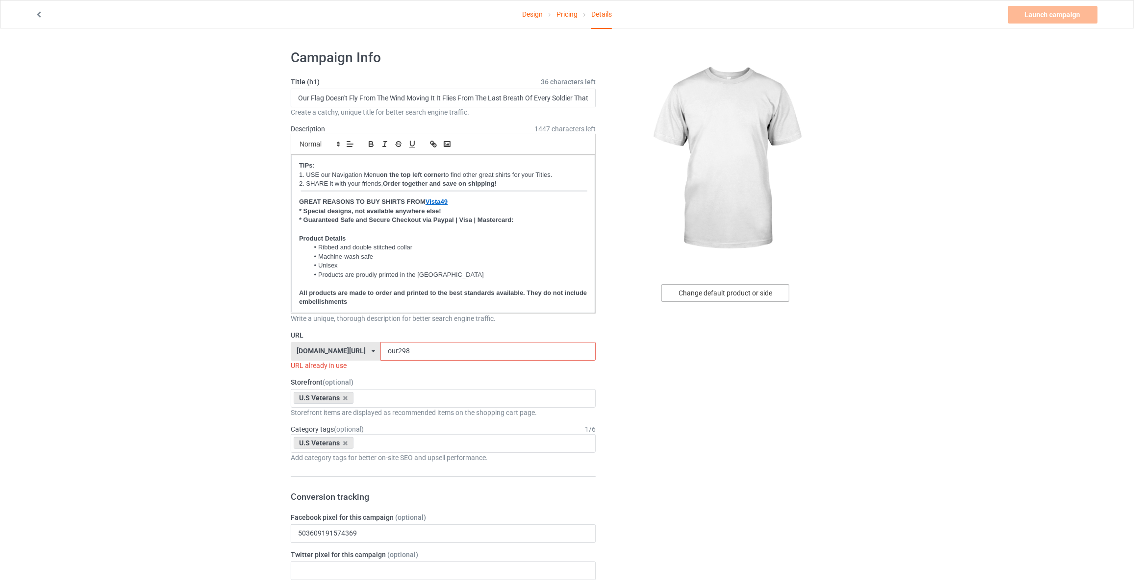
click at [733, 294] on div "Change default product or side" at bounding box center [725, 293] width 128 height 18
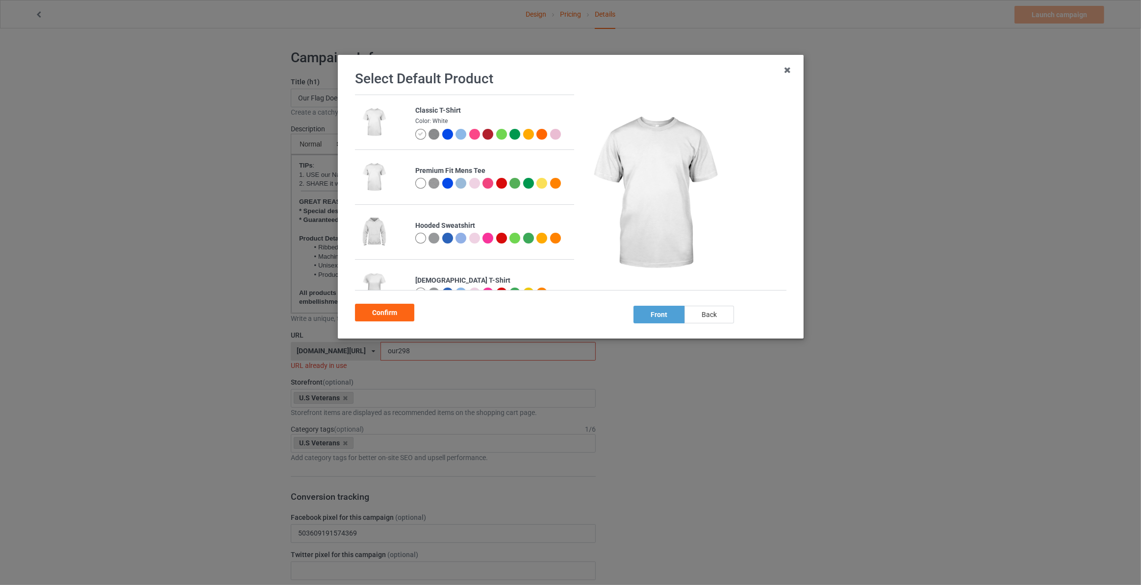
click at [700, 317] on div "back" at bounding box center [709, 315] width 50 height 18
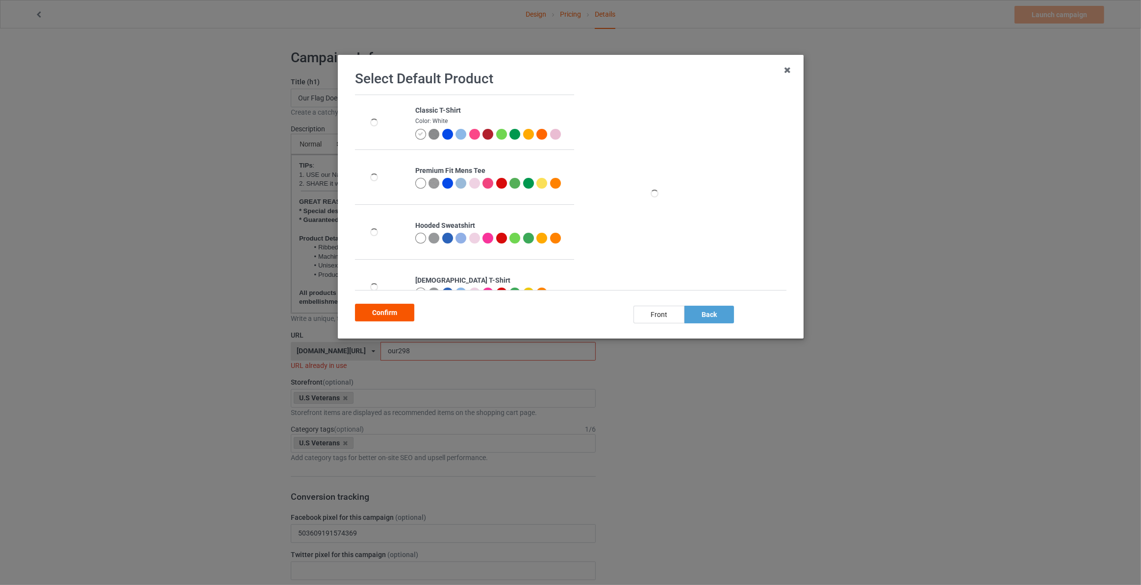
click at [396, 312] on div "Confirm" at bounding box center [384, 313] width 59 height 18
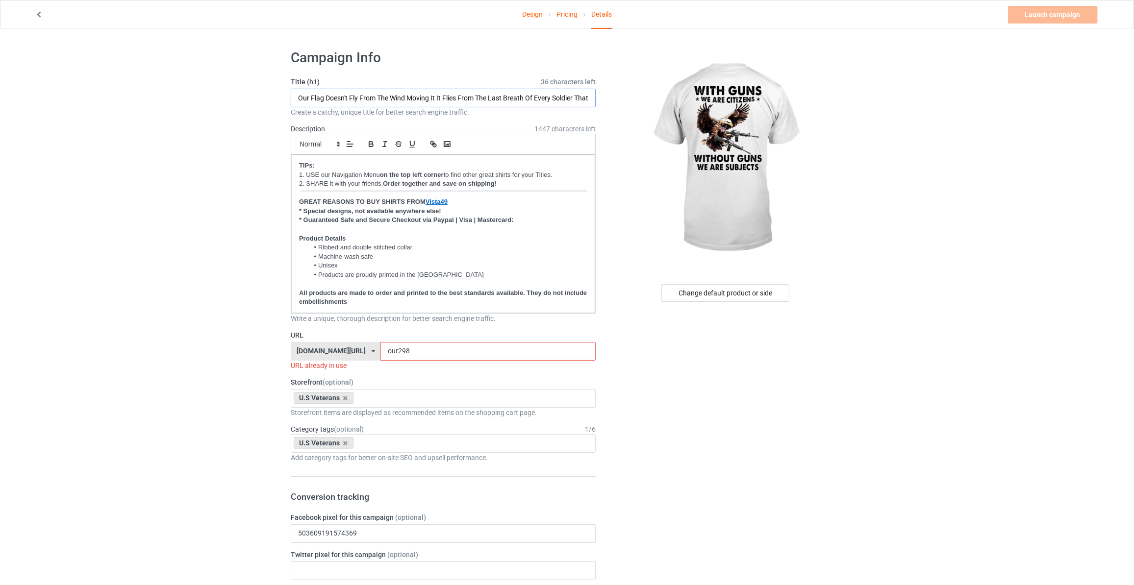
click at [328, 90] on input "Our Flag Doesn't Fly From The Wind Moving It It Flies From The Last Breath Of E…" at bounding box center [443, 98] width 305 height 19
type input "With Gun We Are Citizens"
drag, startPoint x: 395, startPoint y: 348, endPoint x: 98, endPoint y: 341, distance: 296.6
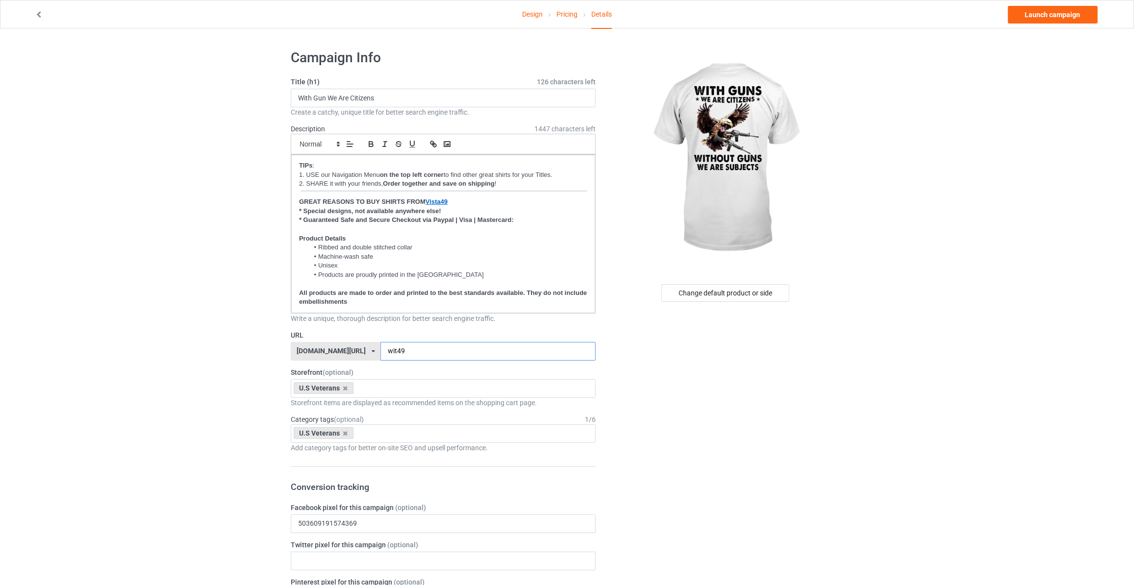
type input "wit49"
click at [1053, 13] on link "Launch campaign" at bounding box center [1053, 15] width 90 height 18
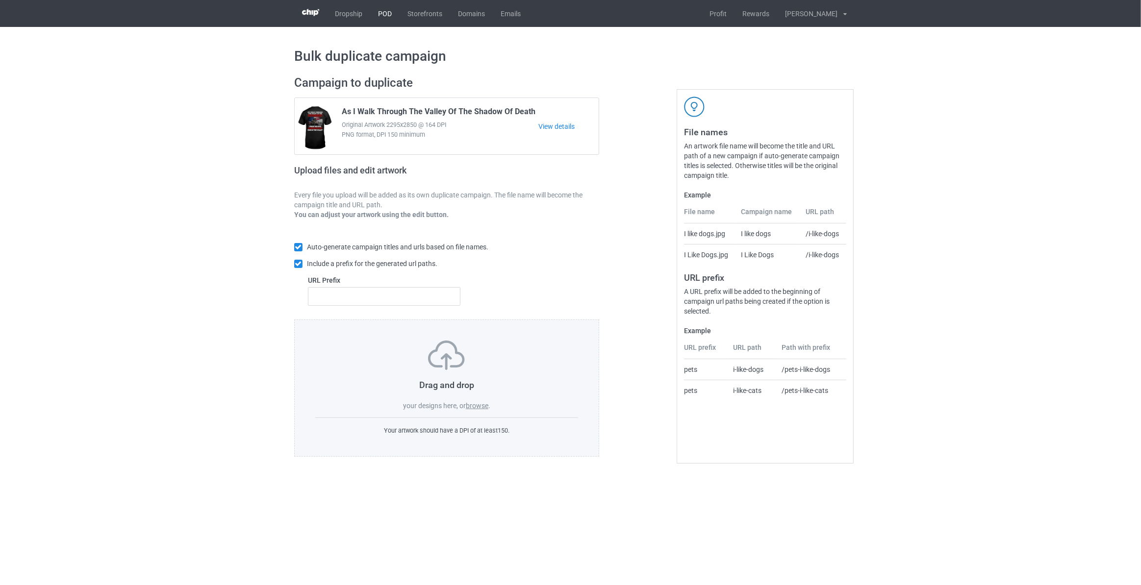
click at [388, 16] on link "POD" at bounding box center [384, 13] width 29 height 27
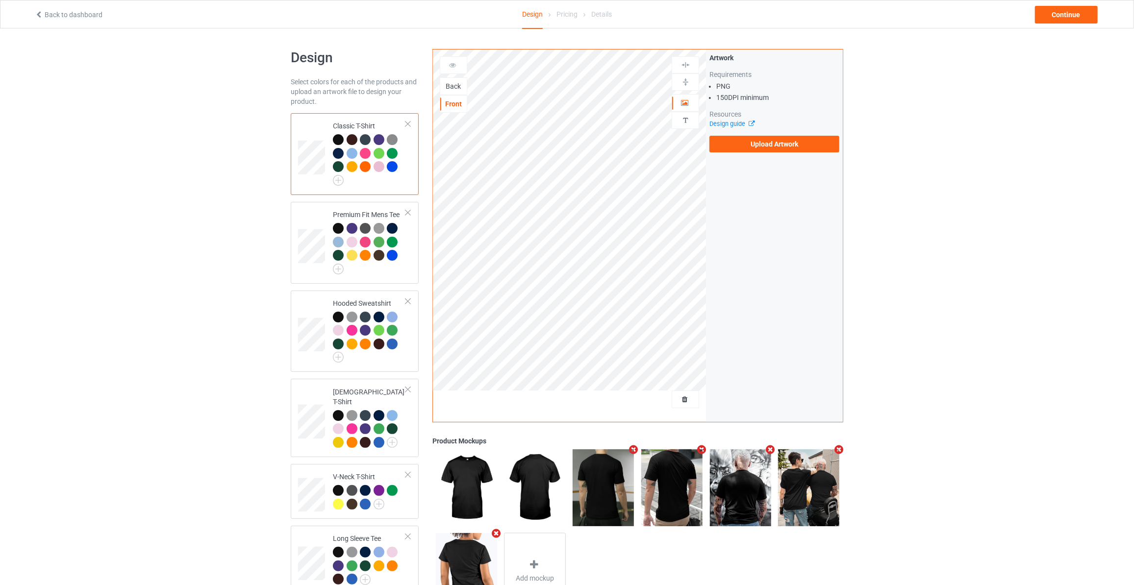
click at [452, 88] on div "Back" at bounding box center [453, 86] width 26 height 10
click at [802, 150] on label "Upload Artwork" at bounding box center [774, 144] width 130 height 17
click at [0, 0] on input "Upload Artwork" at bounding box center [0, 0] width 0 height 0
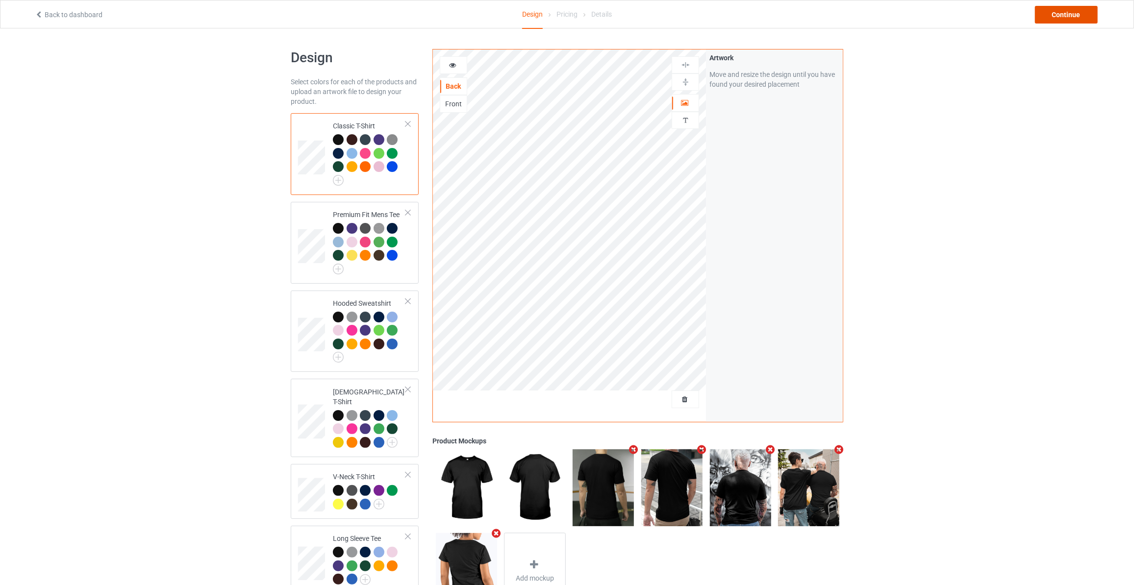
click at [1052, 17] on div "Continue" at bounding box center [1066, 15] width 63 height 18
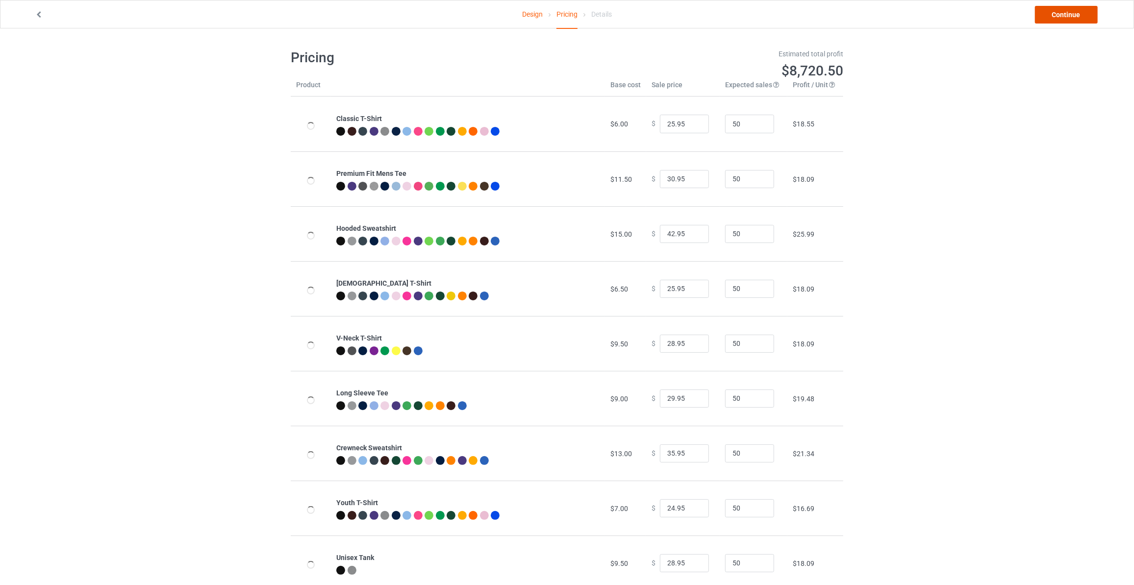
click at [1052, 17] on link "Continue" at bounding box center [1066, 15] width 63 height 18
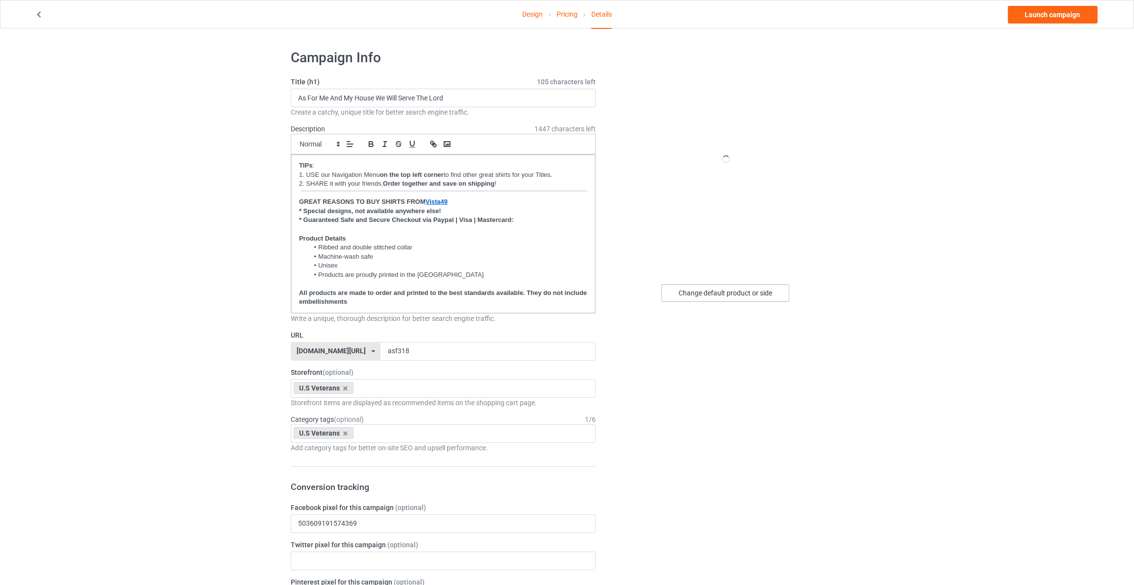
click at [691, 297] on div "Change default product or side" at bounding box center [725, 293] width 128 height 18
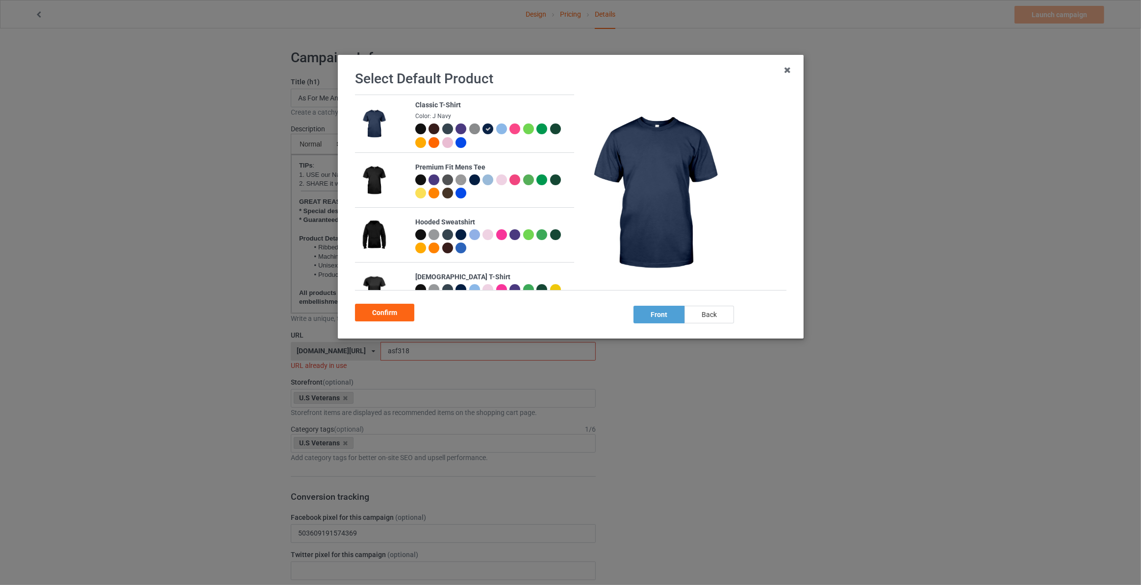
click at [709, 313] on div "back" at bounding box center [709, 315] width 50 height 18
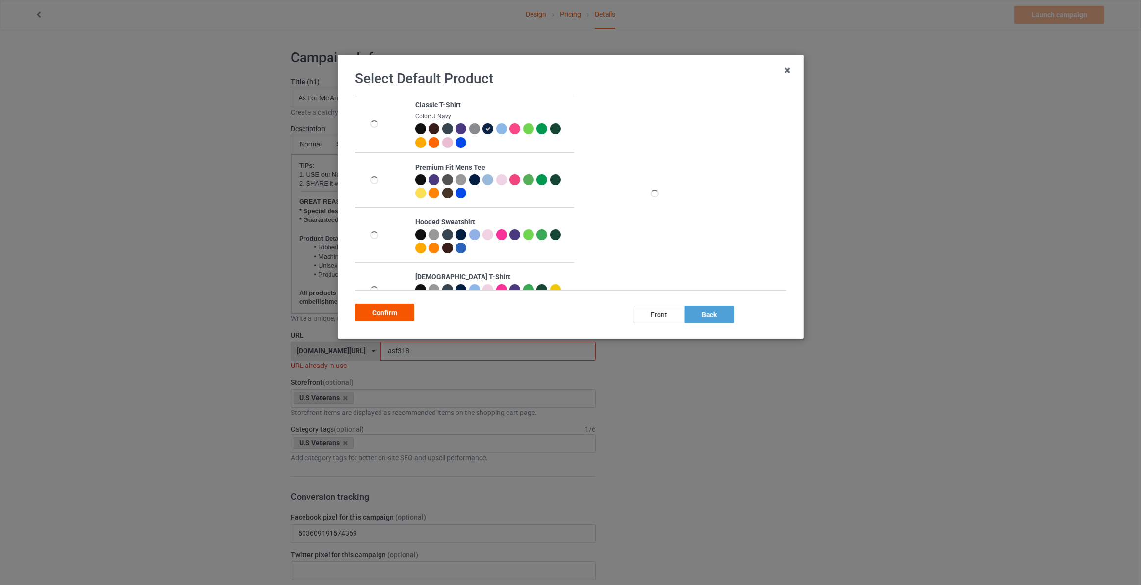
click at [374, 314] on div "Confirm" at bounding box center [384, 313] width 59 height 18
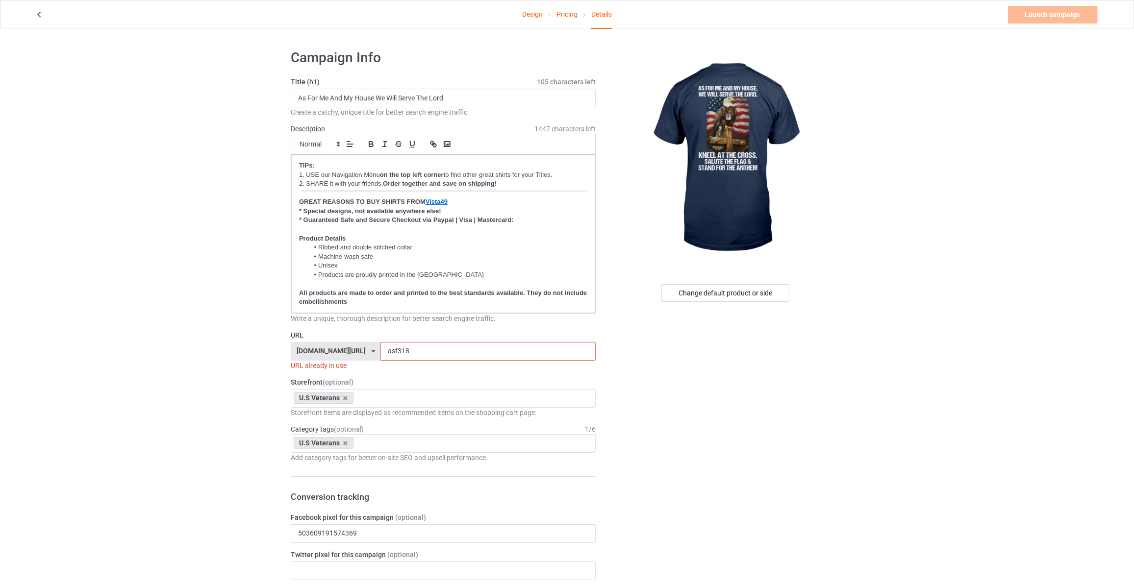
drag, startPoint x: 173, startPoint y: 140, endPoint x: 178, endPoint y: 10, distance: 130.5
click at [436, 94] on input "As For Me And My House We Will Serve The Lord" at bounding box center [443, 98] width 305 height 19
drag, startPoint x: 417, startPoint y: 357, endPoint x: 268, endPoint y: 340, distance: 150.0
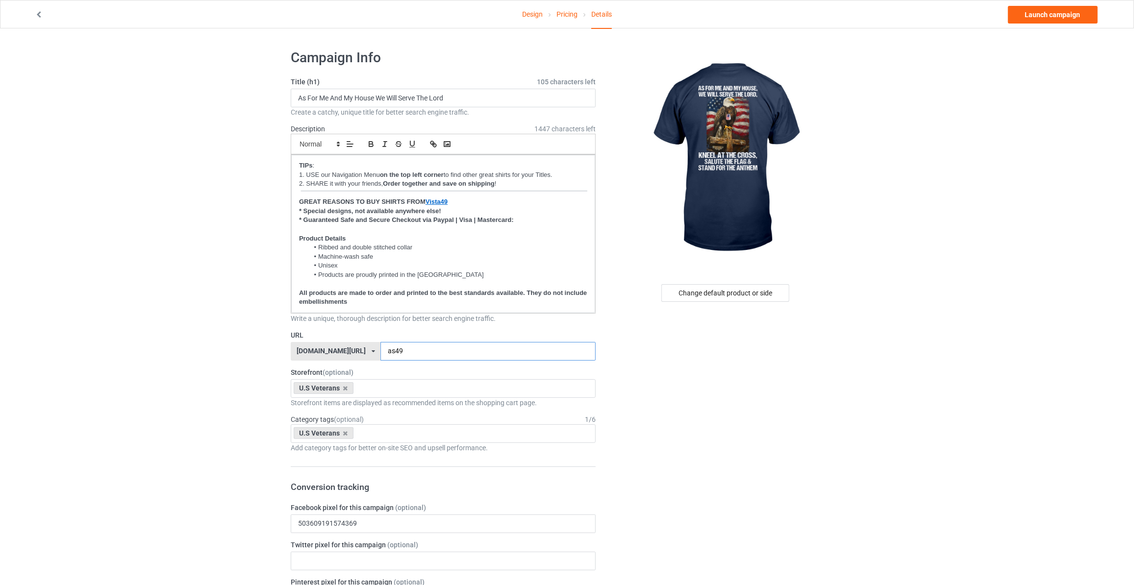
type input "as49"
click at [1053, 17] on link "Launch campaign" at bounding box center [1053, 15] width 90 height 18
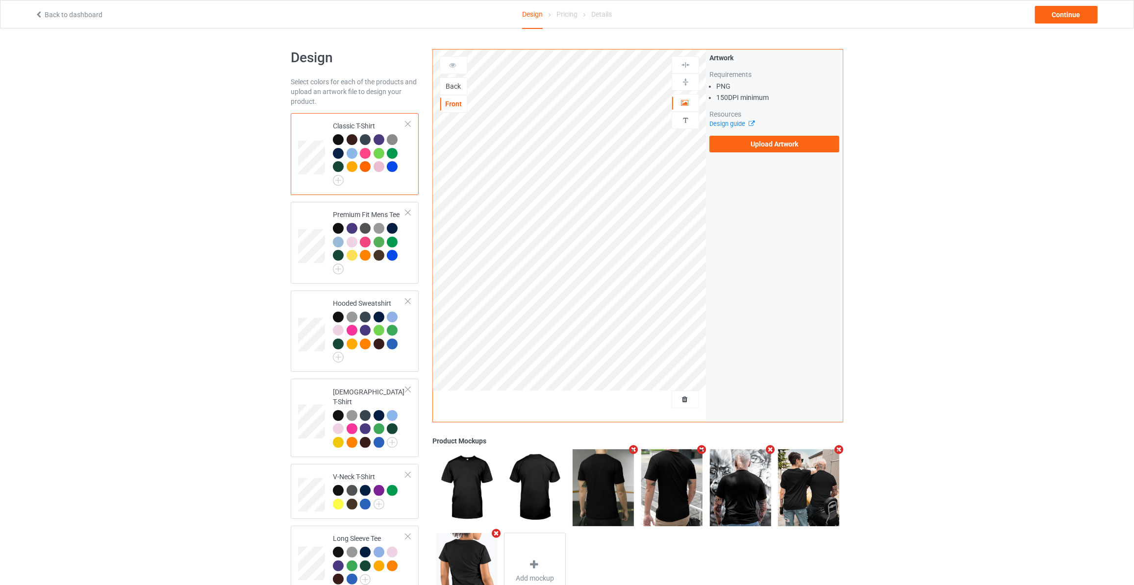
click at [452, 85] on div "Back" at bounding box center [453, 86] width 26 height 10
click at [785, 148] on label "Upload Artwork" at bounding box center [774, 144] width 130 height 17
click at [0, 0] on input "Upload Artwork" at bounding box center [0, 0] width 0 height 0
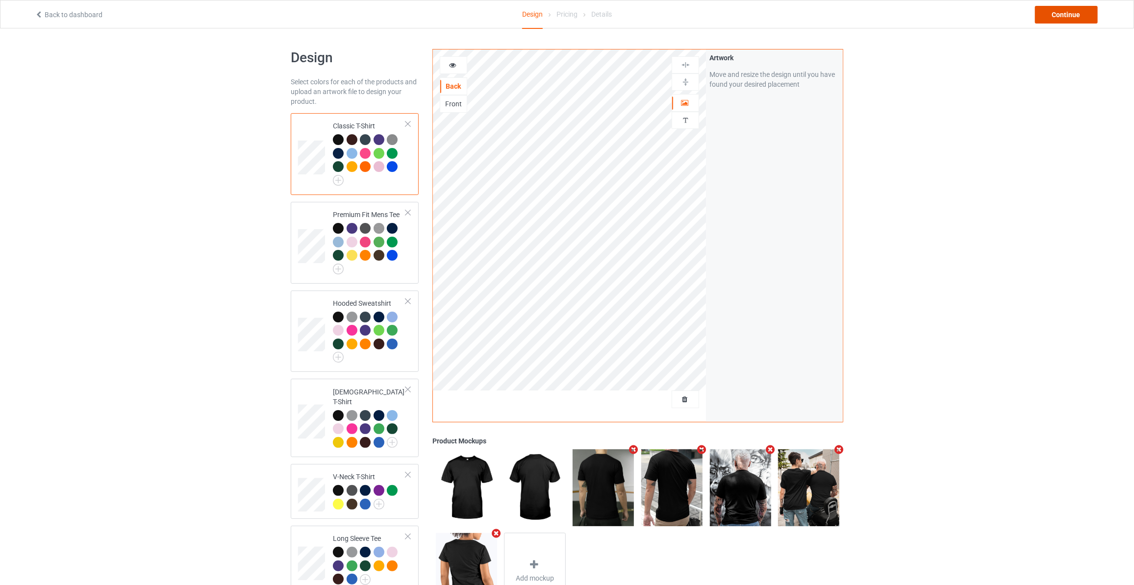
click at [1074, 17] on div "Continue" at bounding box center [1066, 15] width 63 height 18
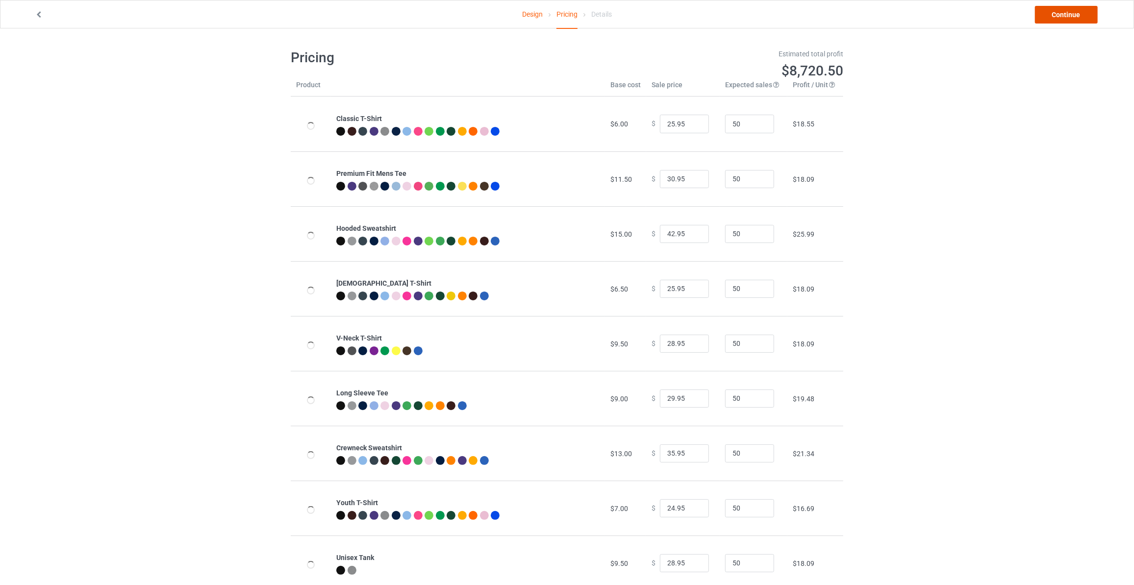
click at [1074, 17] on link "Continue" at bounding box center [1066, 15] width 63 height 18
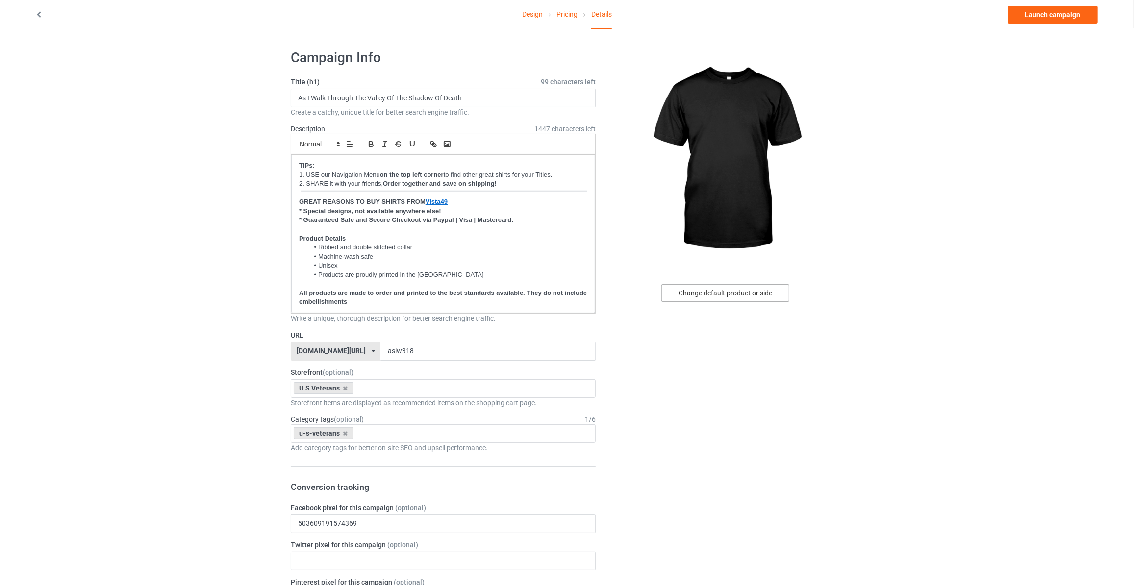
click at [704, 291] on div "Change default product or side" at bounding box center [725, 293] width 128 height 18
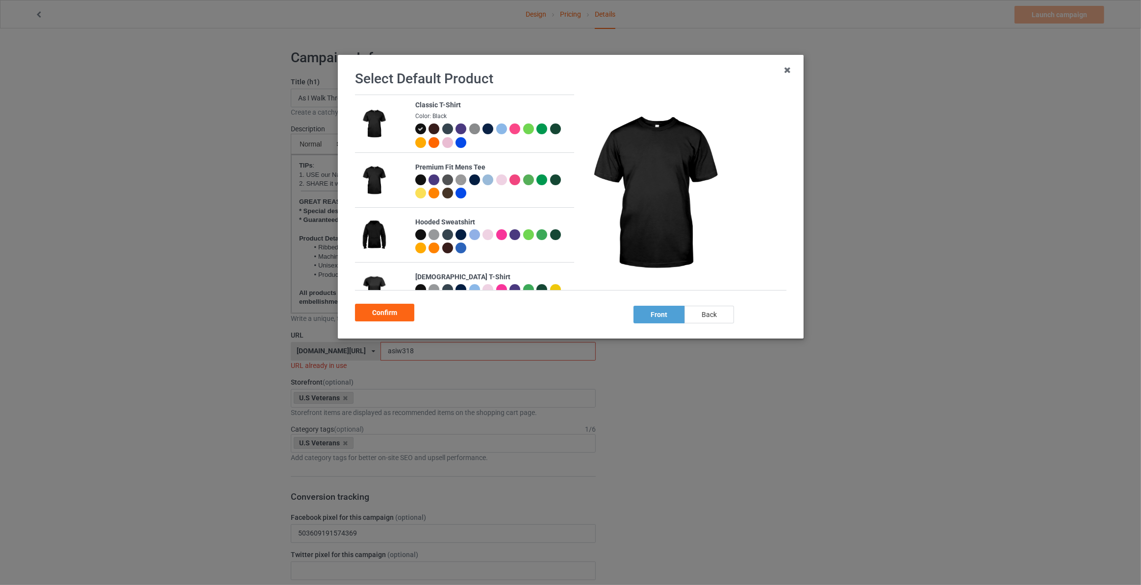
click at [709, 316] on div "back" at bounding box center [709, 315] width 50 height 18
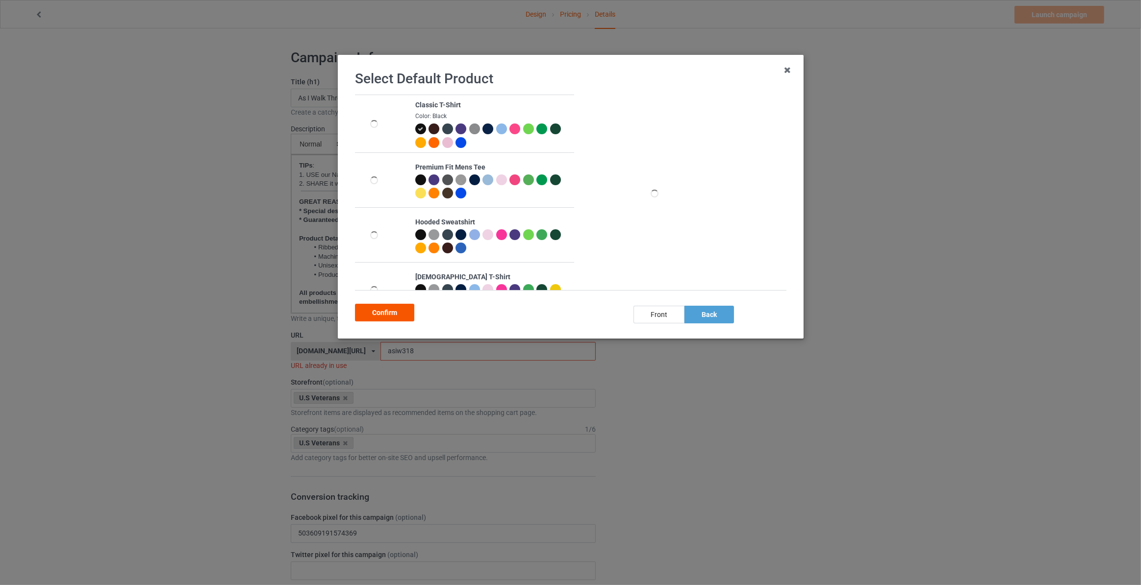
click at [374, 315] on div "Confirm" at bounding box center [384, 313] width 59 height 18
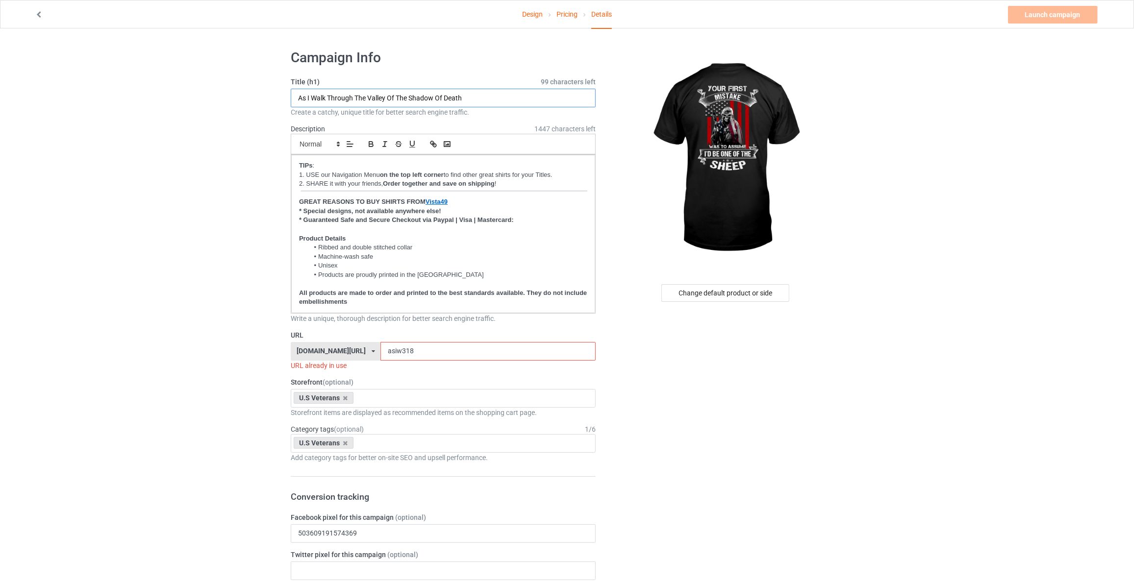
click at [397, 95] on input "As I Walk Through The Valley Of The Shadow Of Death" at bounding box center [443, 98] width 305 height 19
type input "Your First Mistake Was To Assume I'd Be One Of The Sheep"
drag, startPoint x: 420, startPoint y: 346, endPoint x: 101, endPoint y: 323, distance: 319.3
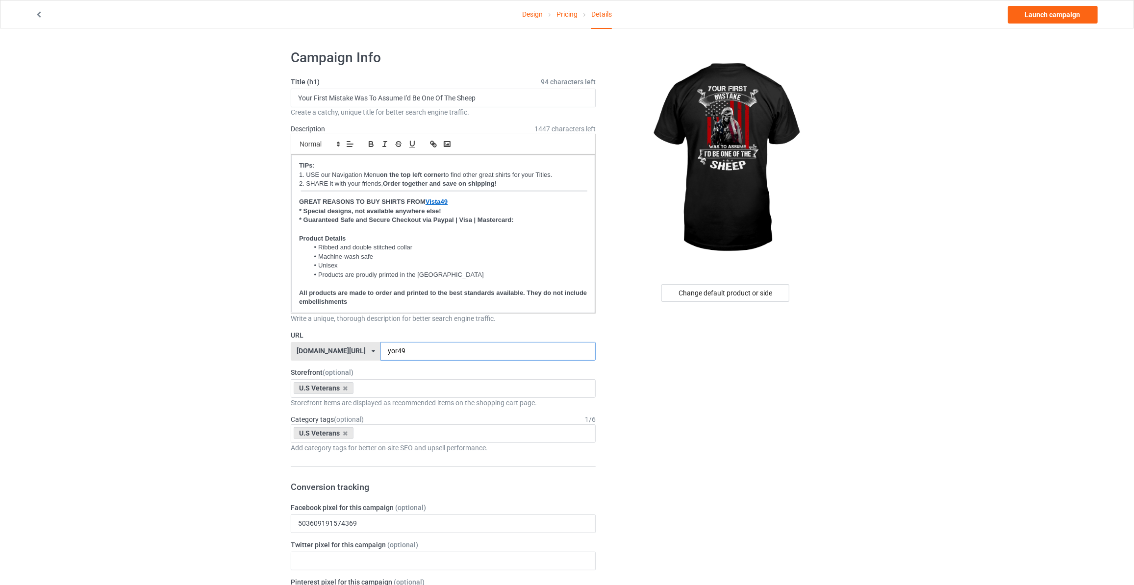
type input "yor49"
click at [1048, 19] on link "Launch campaign" at bounding box center [1053, 15] width 90 height 18
